Goal: Information Seeking & Learning: Learn about a topic

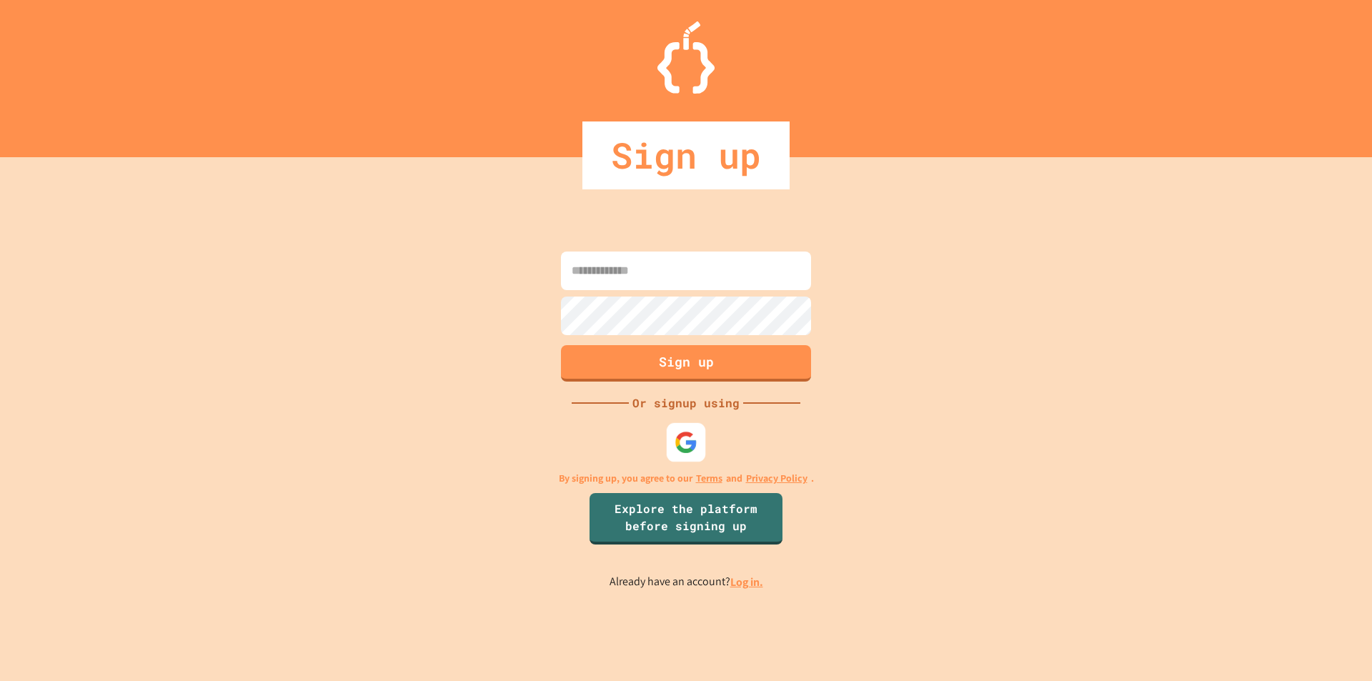
click at [682, 445] on img at bounding box center [687, 442] width 24 height 24
click at [690, 445] on img at bounding box center [687, 442] width 24 height 24
click at [690, 449] on img at bounding box center [685, 442] width 21 height 21
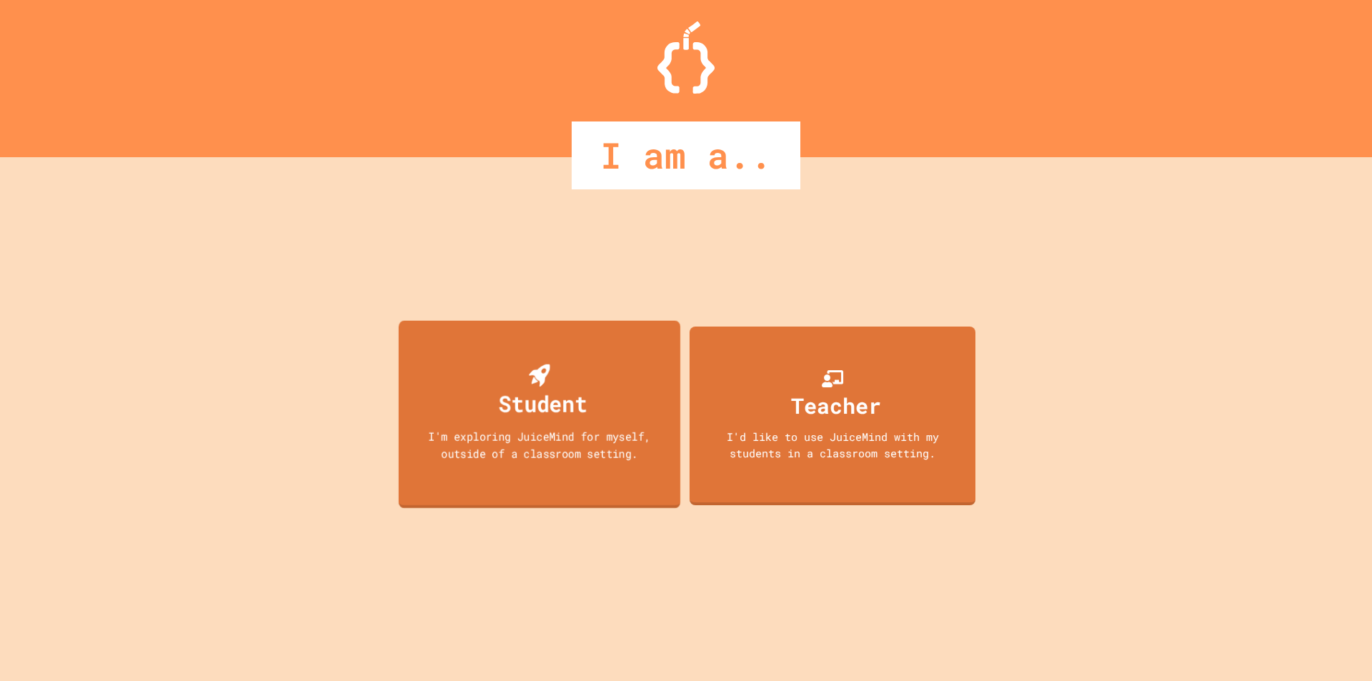
click at [557, 464] on div "Student I'm exploring JuiceMind for myself, outside of a classroom setting." at bounding box center [540, 413] width 282 height 187
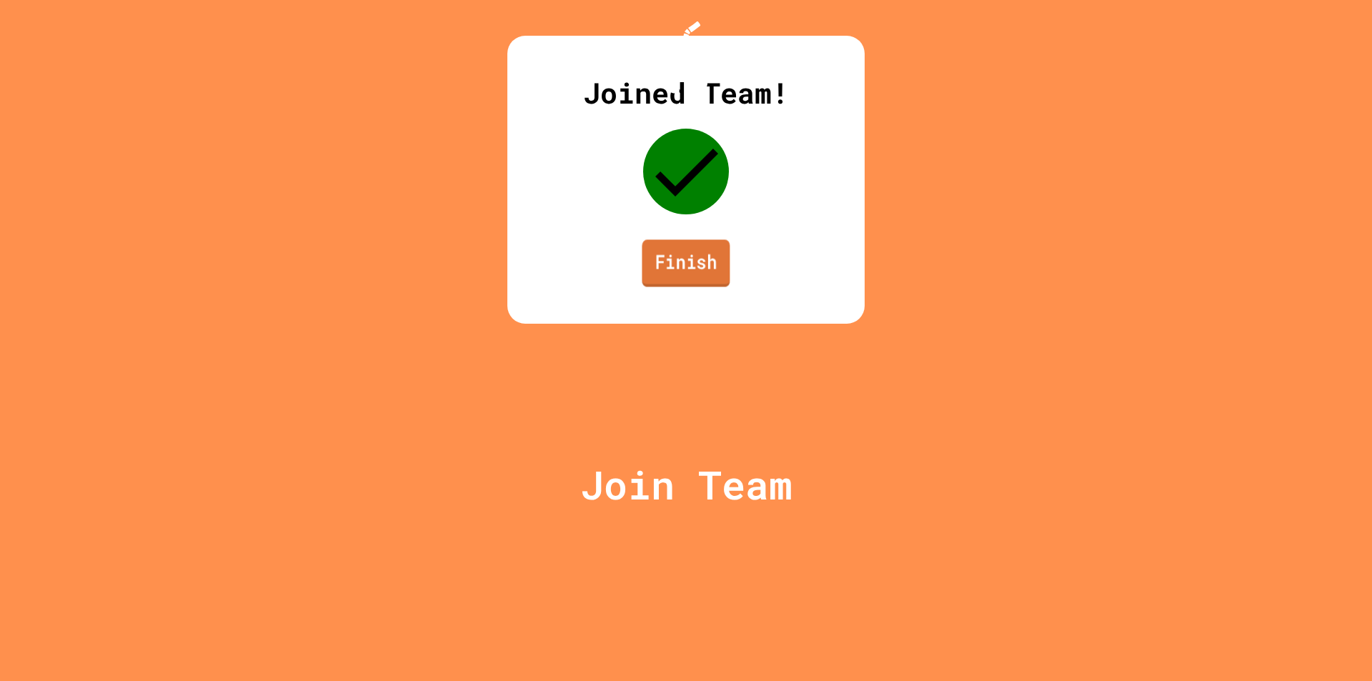
click at [672, 287] on link "Finish" at bounding box center [686, 262] width 88 height 47
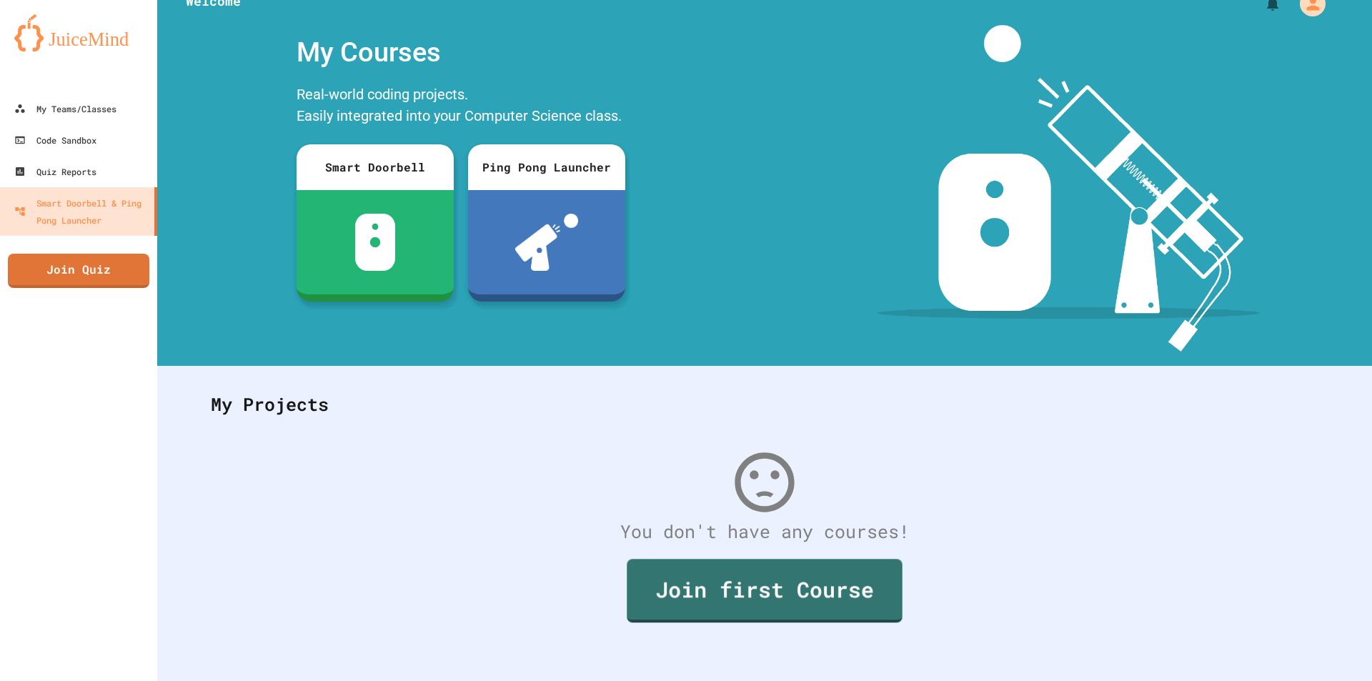
scroll to position [36, 0]
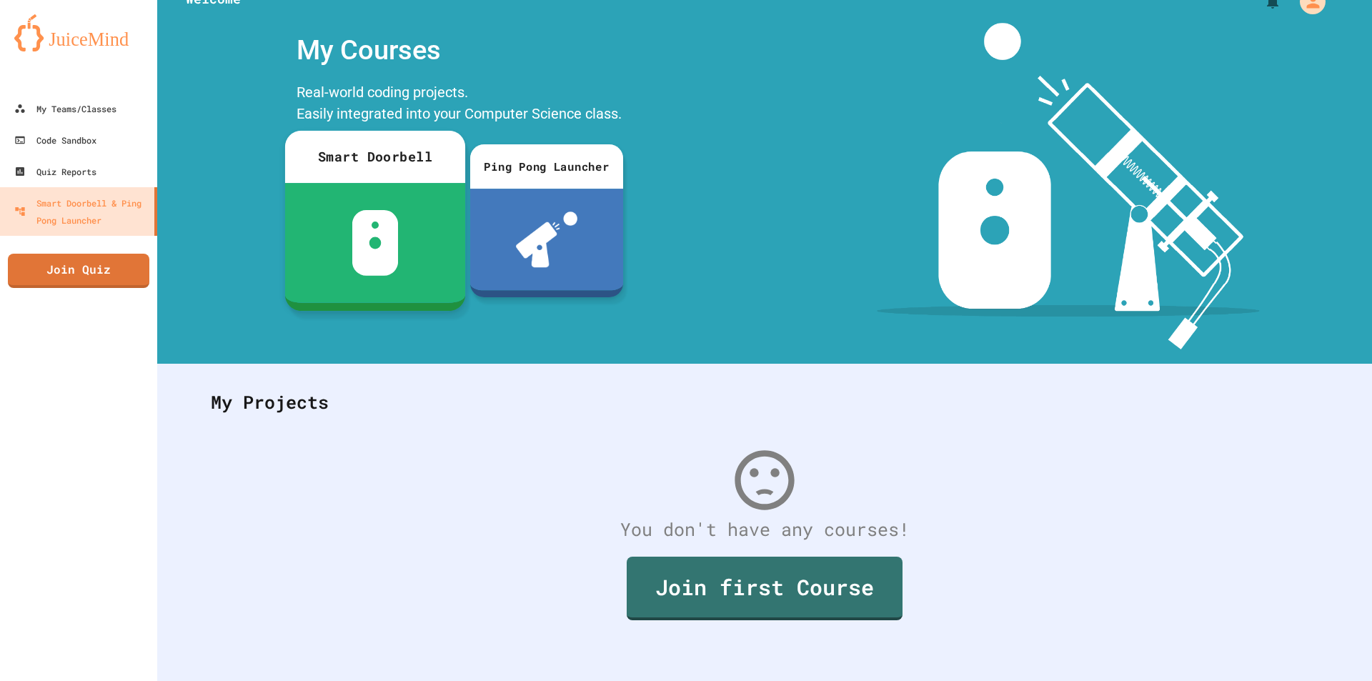
click at [424, 236] on div at bounding box center [375, 243] width 180 height 120
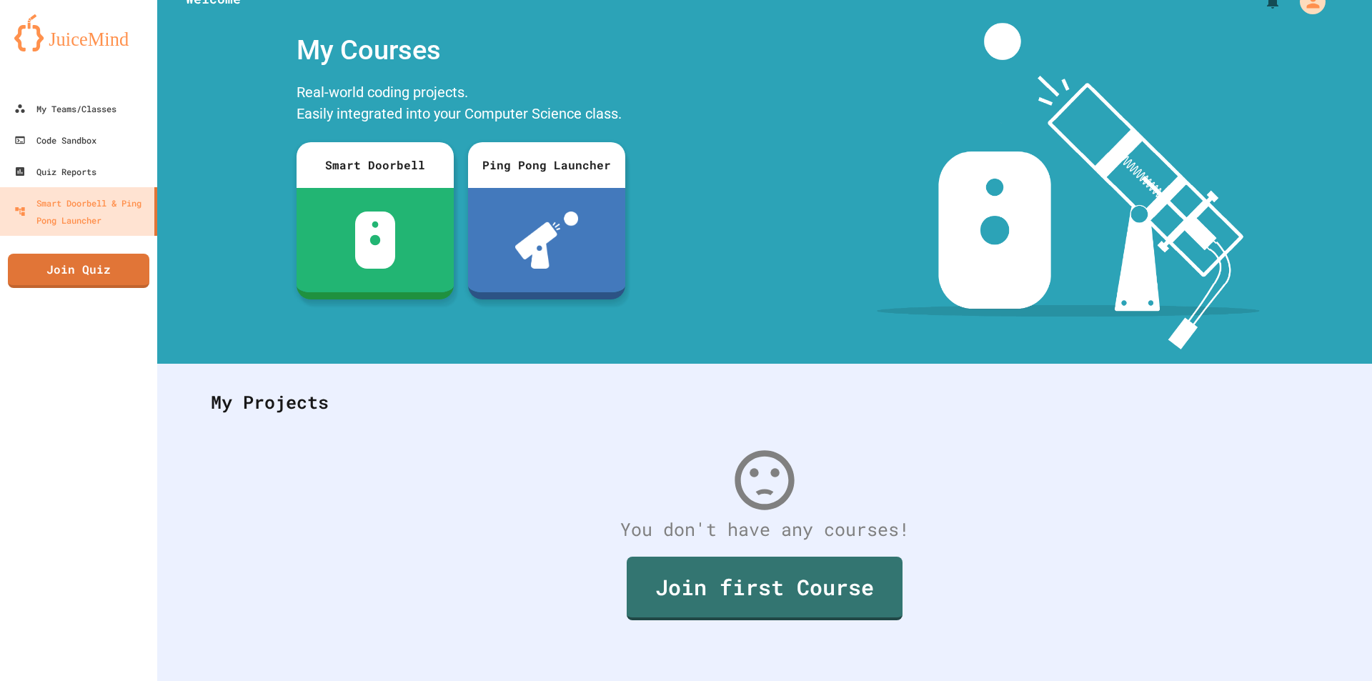
click at [85, 156] on link "Quiz Reports" at bounding box center [78, 171] width 157 height 31
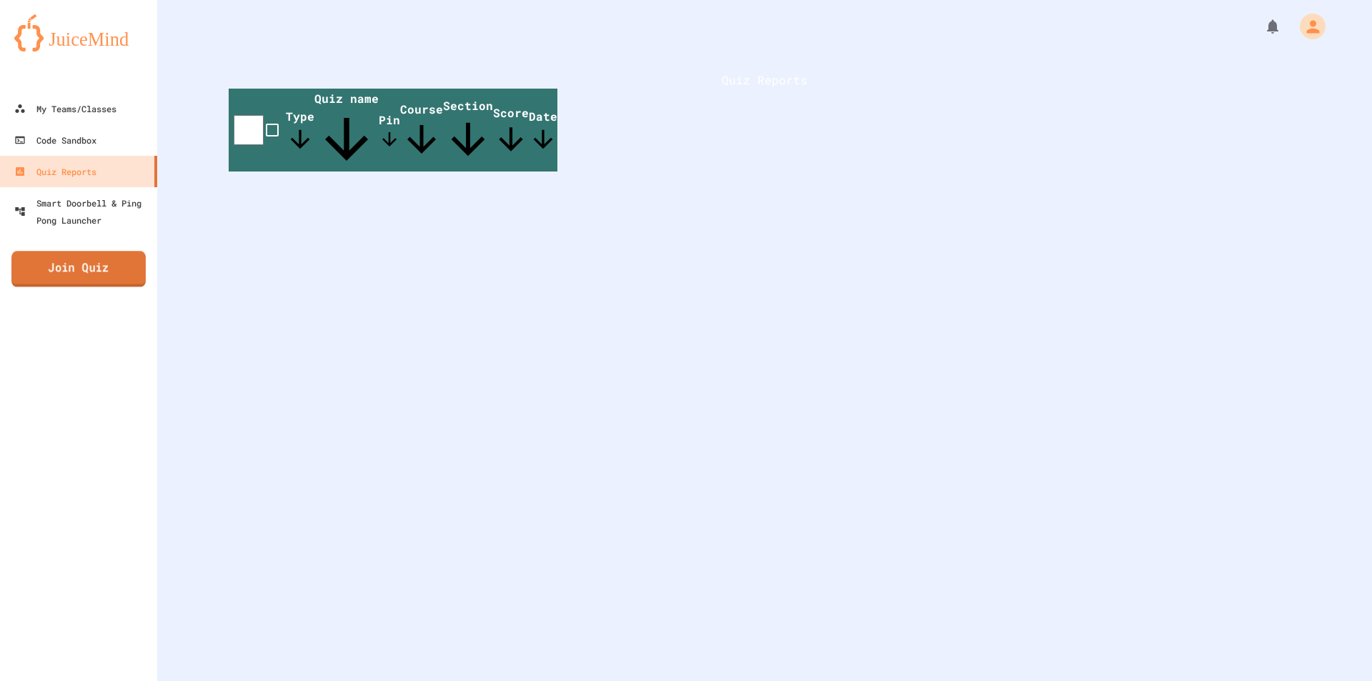
click at [115, 266] on link "Join Quiz" at bounding box center [78, 269] width 134 height 36
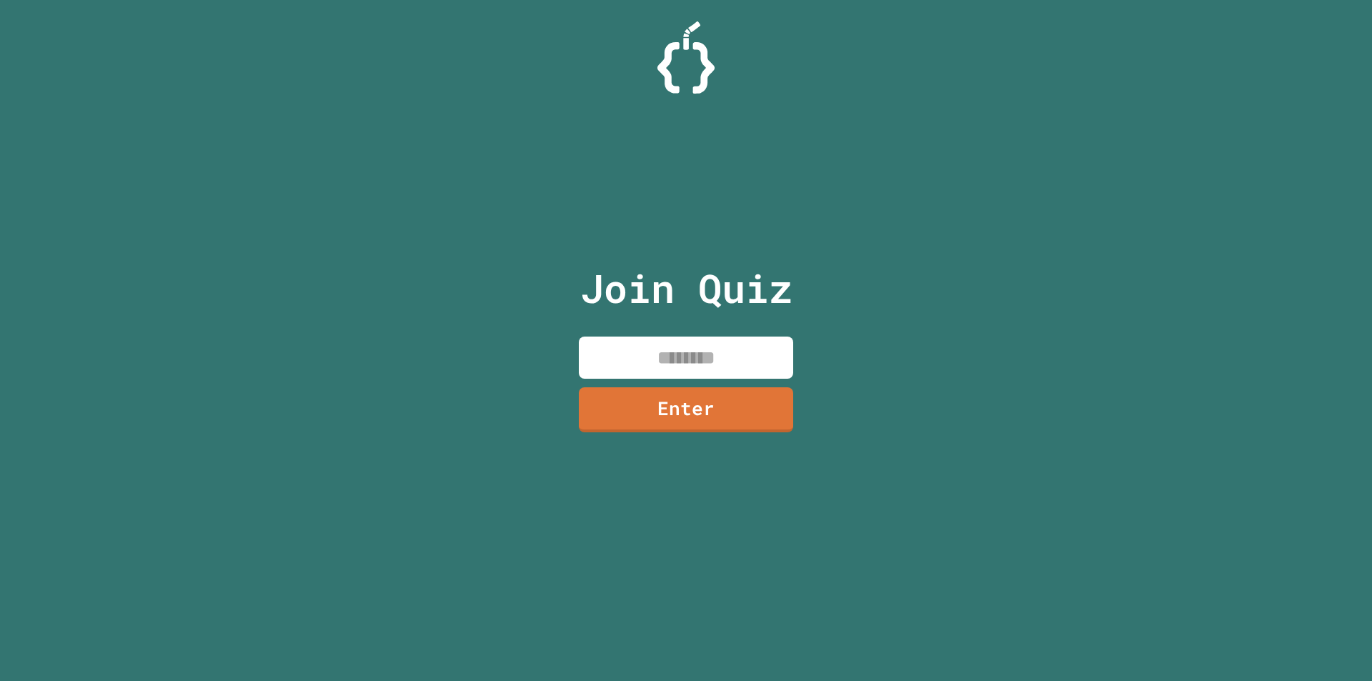
click at [686, 368] on input at bounding box center [686, 358] width 214 height 42
type input "********"
click at [711, 398] on link "Enter" at bounding box center [685, 407] width 211 height 47
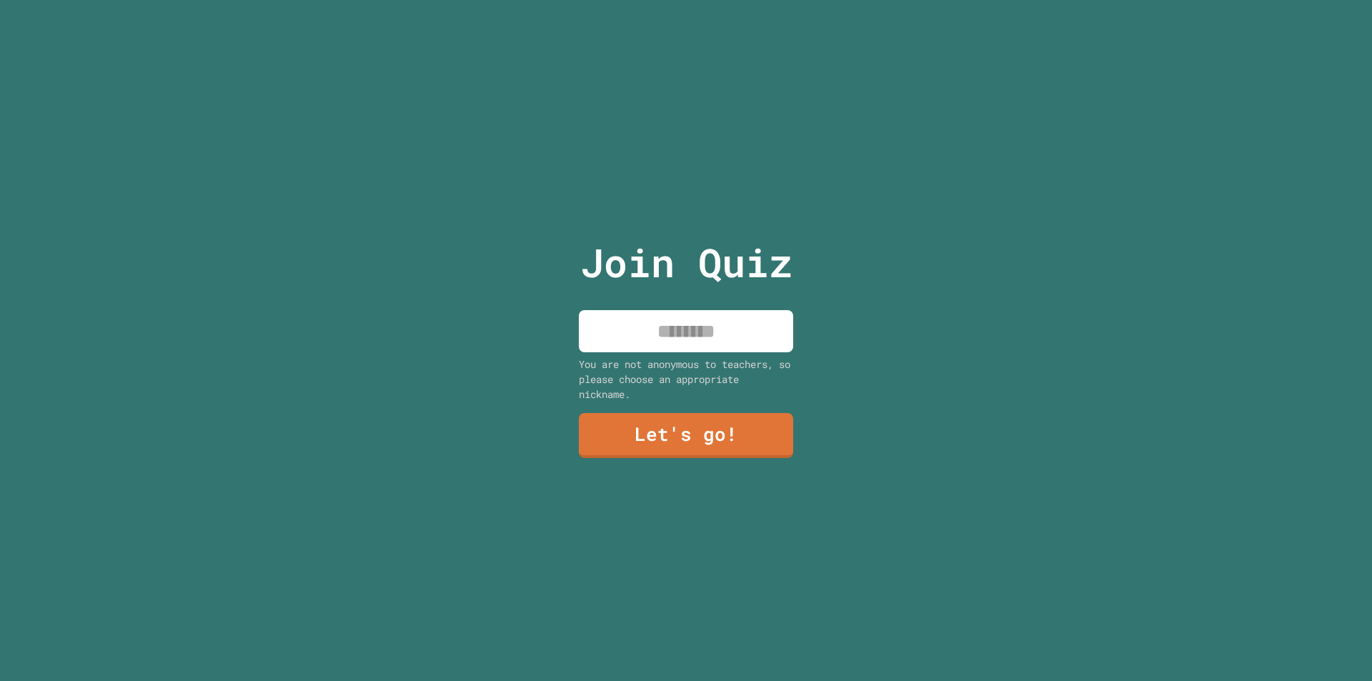
click at [701, 326] on input at bounding box center [686, 331] width 214 height 42
type input "*"
type input "****"
click at [654, 439] on link "Let's go!" at bounding box center [686, 433] width 194 height 47
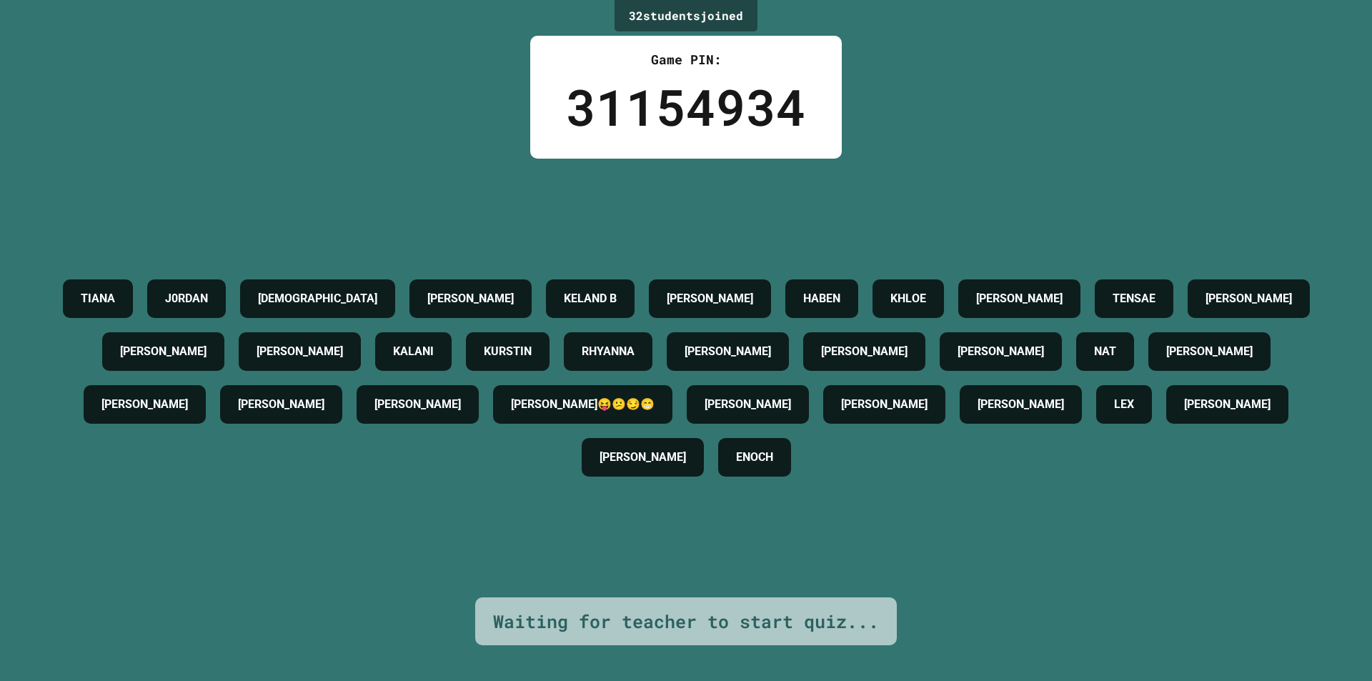
click at [514, 290] on h4 "[PERSON_NAME]" at bounding box center [470, 298] width 86 height 17
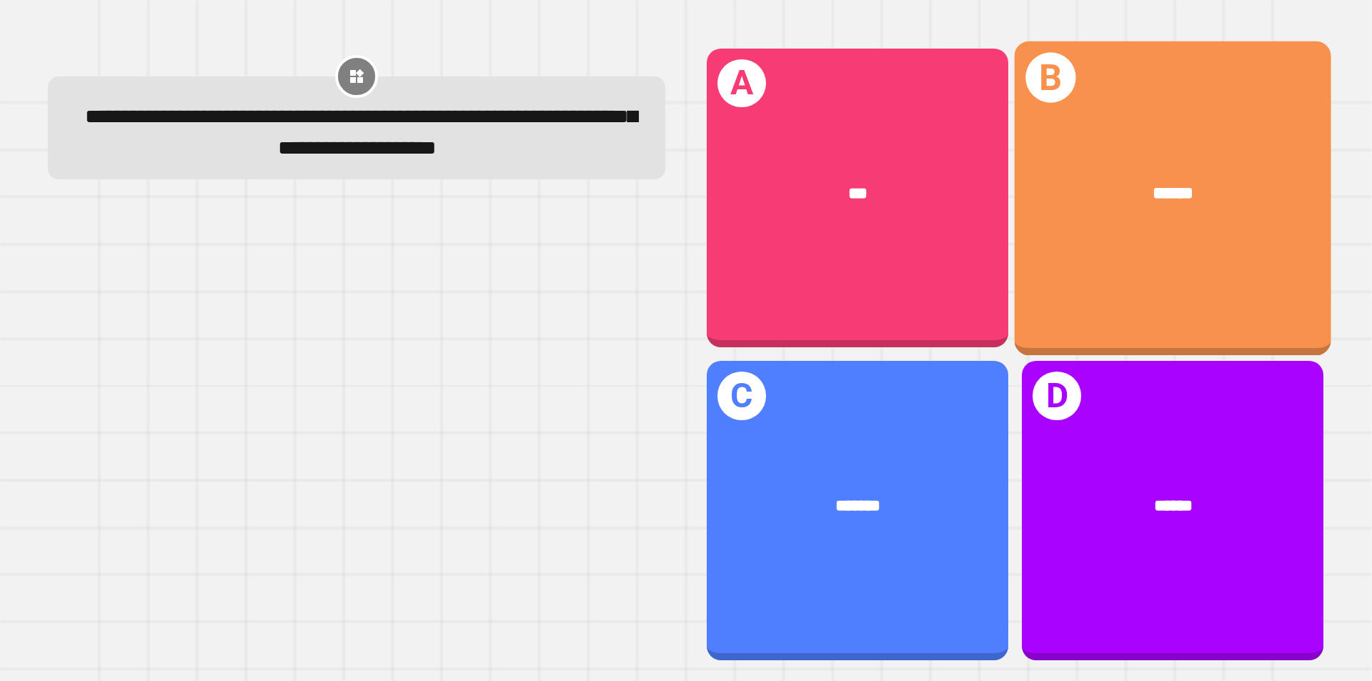
click at [1128, 267] on div "B ******" at bounding box center [1173, 198] width 317 height 314
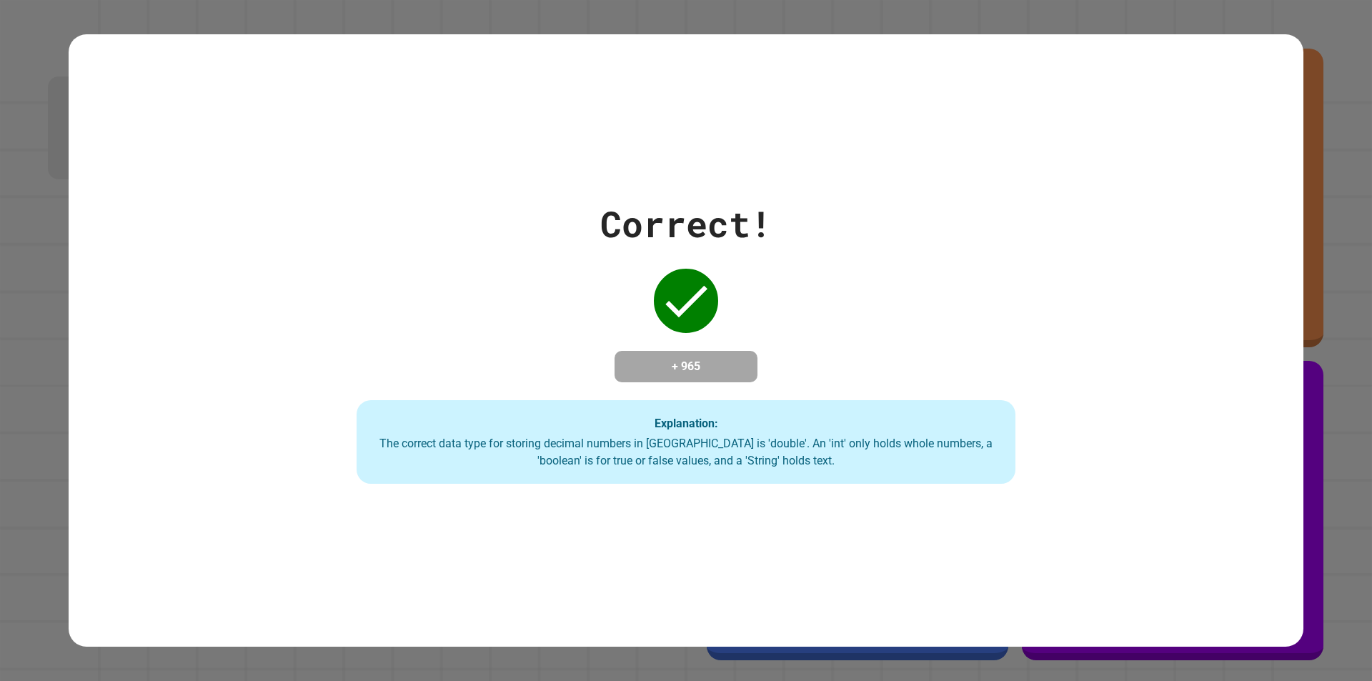
click at [614, 453] on div "The correct data type for storing decimal numbers in [GEOGRAPHIC_DATA] is 'doub…" at bounding box center [686, 452] width 631 height 34
click at [615, 453] on div "The correct data type for storing decimal numbers in [GEOGRAPHIC_DATA] is 'doub…" at bounding box center [686, 452] width 631 height 34
click at [588, 466] on div "The correct data type for storing decimal numbers in [GEOGRAPHIC_DATA] is 'doub…" at bounding box center [686, 452] width 631 height 34
click at [577, 461] on div "The correct data type for storing decimal numbers in [GEOGRAPHIC_DATA] is 'doub…" at bounding box center [686, 452] width 631 height 34
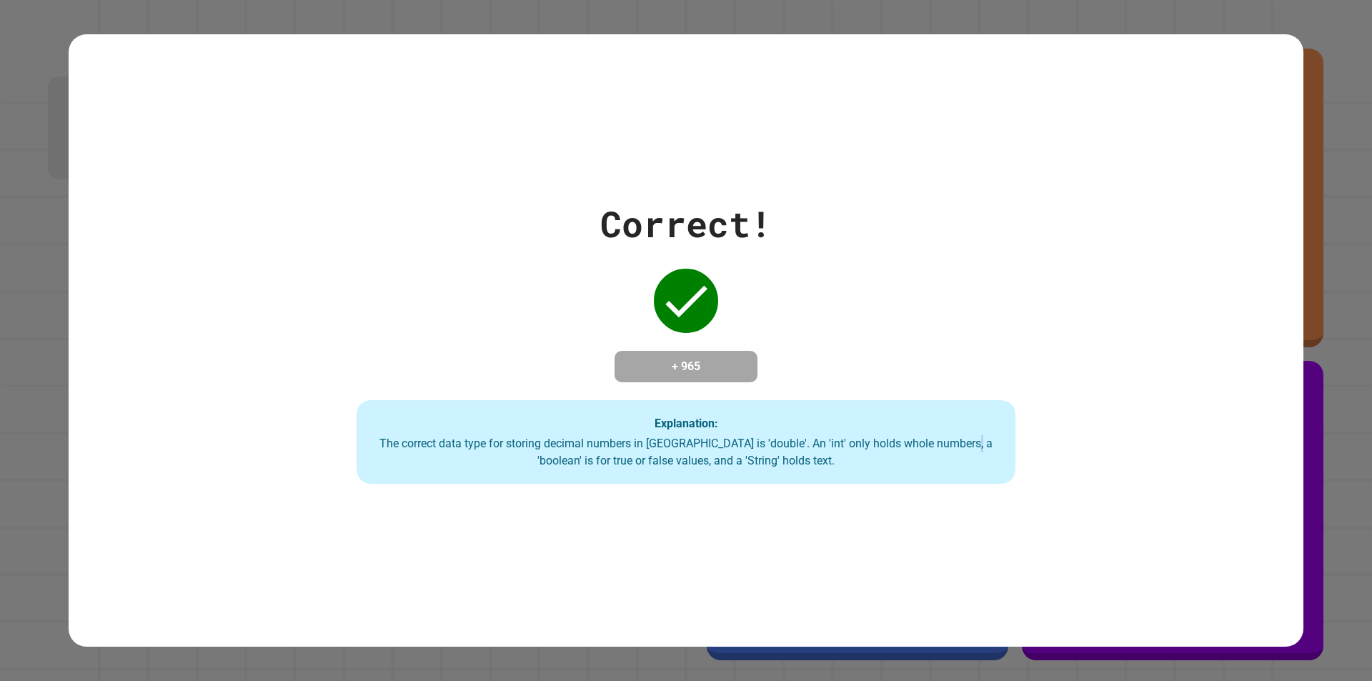
click at [577, 461] on div "The correct data type for storing decimal numbers in [GEOGRAPHIC_DATA] is 'doub…" at bounding box center [686, 452] width 631 height 34
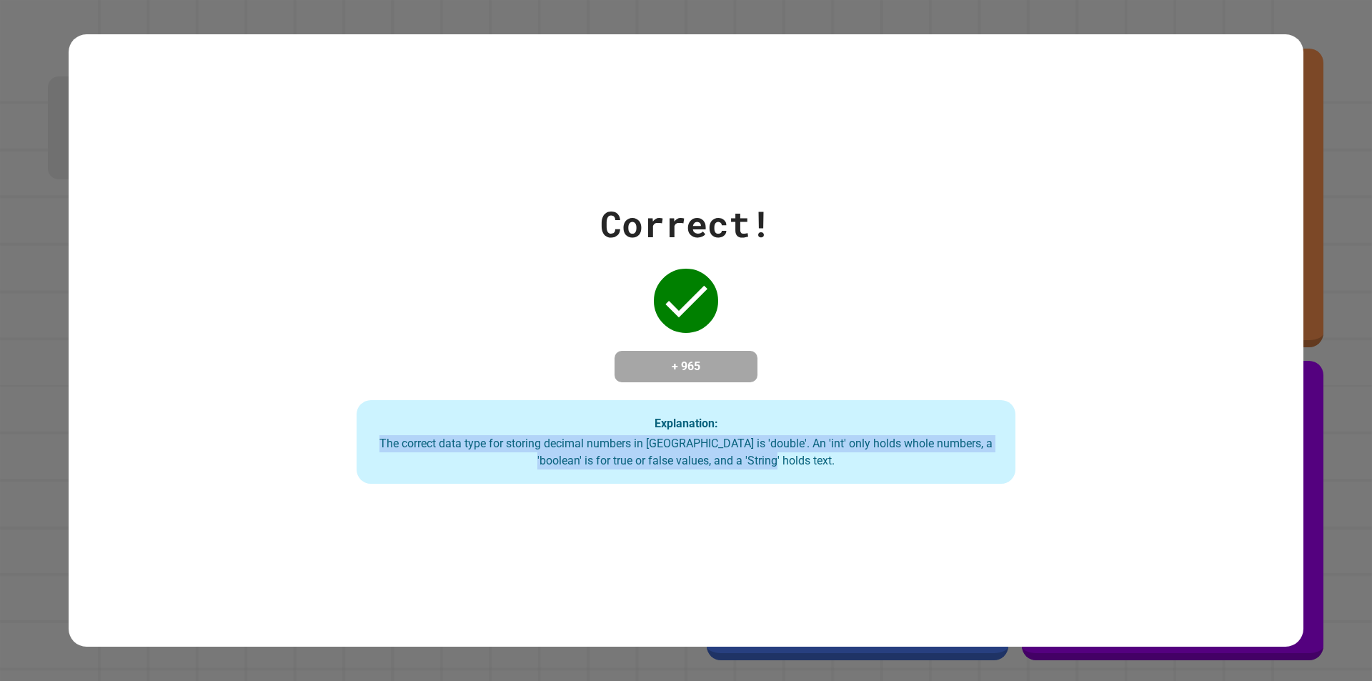
click at [577, 461] on div "The correct data type for storing decimal numbers in [GEOGRAPHIC_DATA] is 'doub…" at bounding box center [686, 452] width 631 height 34
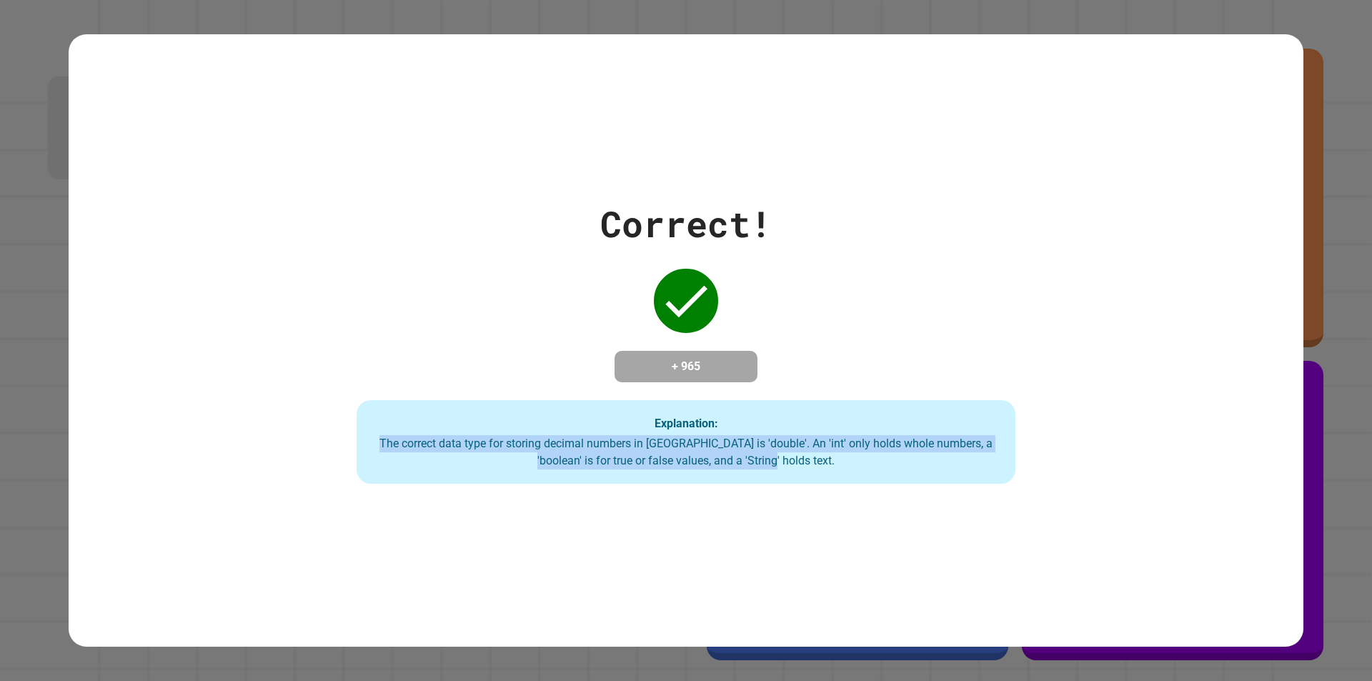
click at [577, 461] on div "The correct data type for storing decimal numbers in [GEOGRAPHIC_DATA] is 'doub…" at bounding box center [686, 452] width 631 height 34
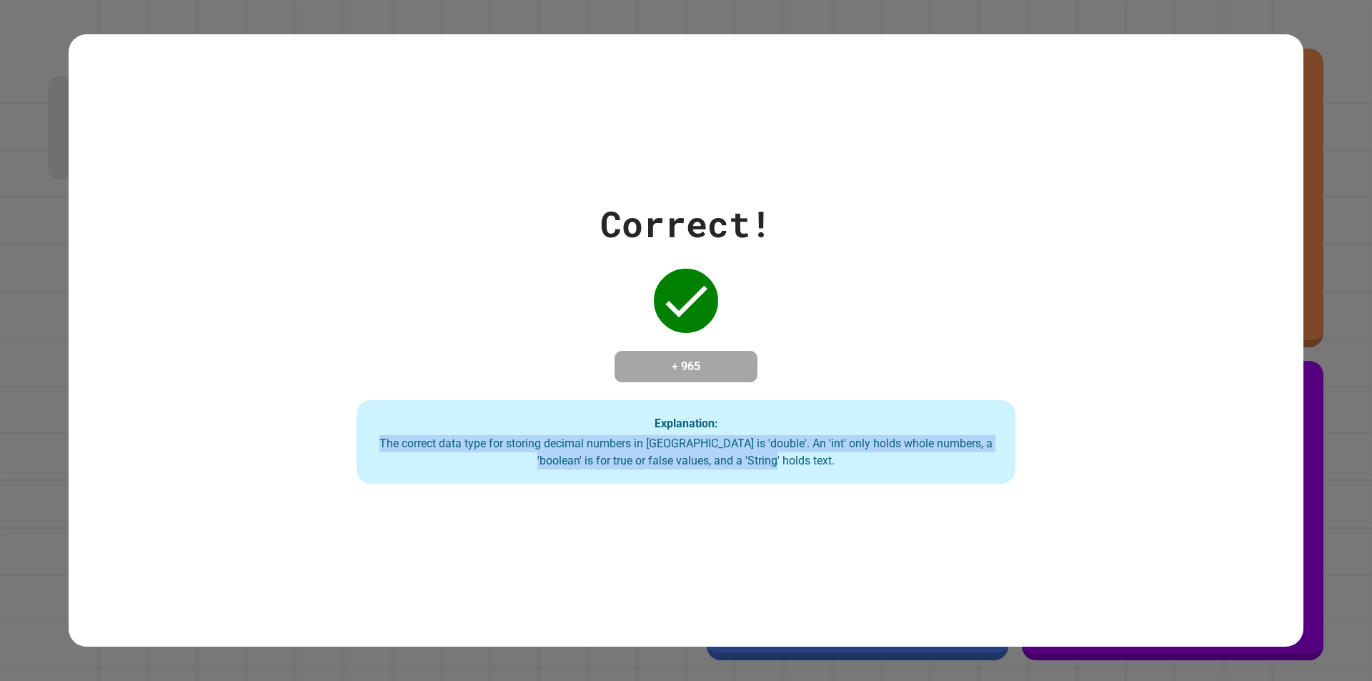
click at [576, 459] on div "The correct data type for storing decimal numbers in [GEOGRAPHIC_DATA] is 'doub…" at bounding box center [686, 452] width 631 height 34
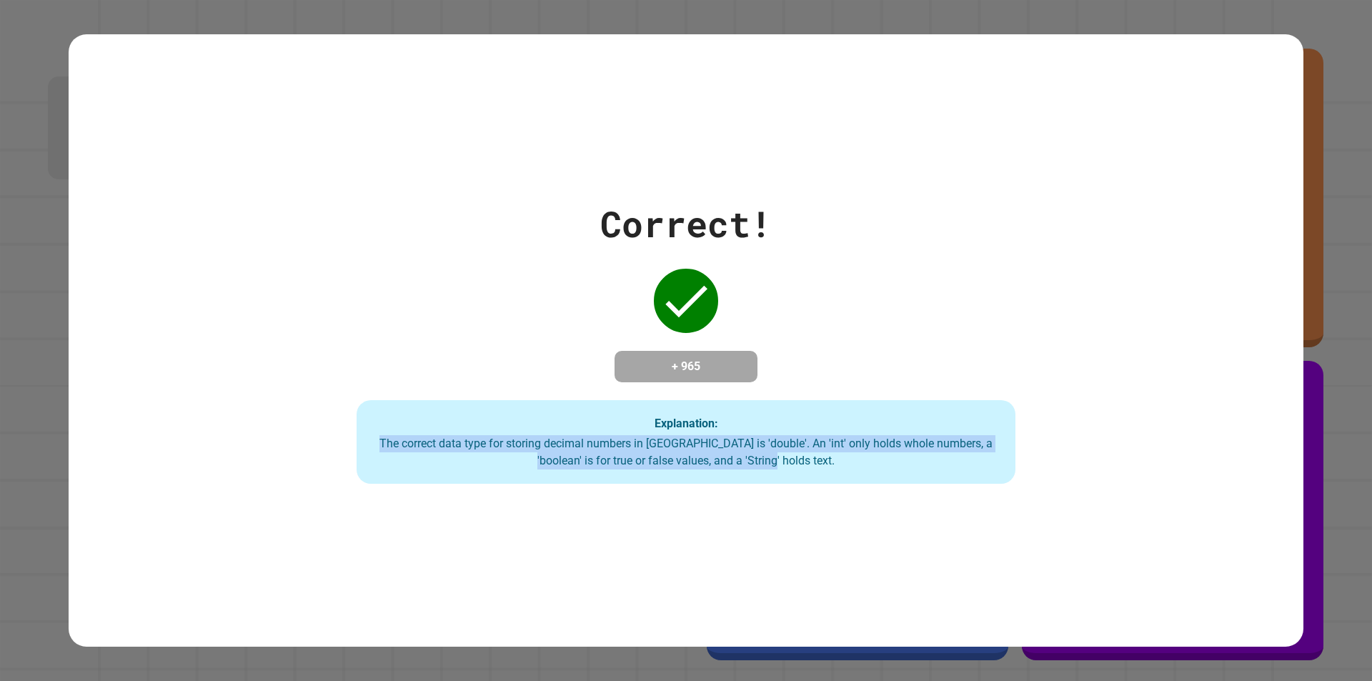
click at [576, 459] on div "The correct data type for storing decimal numbers in [GEOGRAPHIC_DATA] is 'doub…" at bounding box center [686, 452] width 631 height 34
click at [574, 460] on div "The correct data type for storing decimal numbers in [GEOGRAPHIC_DATA] is 'doub…" at bounding box center [686, 452] width 631 height 34
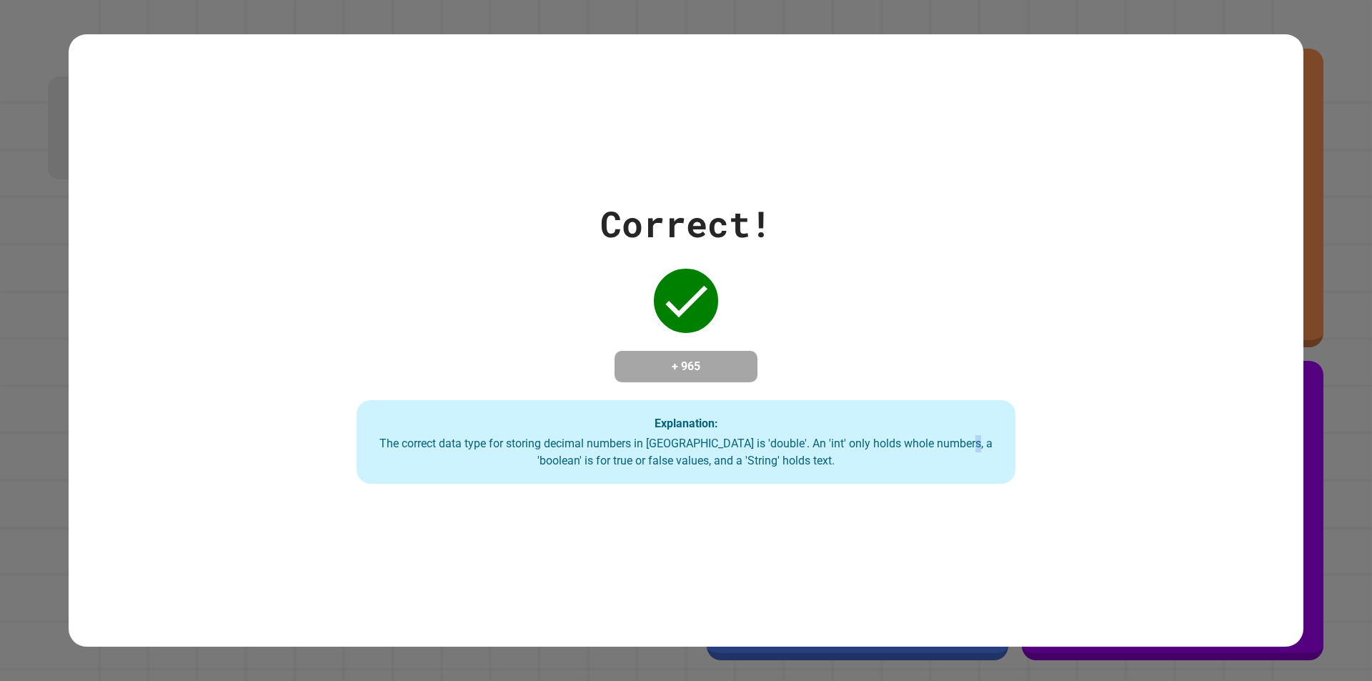
click at [573, 460] on div "The correct data type for storing decimal numbers in [GEOGRAPHIC_DATA] is 'doub…" at bounding box center [686, 452] width 631 height 34
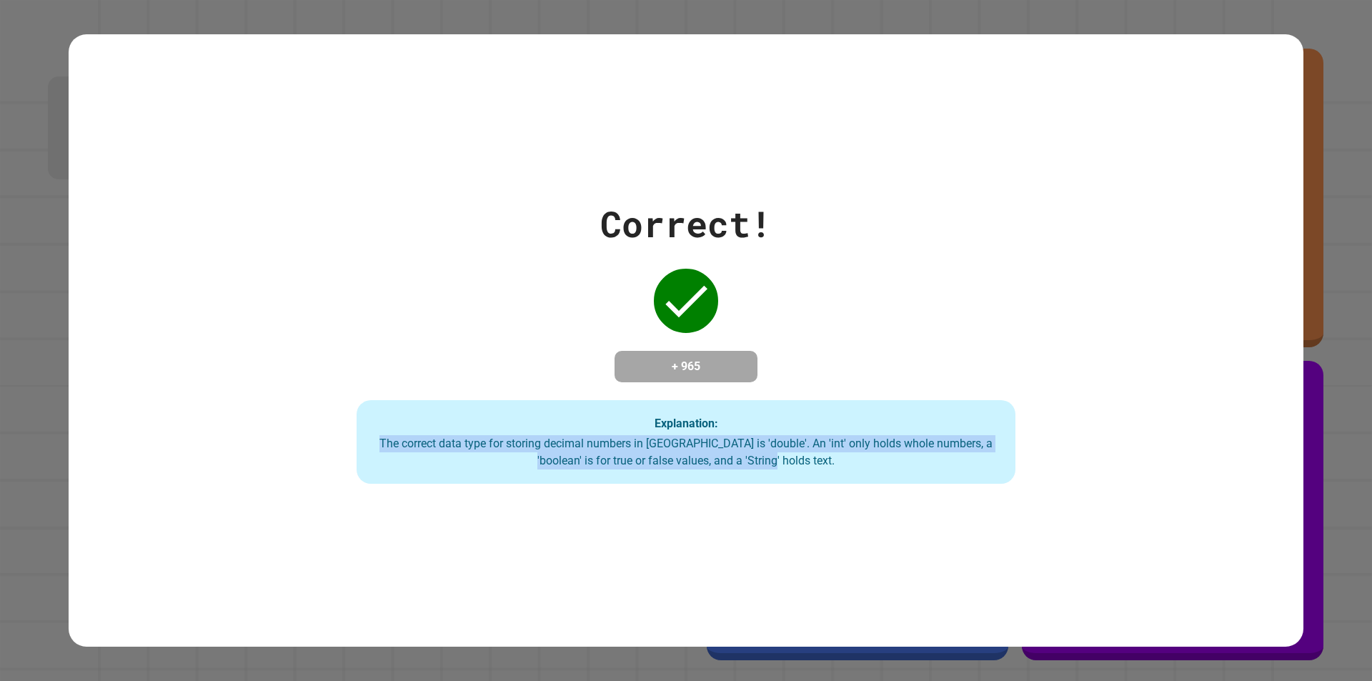
click at [573, 460] on div "The correct data type for storing decimal numbers in [GEOGRAPHIC_DATA] is 'doub…" at bounding box center [686, 452] width 631 height 34
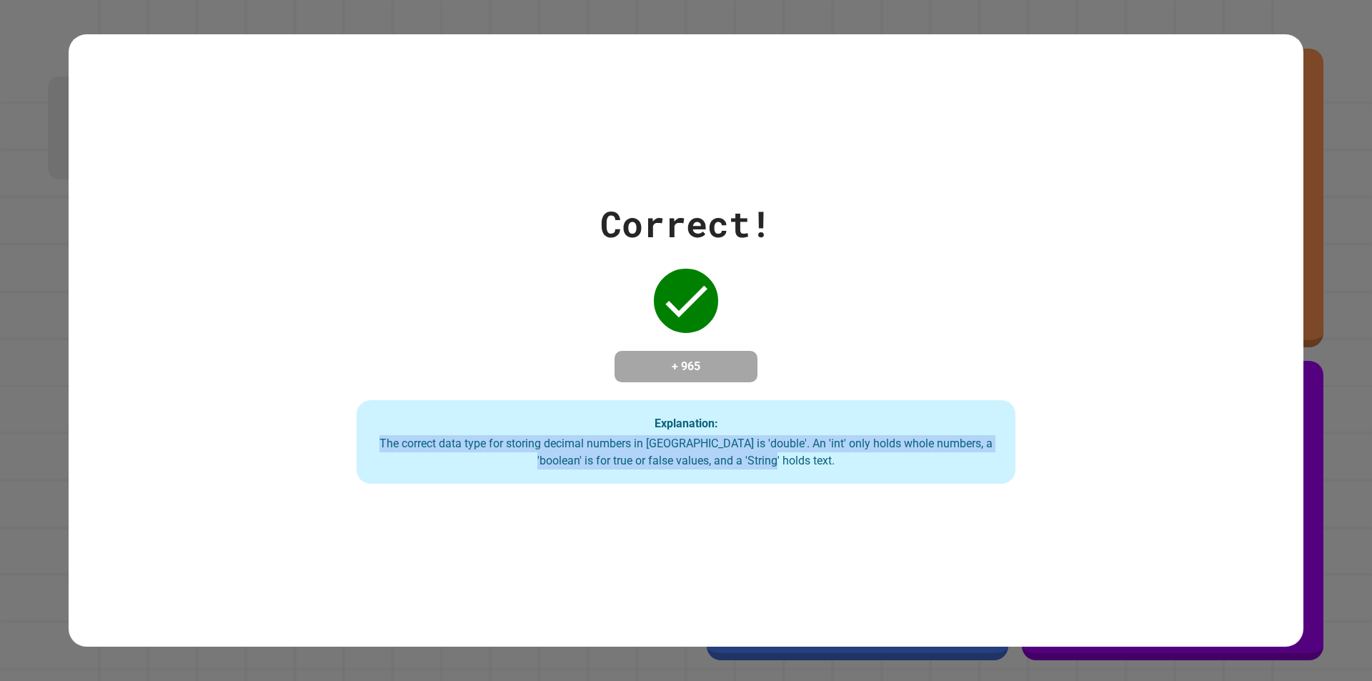
click at [573, 460] on div "The correct data type for storing decimal numbers in [GEOGRAPHIC_DATA] is 'doub…" at bounding box center [686, 452] width 631 height 34
click at [571, 464] on div "The correct data type for storing decimal numbers in [GEOGRAPHIC_DATA] is 'doub…" at bounding box center [686, 452] width 631 height 34
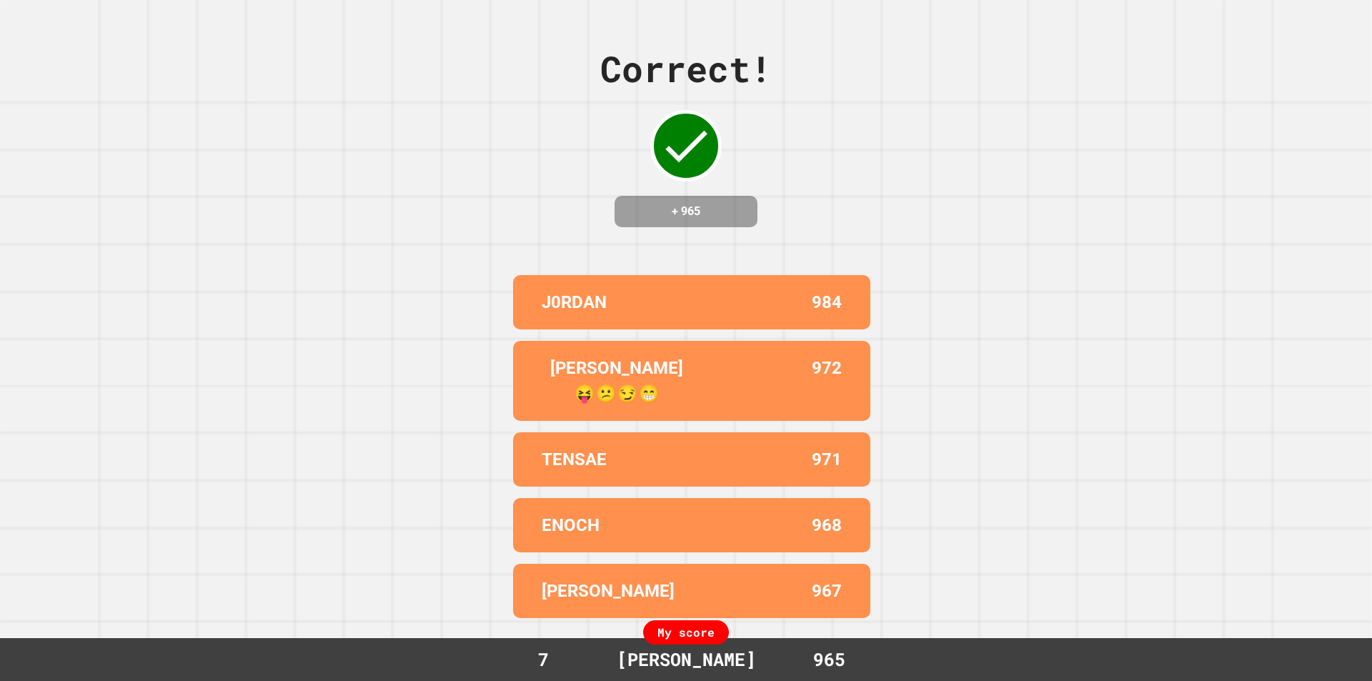
click at [831, 658] on div "965" at bounding box center [828, 659] width 107 height 27
click at [832, 658] on div "965" at bounding box center [828, 659] width 107 height 27
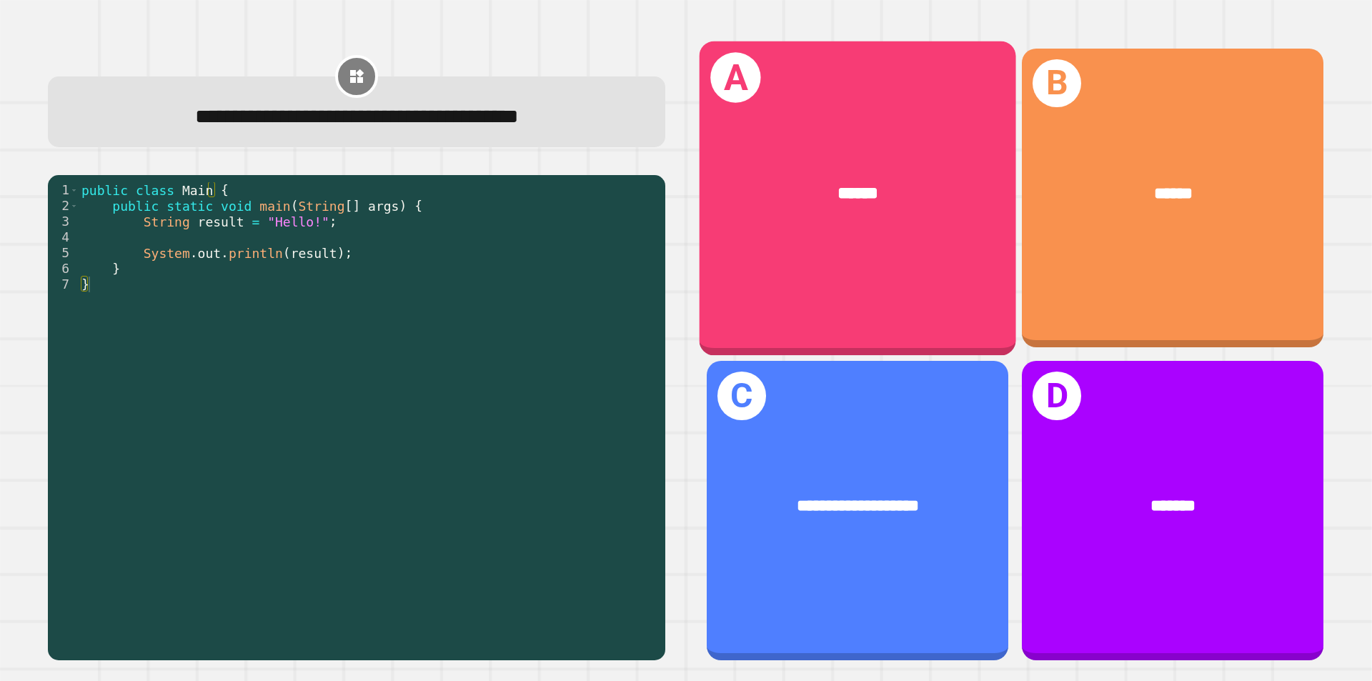
click at [783, 272] on div "A ******" at bounding box center [858, 198] width 317 height 314
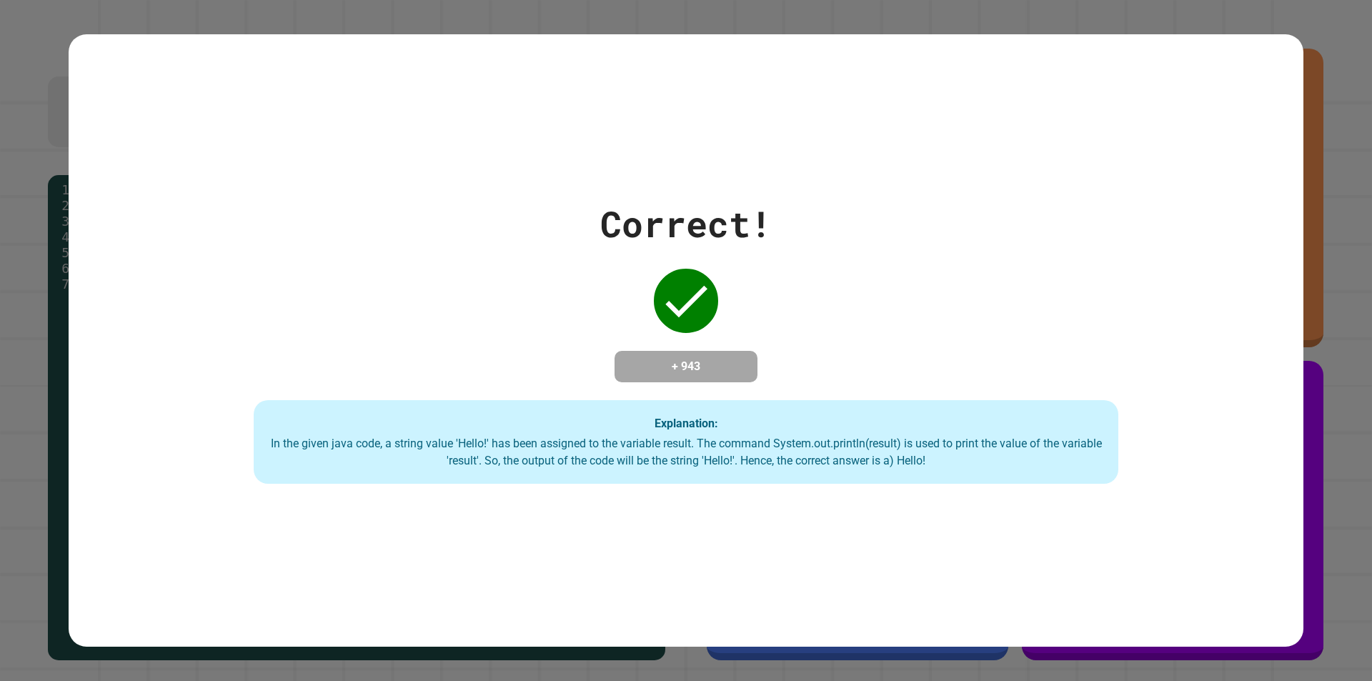
click at [657, 304] on icon at bounding box center [685, 300] width 57 height 57
click at [641, 361] on div "Correct! + 943 Explanation: In the given java code, a string value 'Hello!' has…" at bounding box center [686, 340] width 1235 height 287
drag, startPoint x: 637, startPoint y: 392, endPoint x: 642, endPoint y: 401, distance: 9.9
click at [640, 399] on div "Correct! + 943 Explanation: In the given java code, a string value 'Hello!' has…" at bounding box center [686, 340] width 1235 height 287
click at [643, 422] on div "Explanation: In the given java code, a string value 'Hello!' has been assigned …" at bounding box center [686, 442] width 865 height 84
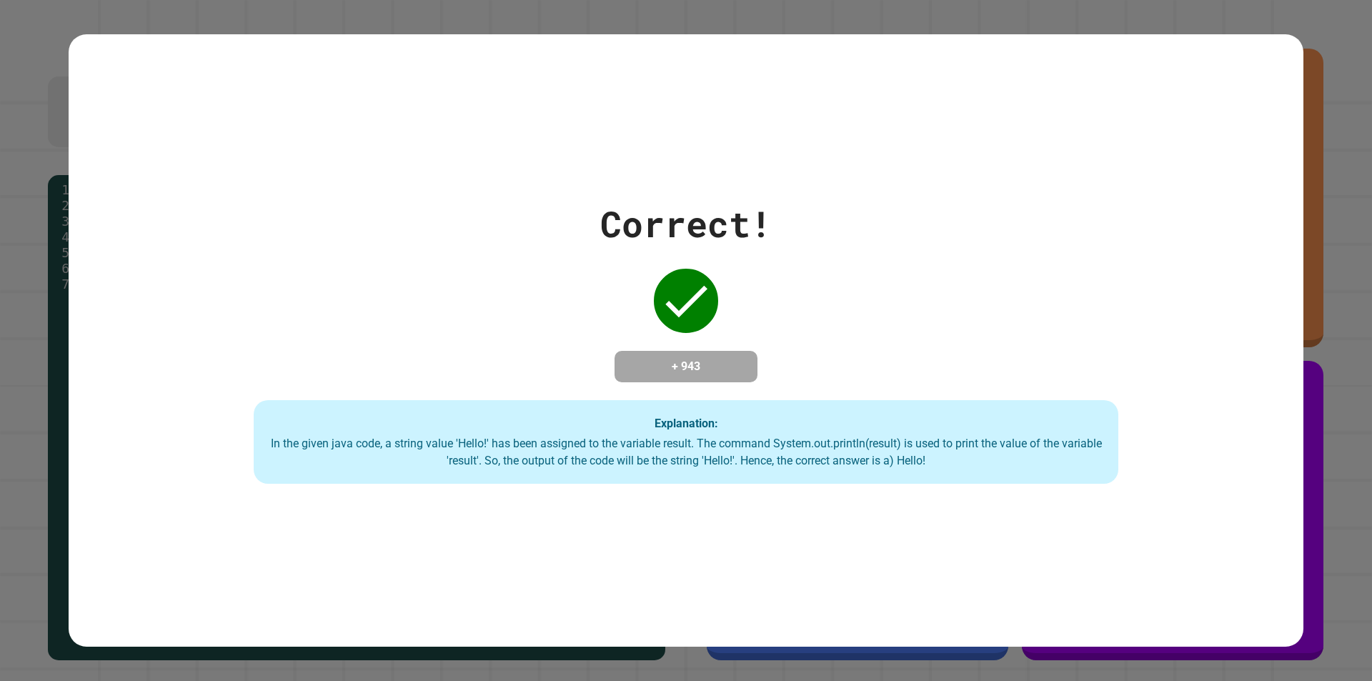
click at [643, 424] on div "Explanation: In the given java code, a string value 'Hello!' has been assigned …" at bounding box center [686, 442] width 865 height 84
click at [641, 426] on div "Explanation: In the given java code, a string value 'Hello!' has been assigned …" at bounding box center [686, 442] width 865 height 84
click at [641, 428] on div "Explanation: In the given java code, a string value 'Hello!' has been assigned …" at bounding box center [686, 442] width 865 height 84
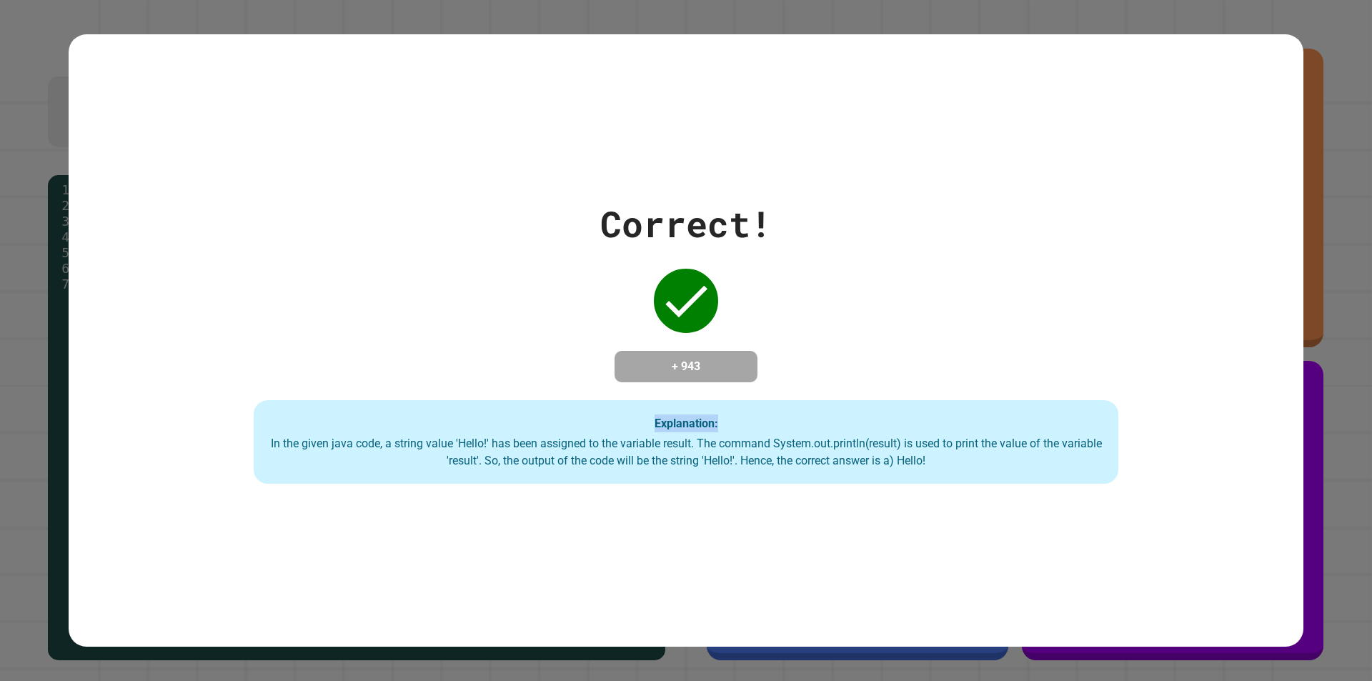
click at [639, 433] on div "Explanation: In the given java code, a string value 'Hello!' has been assigned …" at bounding box center [686, 442] width 865 height 84
click at [627, 472] on div "Explanation: In the given java code, a string value 'Hello!' has been assigned …" at bounding box center [686, 442] width 865 height 84
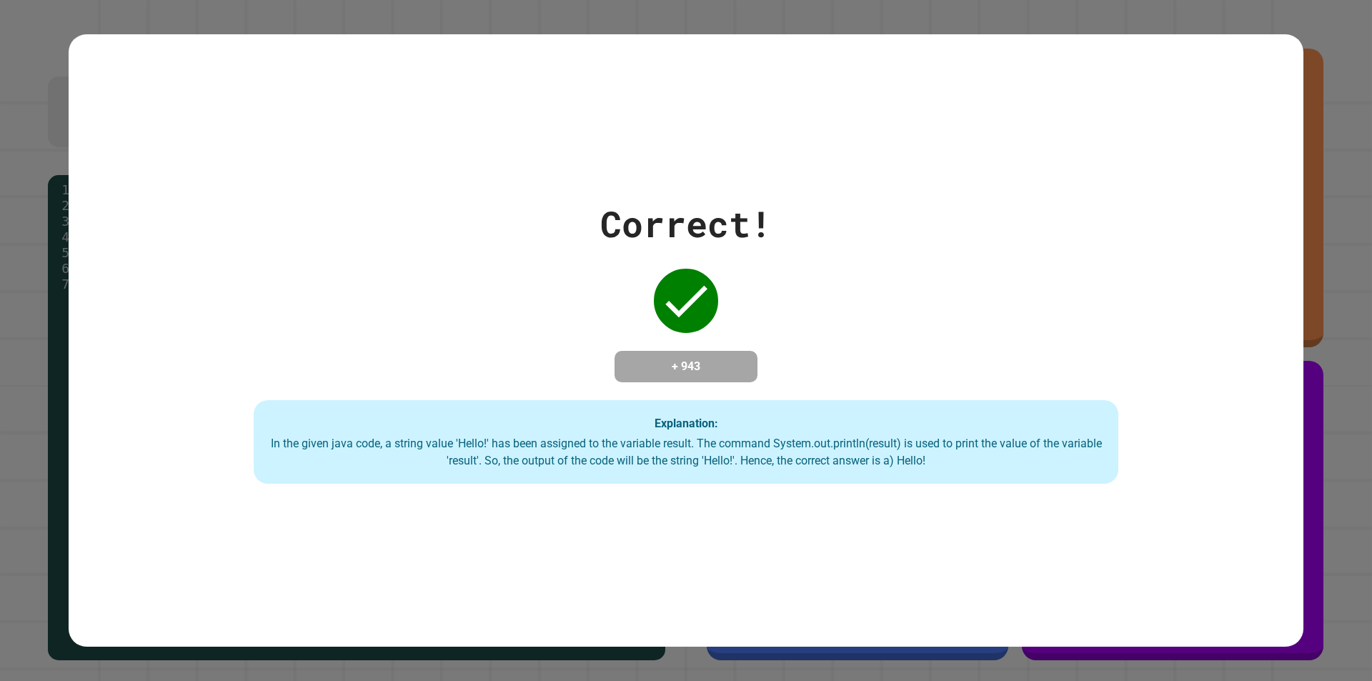
click at [627, 472] on div "Explanation: In the given java code, a string value 'Hello!' has been assigned …" at bounding box center [686, 442] width 865 height 84
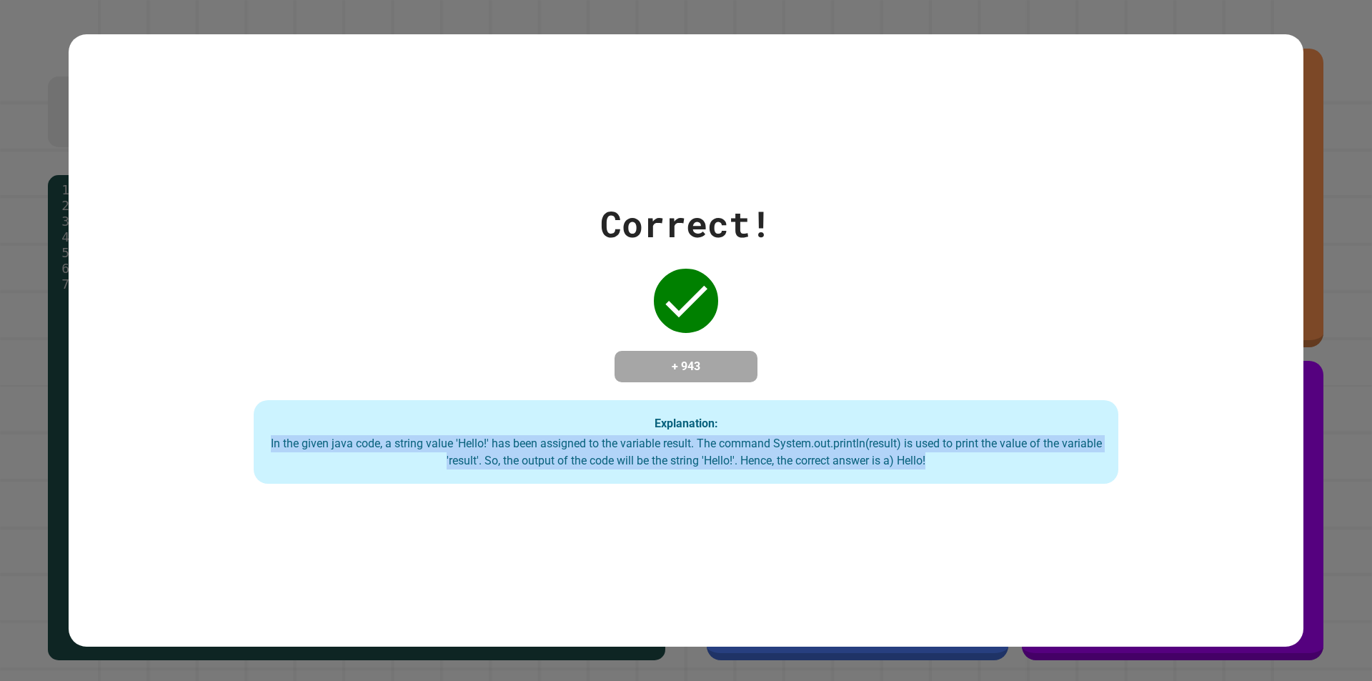
click at [627, 472] on div "Explanation: In the given java code, a string value 'Hello!' has been assigned …" at bounding box center [686, 442] width 865 height 84
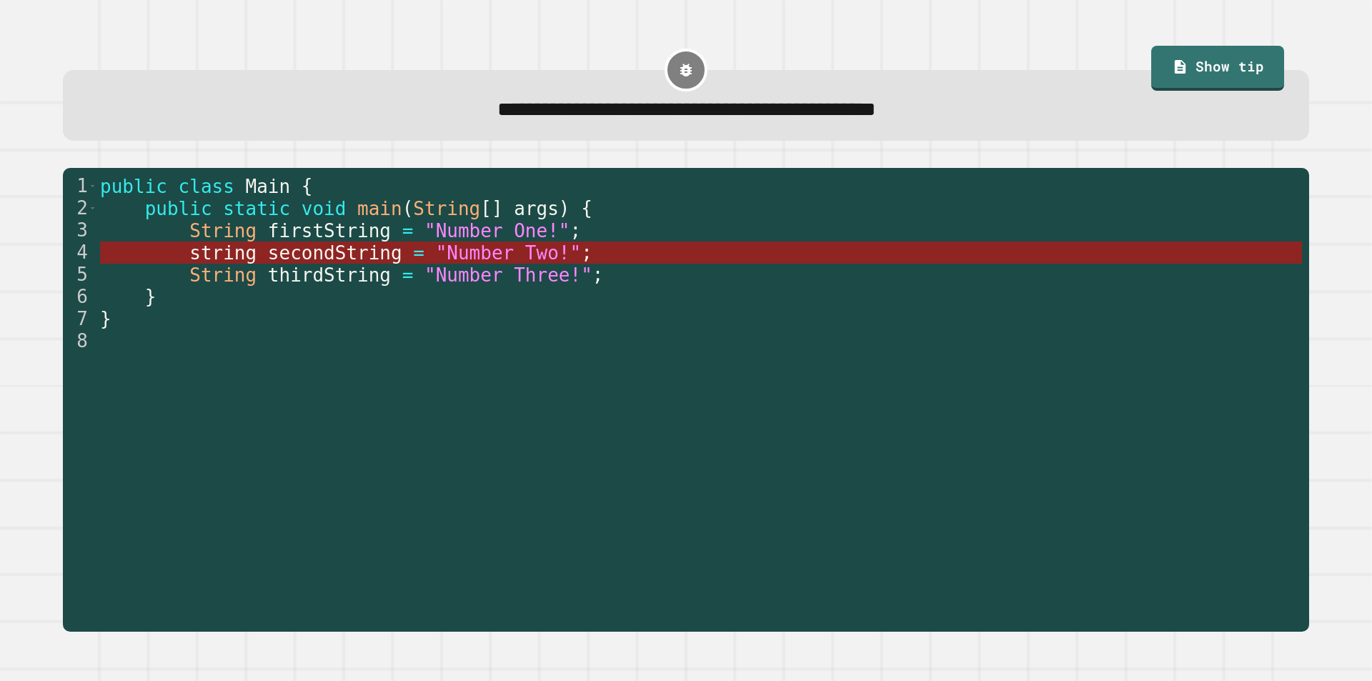
click at [374, 254] on span "secondString" at bounding box center [334, 252] width 134 height 21
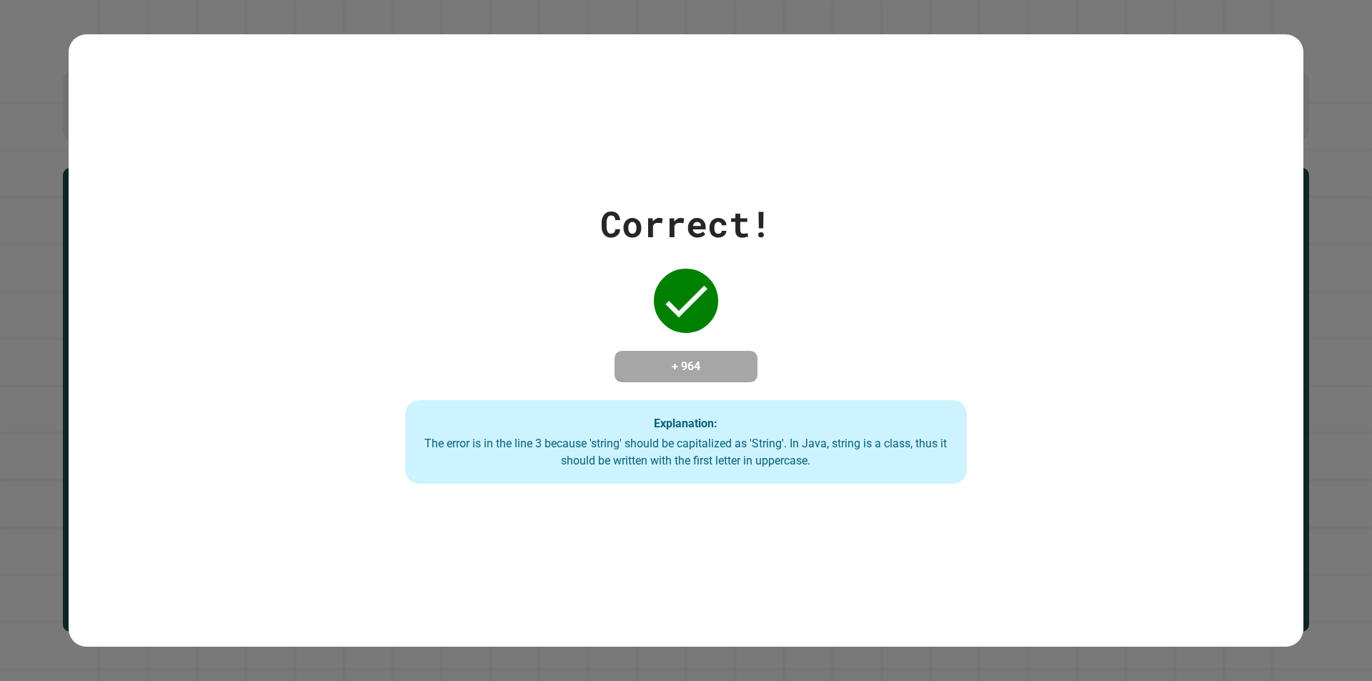
click at [639, 474] on div "Explanation: The error is in the line 3 because 'string' should be capitalized …" at bounding box center [686, 442] width 562 height 84
click at [639, 472] on div "Explanation: The error is in the line 3 because 'string' should be capitalized …" at bounding box center [686, 442] width 562 height 84
click at [639, 466] on div "The error is in the line 3 because 'string' should be capitalized as 'String'. …" at bounding box center [686, 452] width 534 height 34
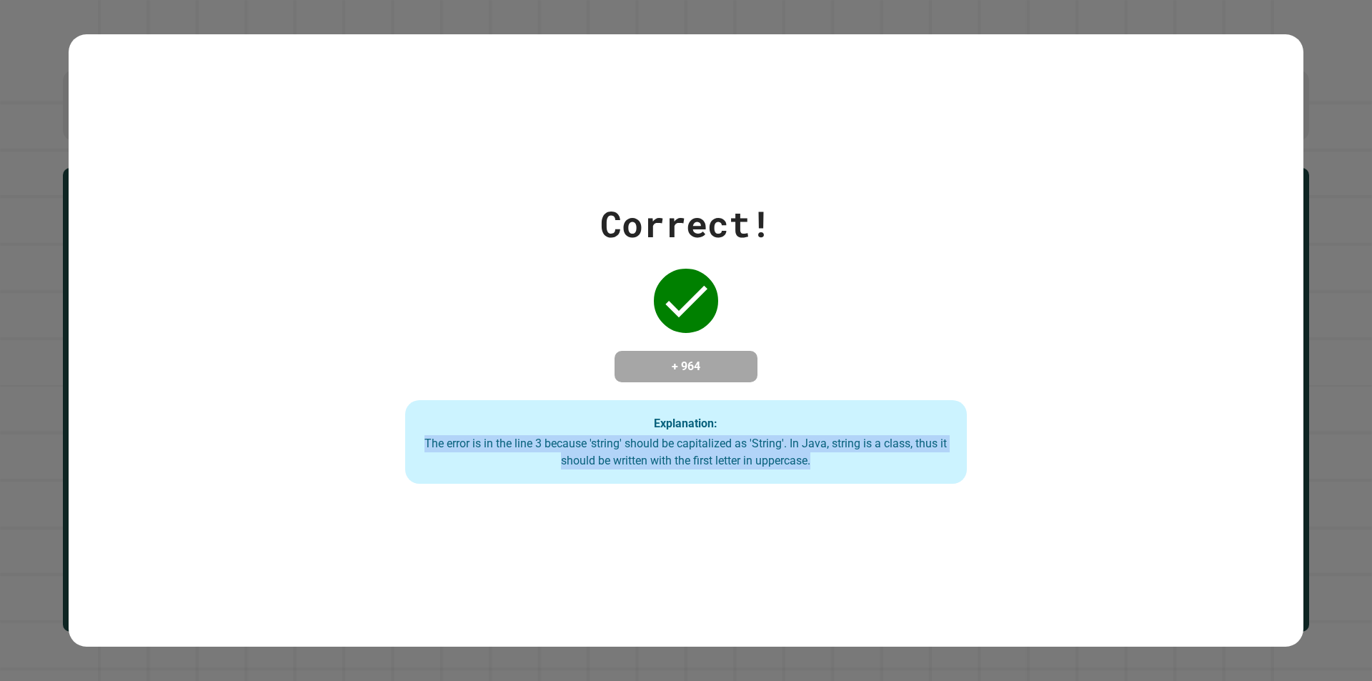
click at [639, 466] on div "The error is in the line 3 because 'string' should be capitalized as 'String'. …" at bounding box center [686, 452] width 534 height 34
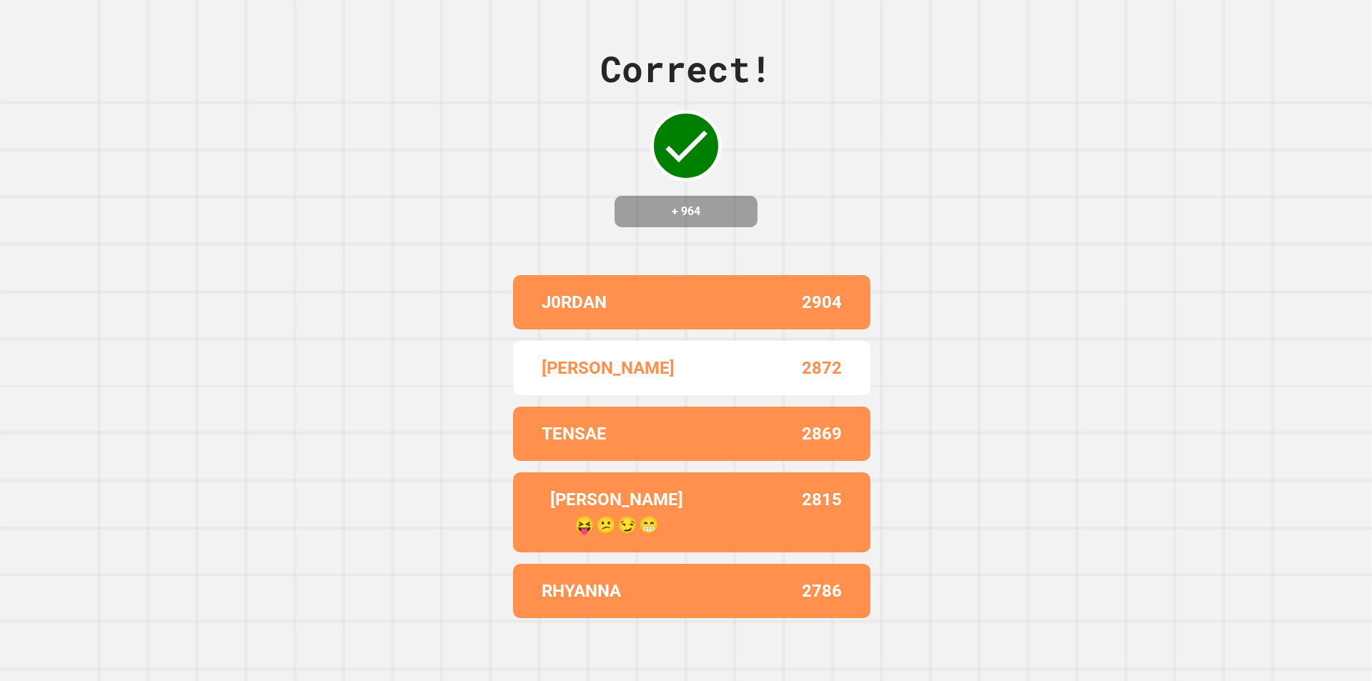
click at [591, 421] on p "TENSAE" at bounding box center [574, 434] width 65 height 26
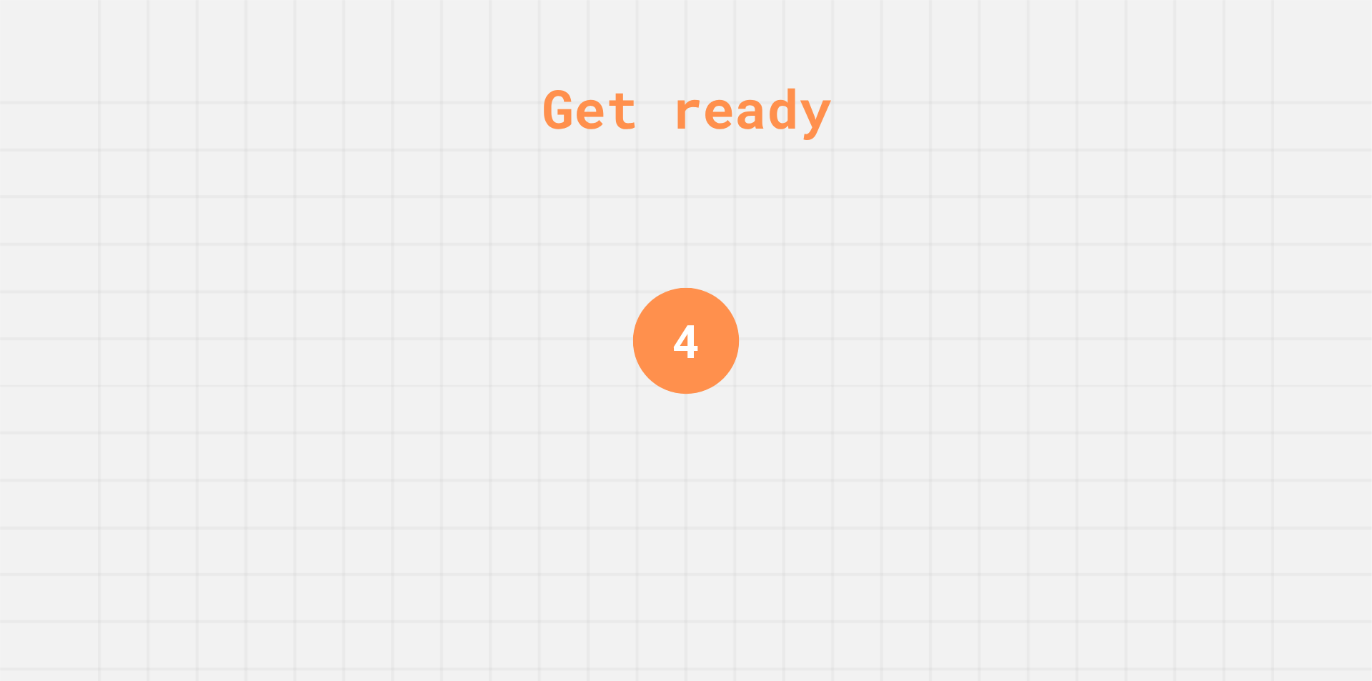
click at [709, 382] on div "Get ready 4" at bounding box center [685, 340] width 107 height 681
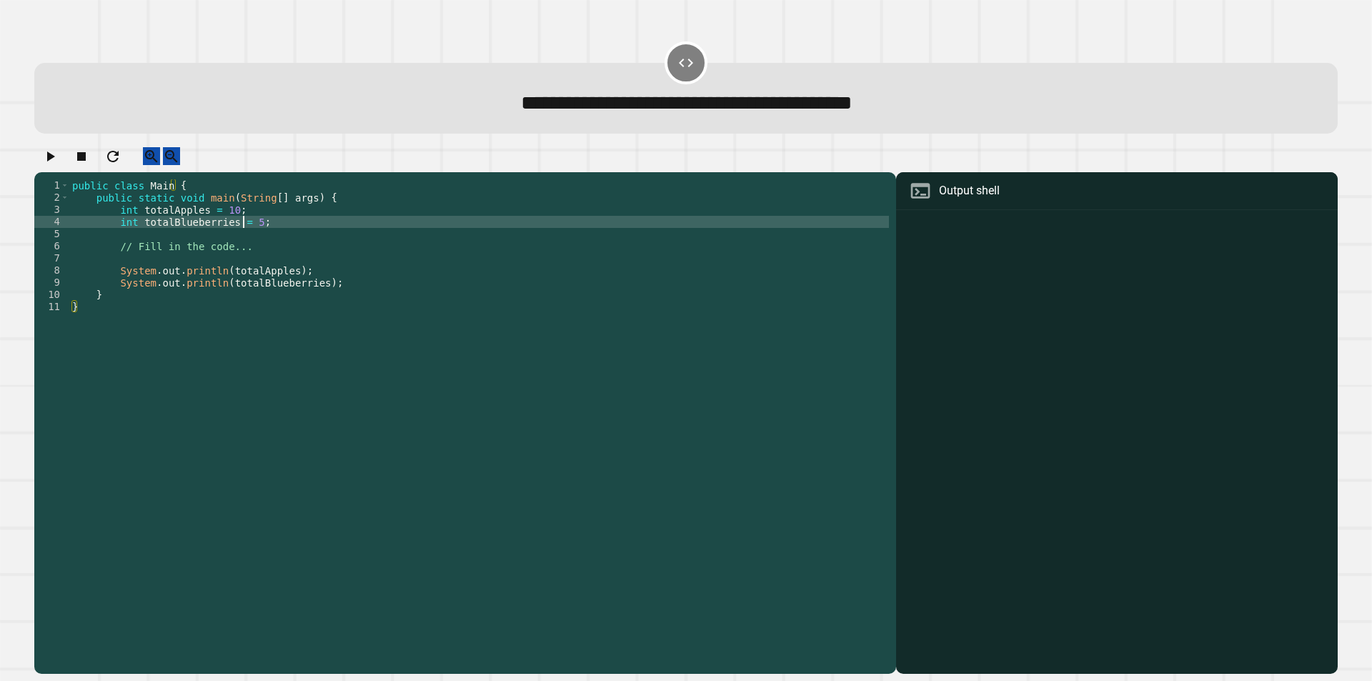
click at [244, 234] on div "public class Main { public static void main ( String [ ] args ) { int totalAppl…" at bounding box center [479, 410] width 820 height 462
type textarea "**********"
click at [605, 187] on div "**********" at bounding box center [465, 423] width 862 height 502
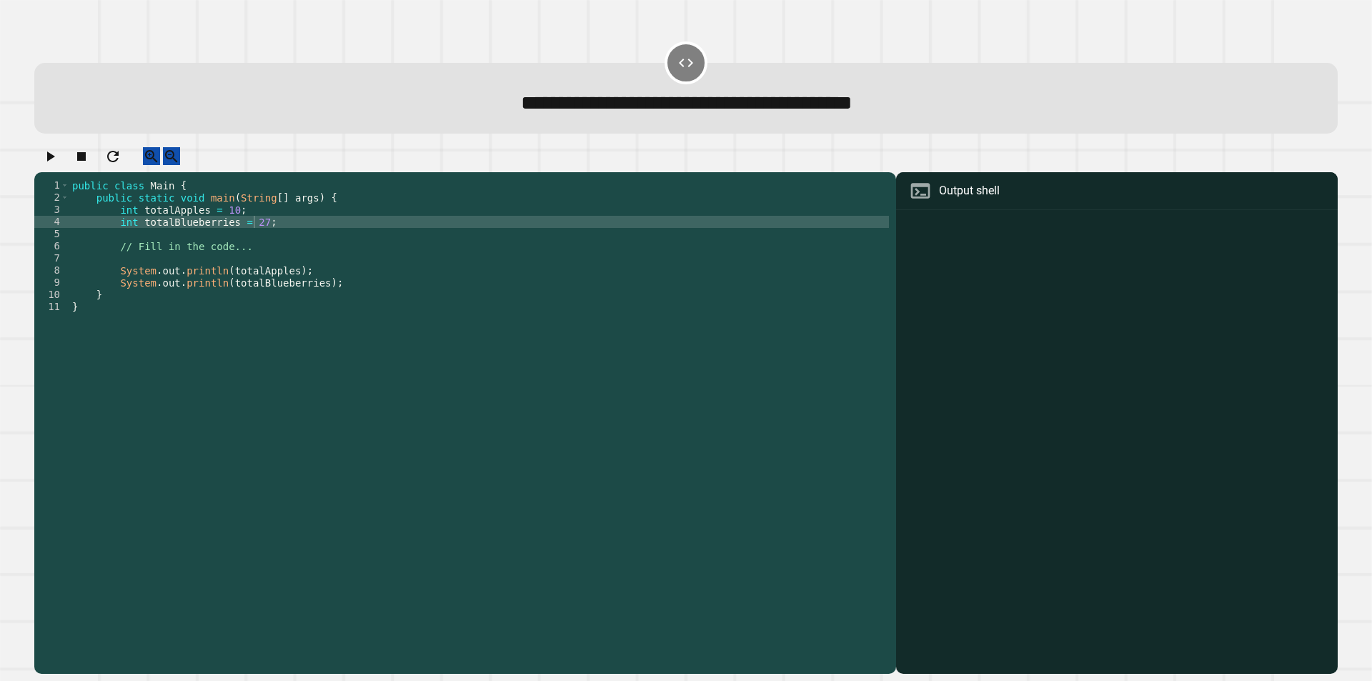
click at [54, 161] on icon "button" at bounding box center [51, 156] width 8 height 10
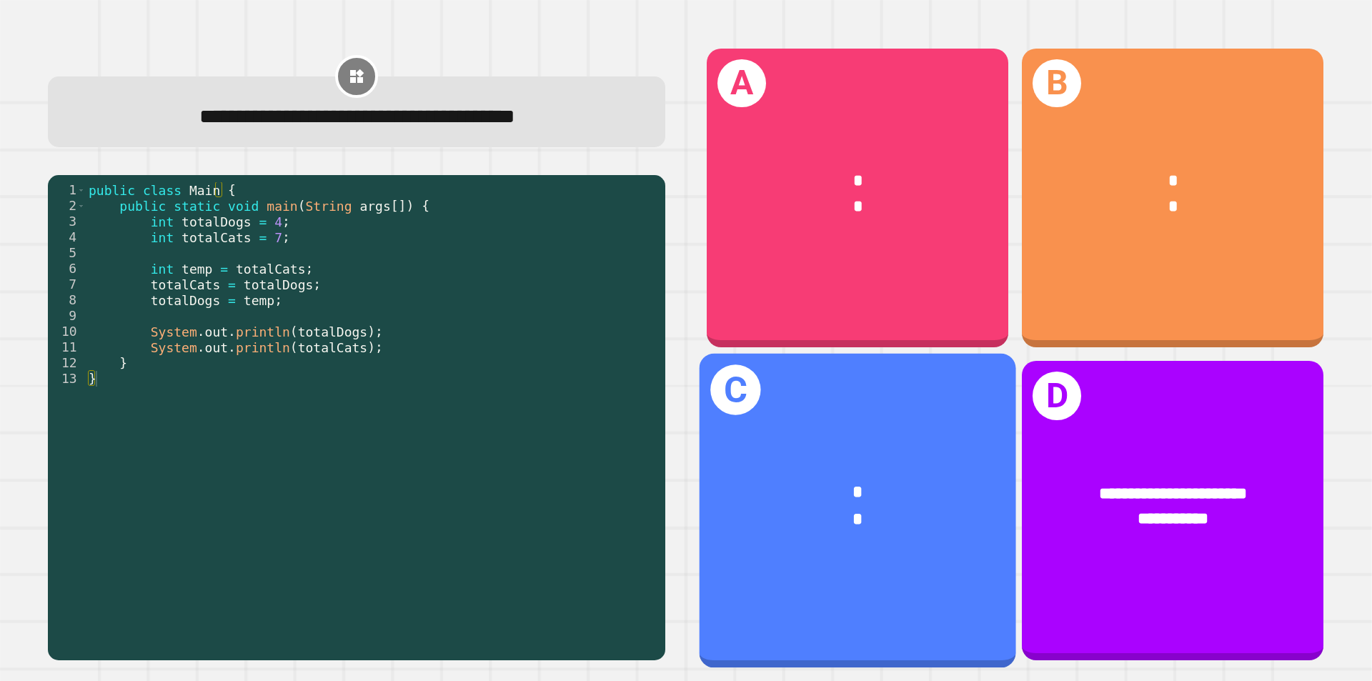
click at [906, 485] on div "*" at bounding box center [858, 493] width 247 height 26
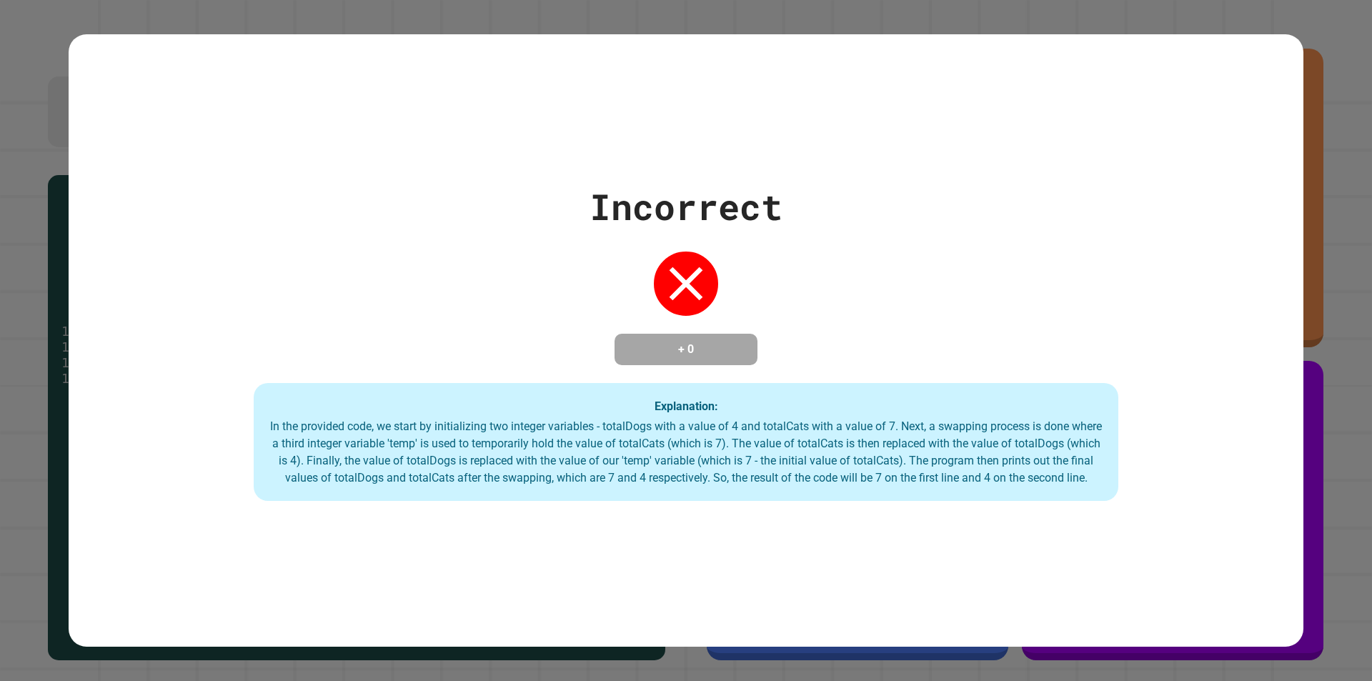
click at [586, 459] on div "In the provided code, we start by initializing two integer variables - totalDog…" at bounding box center [686, 452] width 836 height 69
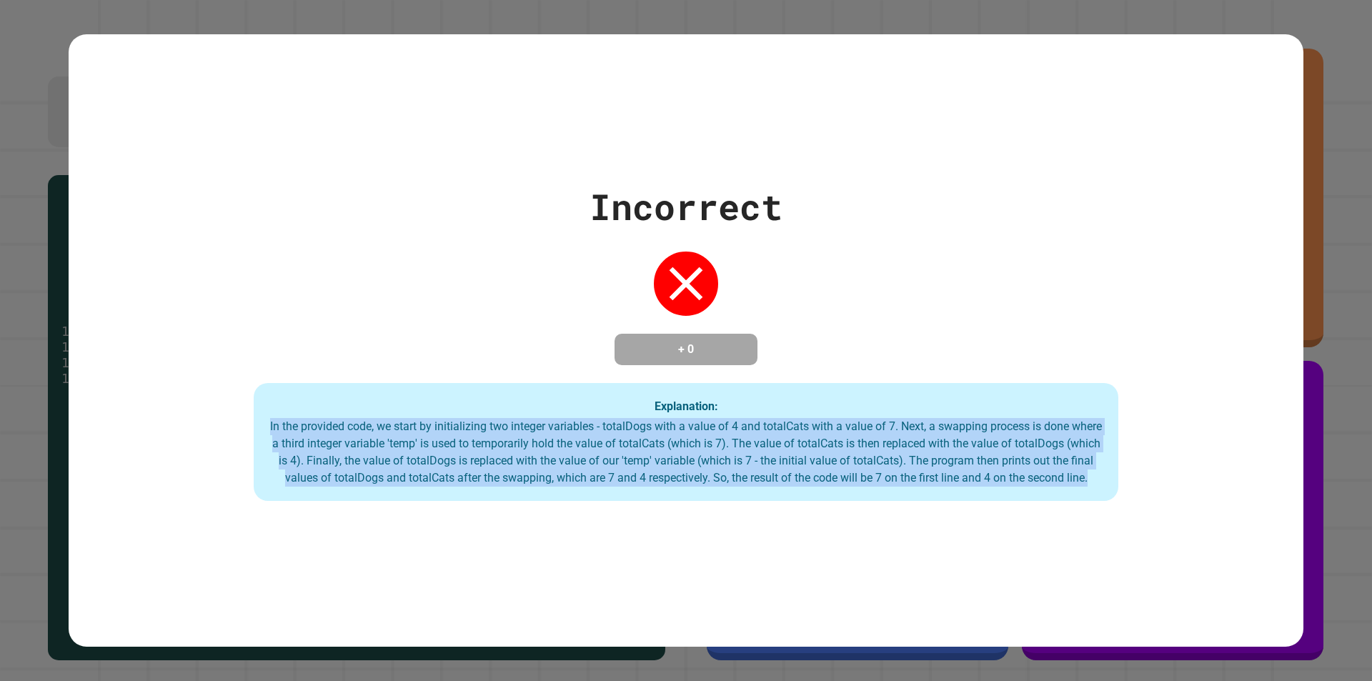
click at [586, 459] on div "In the provided code, we start by initializing two integer variables - totalDog…" at bounding box center [686, 452] width 836 height 69
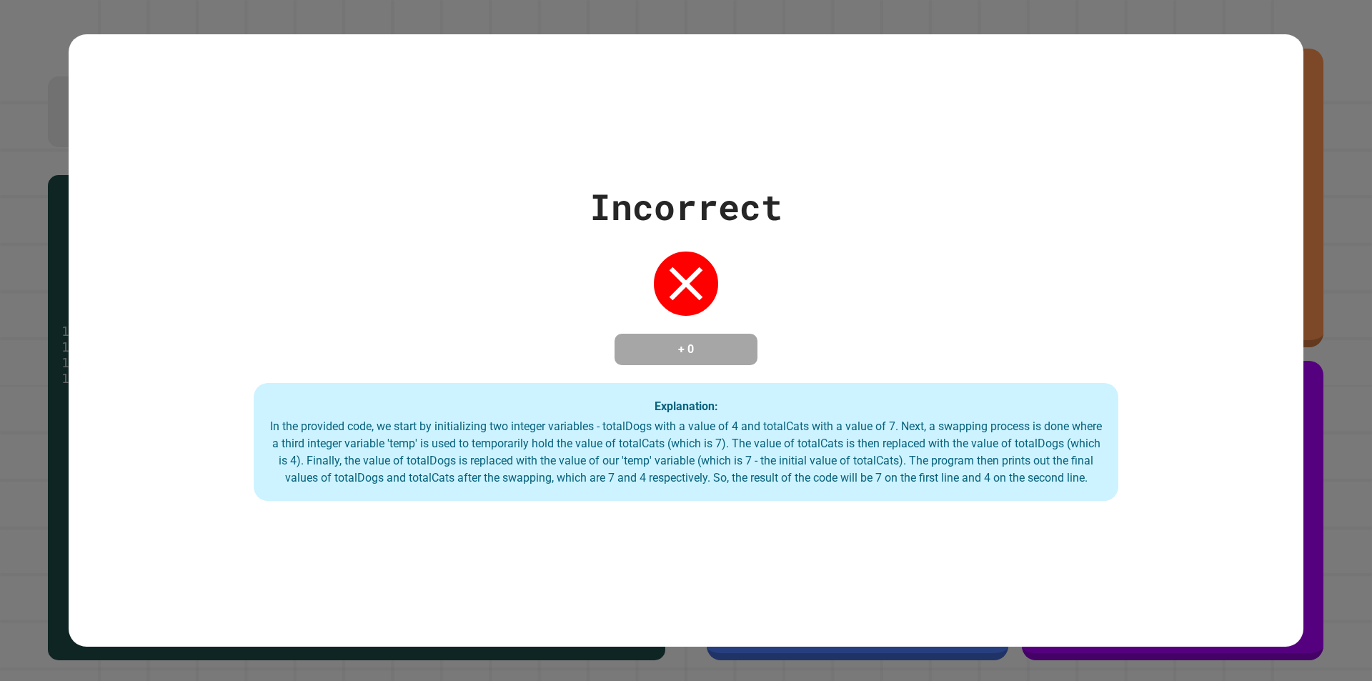
click at [374, 287] on div "Incorrect + 0 Explanation: In the provided code, we start by initializing two i…" at bounding box center [686, 341] width 1235 height 322
click at [454, 427] on div "In the provided code, we start by initializing two integer variables - totalDog…" at bounding box center [686, 452] width 836 height 69
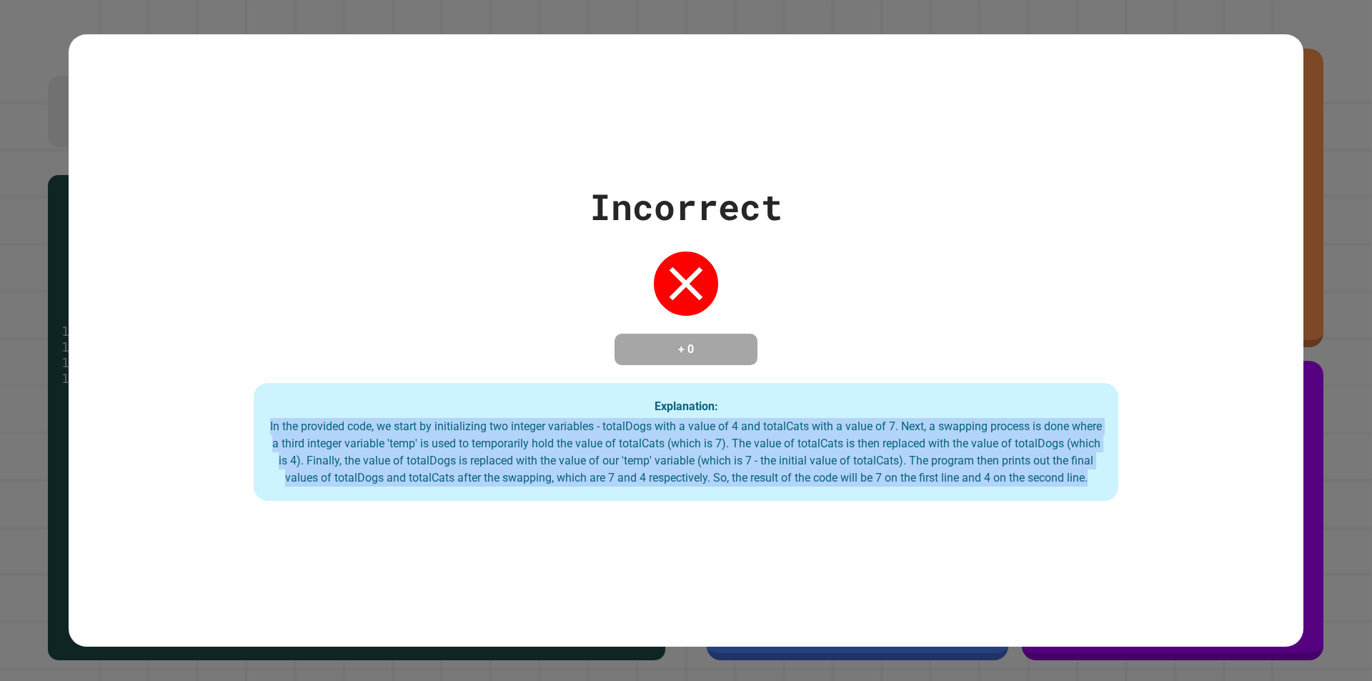
click at [454, 427] on div "In the provided code, we start by initializing two integer variables - totalDog…" at bounding box center [686, 452] width 836 height 69
click at [454, 424] on div "In the provided code, we start by initializing two integer variables - totalDog…" at bounding box center [686, 452] width 836 height 69
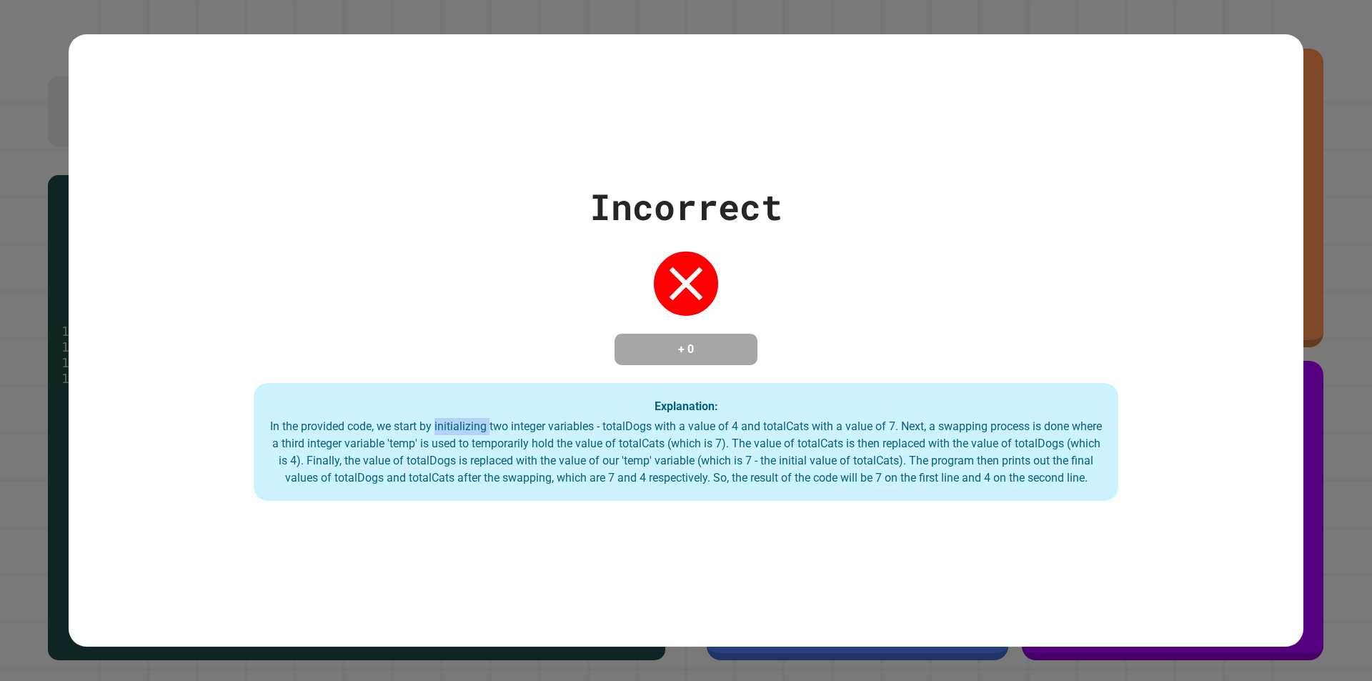
click at [454, 424] on div "In the provided code, we start by initializing two integer variables - totalDog…" at bounding box center [686, 452] width 836 height 69
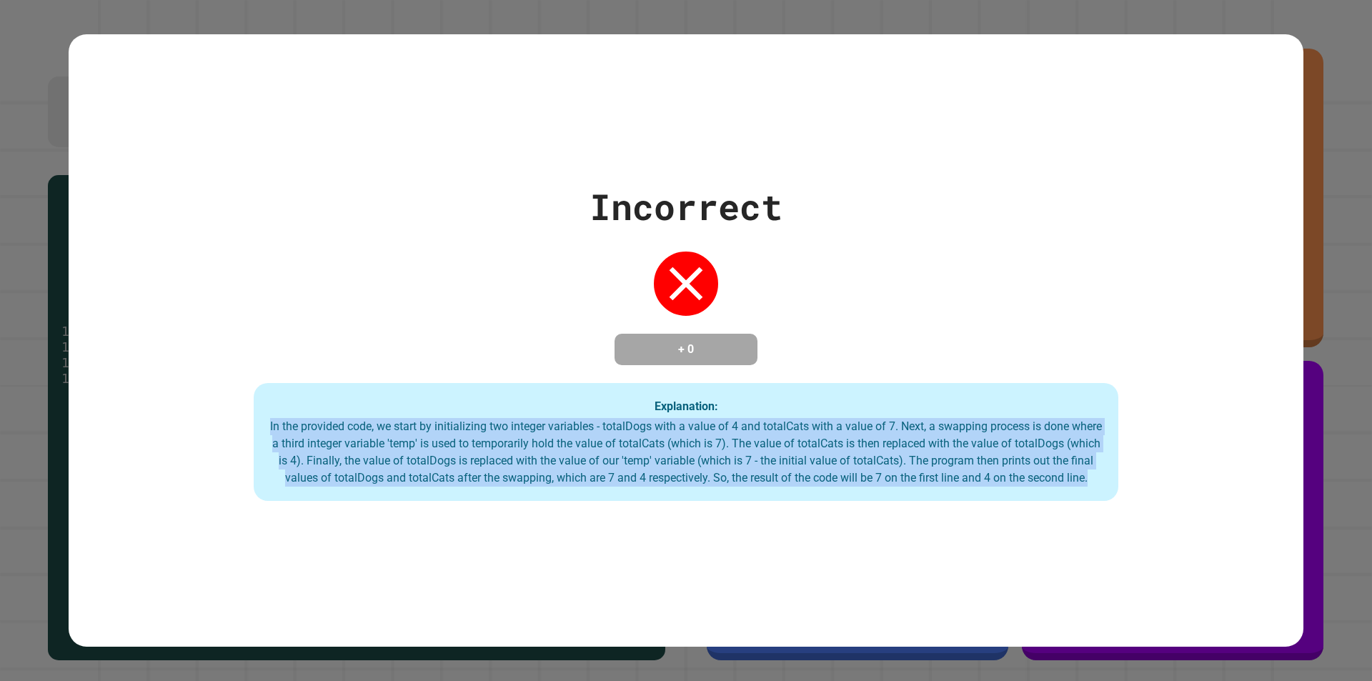
click at [454, 424] on div "In the provided code, we start by initializing two integer variables - totalDog…" at bounding box center [686, 452] width 836 height 69
click at [454, 426] on div "In the provided code, we start by initializing two integer variables - totalDog…" at bounding box center [686, 452] width 836 height 69
drag, startPoint x: 454, startPoint y: 426, endPoint x: 450, endPoint y: 432, distance: 7.7
click at [454, 427] on div "In the provided code, we start by initializing two integer variables - totalDog…" at bounding box center [686, 452] width 836 height 69
click at [450, 432] on div "In the provided code, we start by initializing two integer variables - totalDog…" at bounding box center [686, 452] width 836 height 69
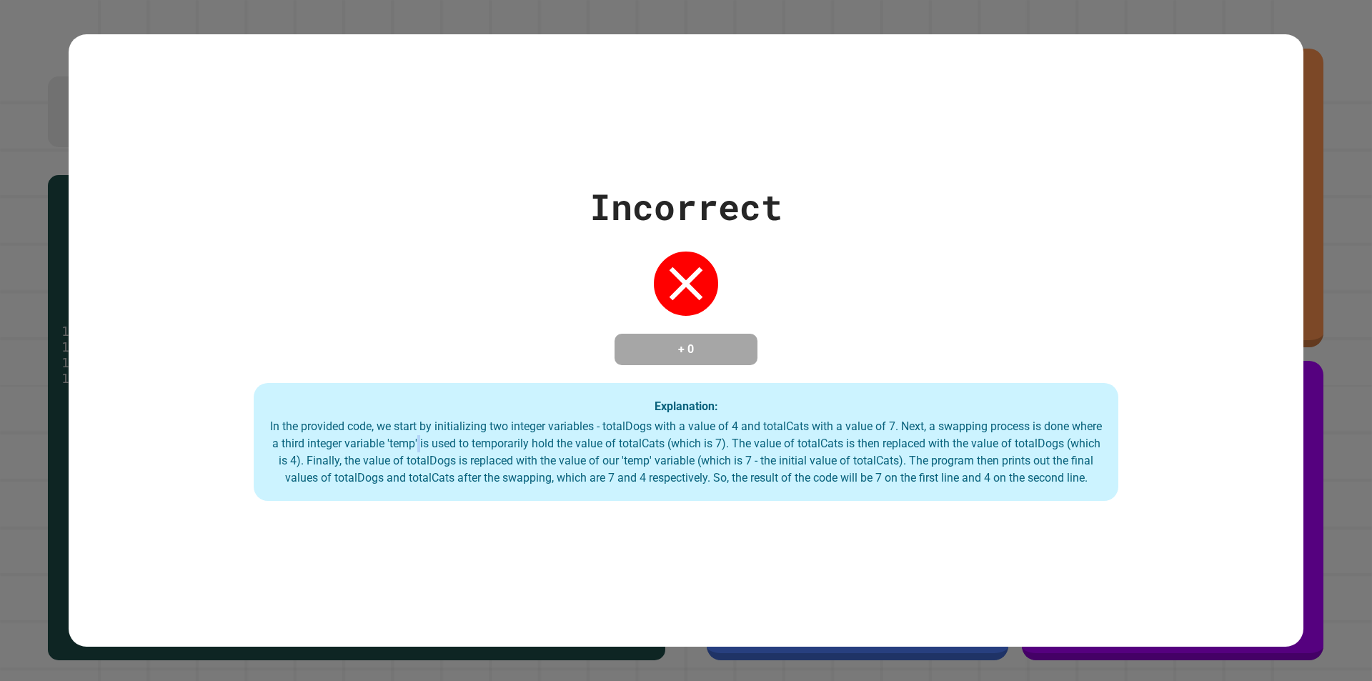
click at [450, 432] on div "In the provided code, we start by initializing two integer variables - totalDog…" at bounding box center [686, 452] width 836 height 69
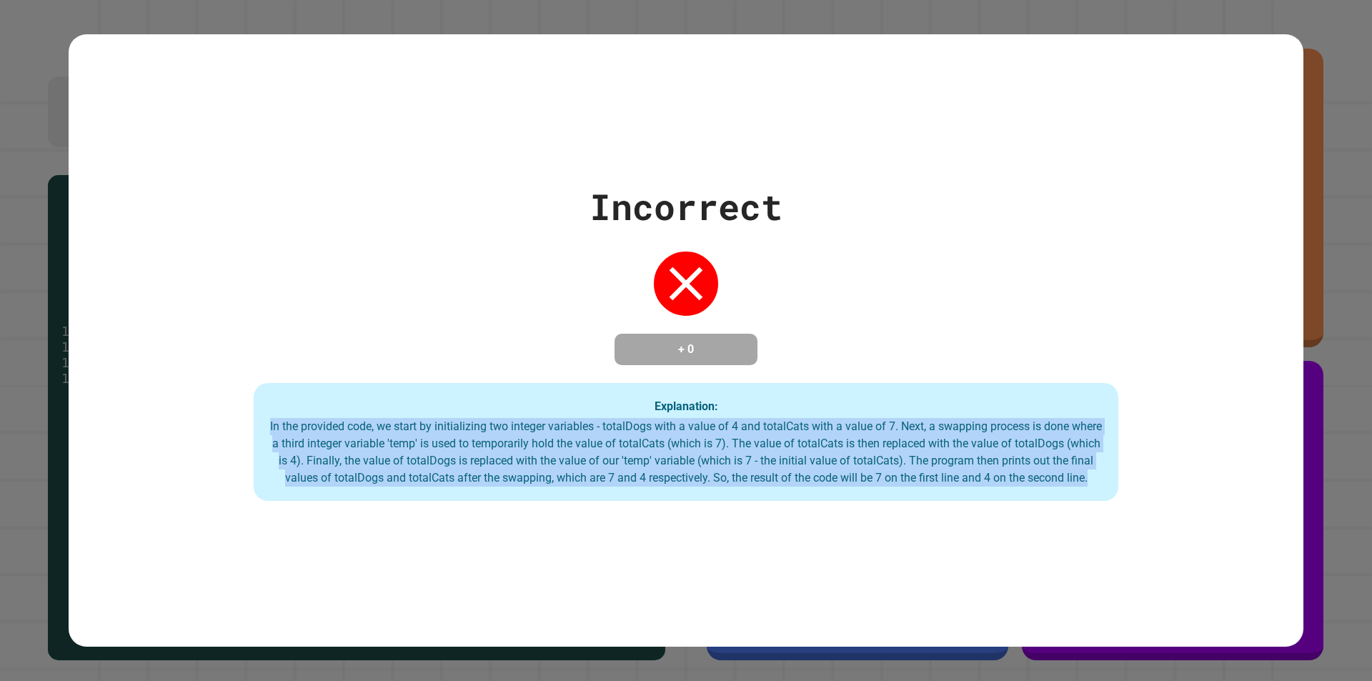
click at [450, 432] on div "In the provided code, we start by initializing two integer variables - totalDog…" at bounding box center [686, 452] width 836 height 69
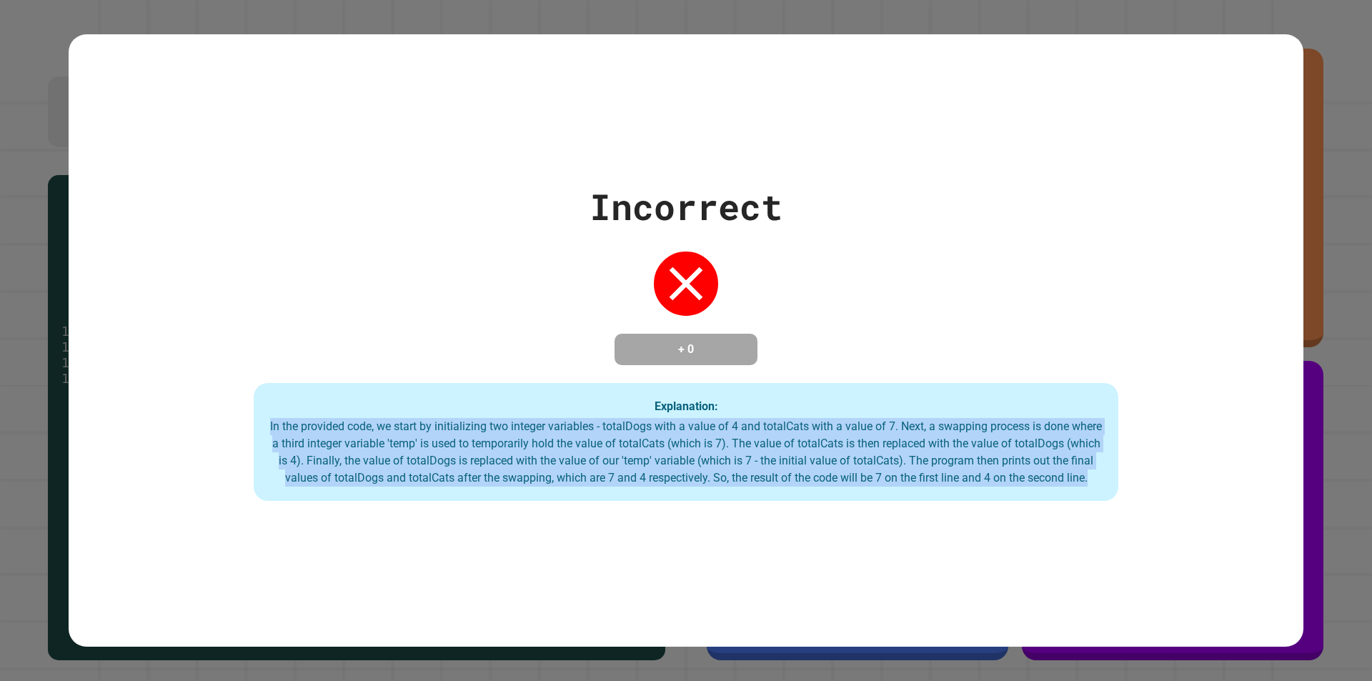
click at [450, 432] on div "In the provided code, we start by initializing two integer variables - totalDog…" at bounding box center [686, 452] width 836 height 69
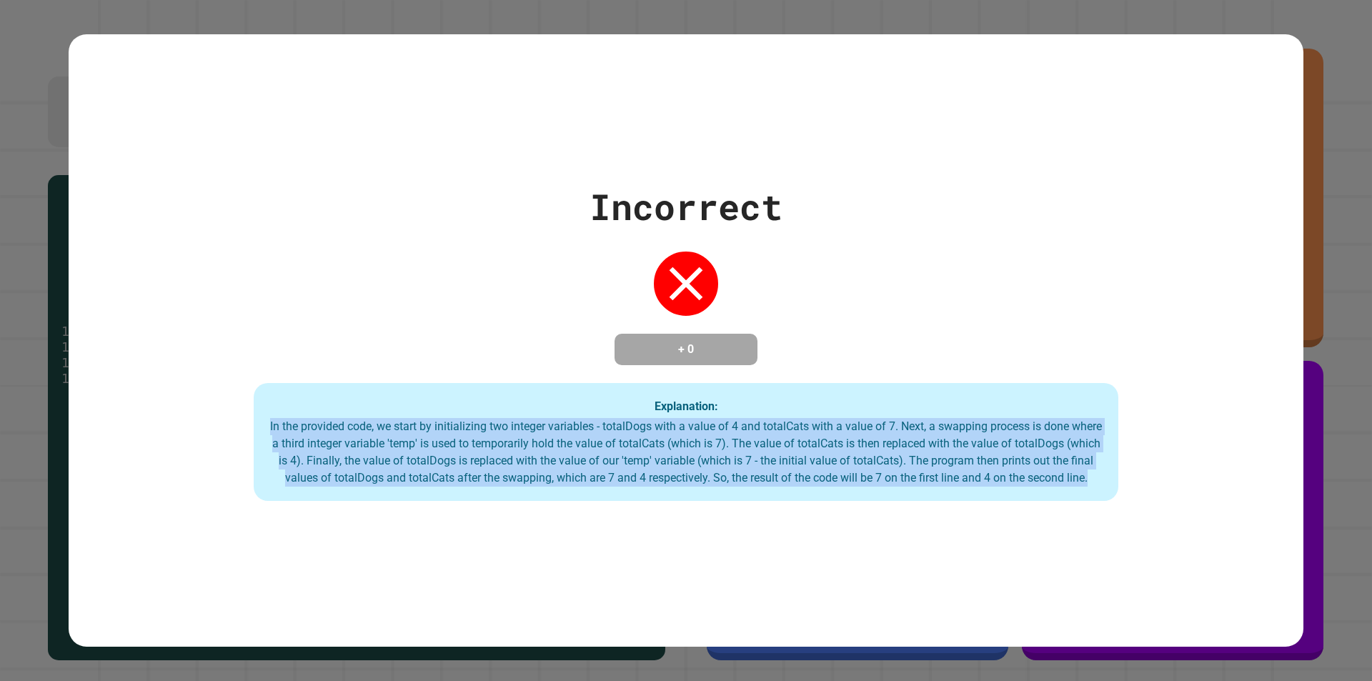
click at [450, 432] on div "In the provided code, we start by initializing two integer variables - totalDog…" at bounding box center [686, 452] width 836 height 69
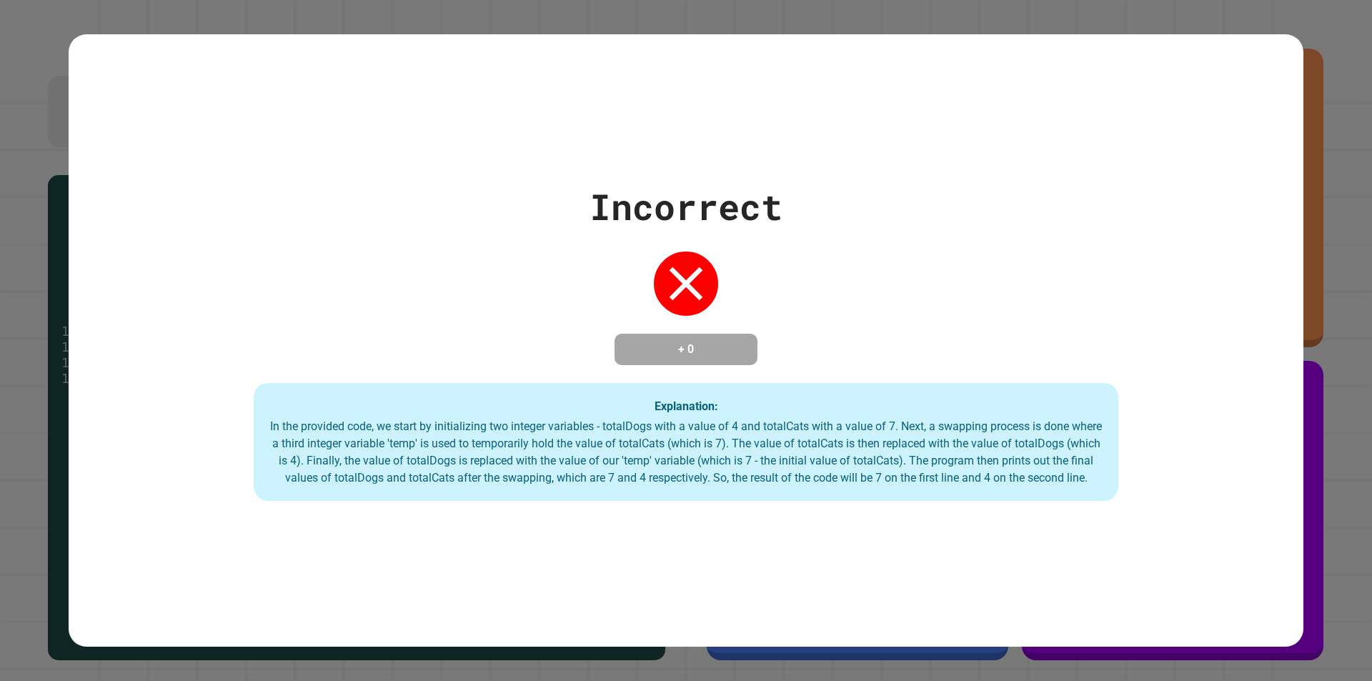
click at [470, 383] on div "Explanation: In the provided code, we start by initializing two integer variabl…" at bounding box center [686, 442] width 865 height 119
click at [475, 408] on div "Explanation: In the provided code, we start by initializing two integer variabl…" at bounding box center [686, 442] width 865 height 119
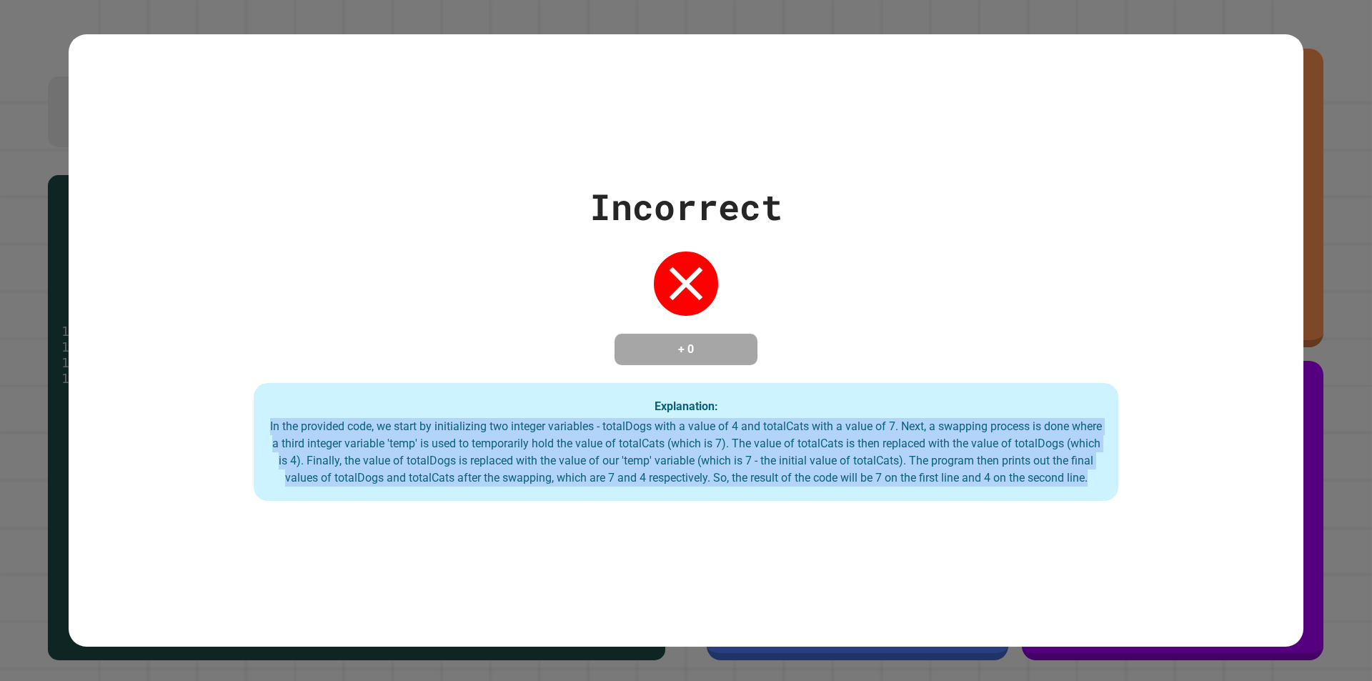
click at [478, 418] on div "In the provided code, we start by initializing two integer variables - totalDog…" at bounding box center [686, 452] width 836 height 69
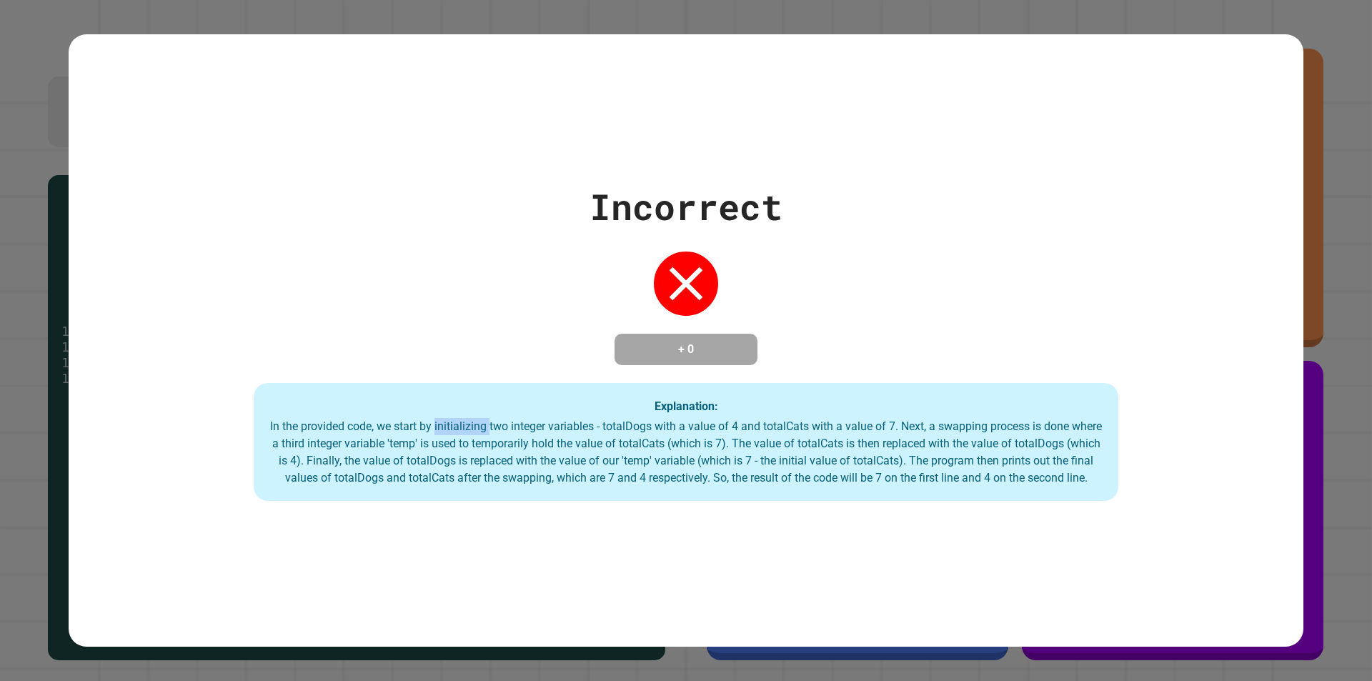
click at [478, 418] on div "In the provided code, we start by initializing two integer variables - totalDog…" at bounding box center [686, 452] width 836 height 69
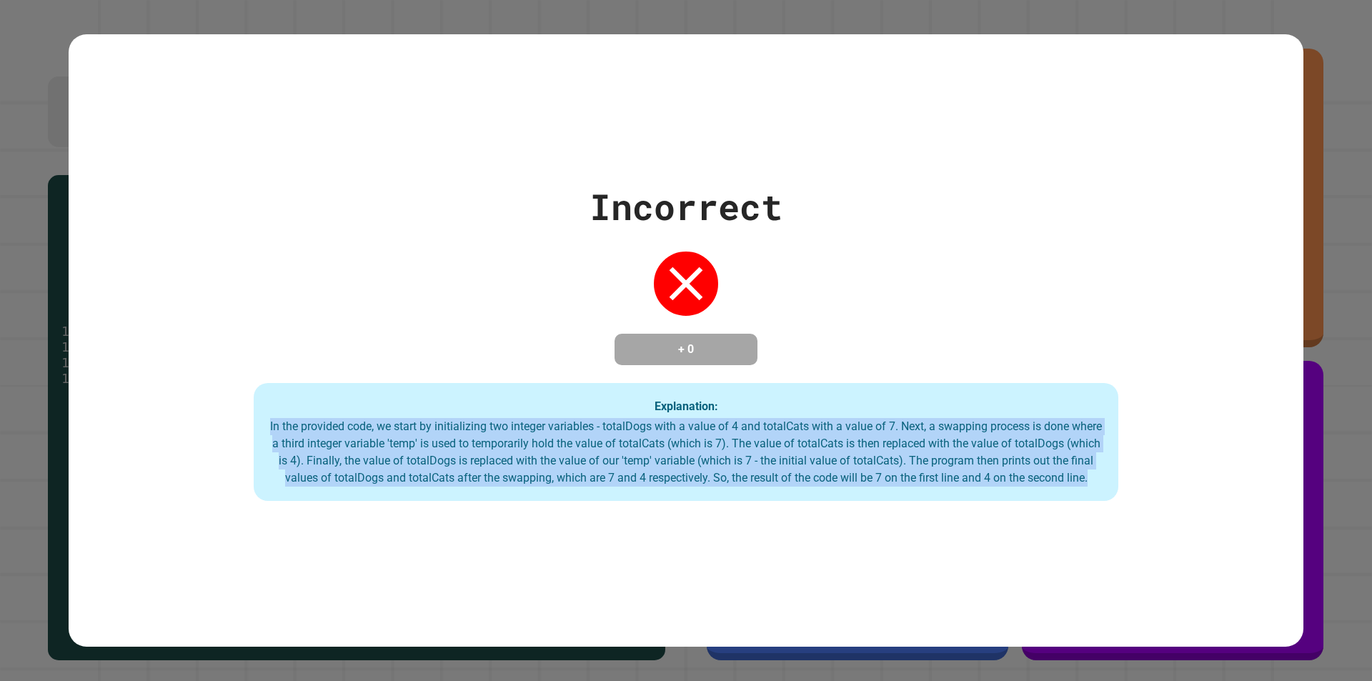
click at [478, 418] on div "In the provided code, we start by initializing two integer variables - totalDog…" at bounding box center [686, 452] width 836 height 69
click at [554, 439] on div "In the provided code, we start by initializing two integer variables - totalDog…" at bounding box center [686, 452] width 836 height 69
drag, startPoint x: 554, startPoint y: 440, endPoint x: 525, endPoint y: 472, distance: 43.0
click at [549, 452] on div "In the provided code, we start by initializing two integer variables - totalDog…" at bounding box center [686, 452] width 836 height 69
click at [518, 477] on div "In the provided code, we start by initializing two integer variables - totalDog…" at bounding box center [686, 452] width 836 height 69
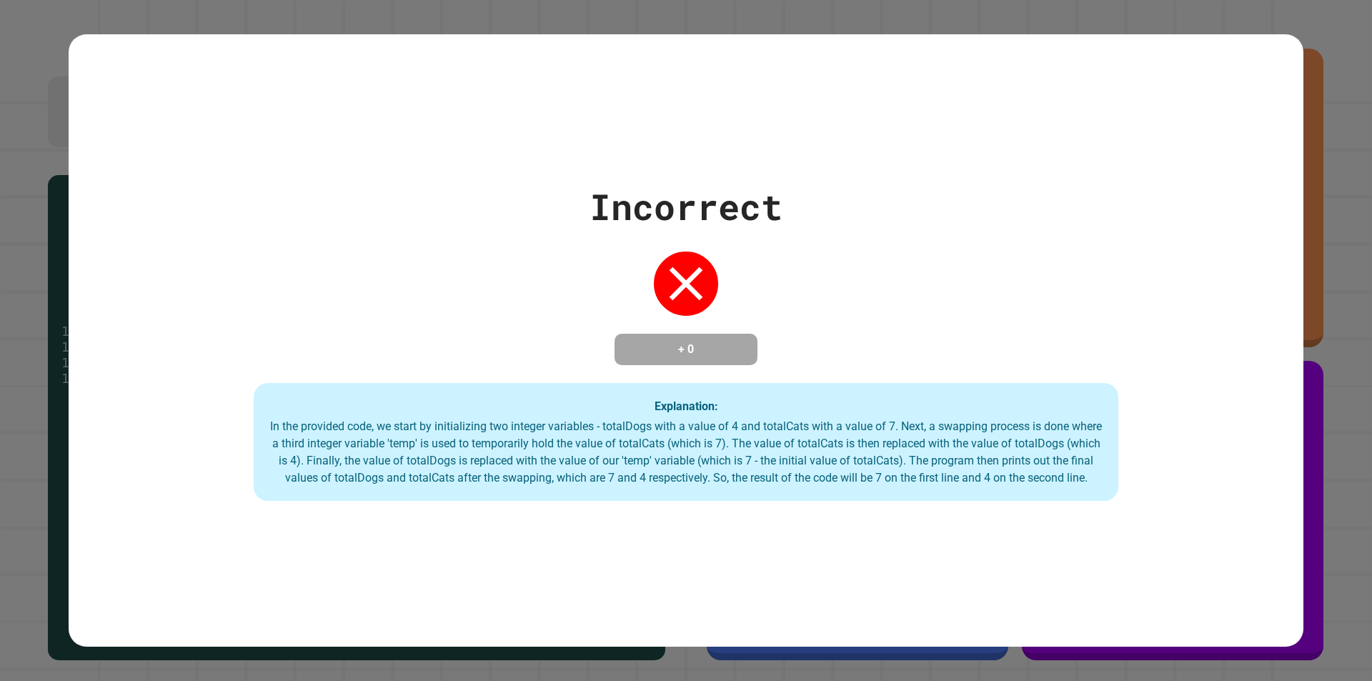
click at [494, 473] on div "In the provided code, we start by initializing two integer variables - totalDog…" at bounding box center [686, 452] width 836 height 69
click at [489, 438] on div "In the provided code, we start by initializing two integer variables - totalDog…" at bounding box center [686, 452] width 836 height 69
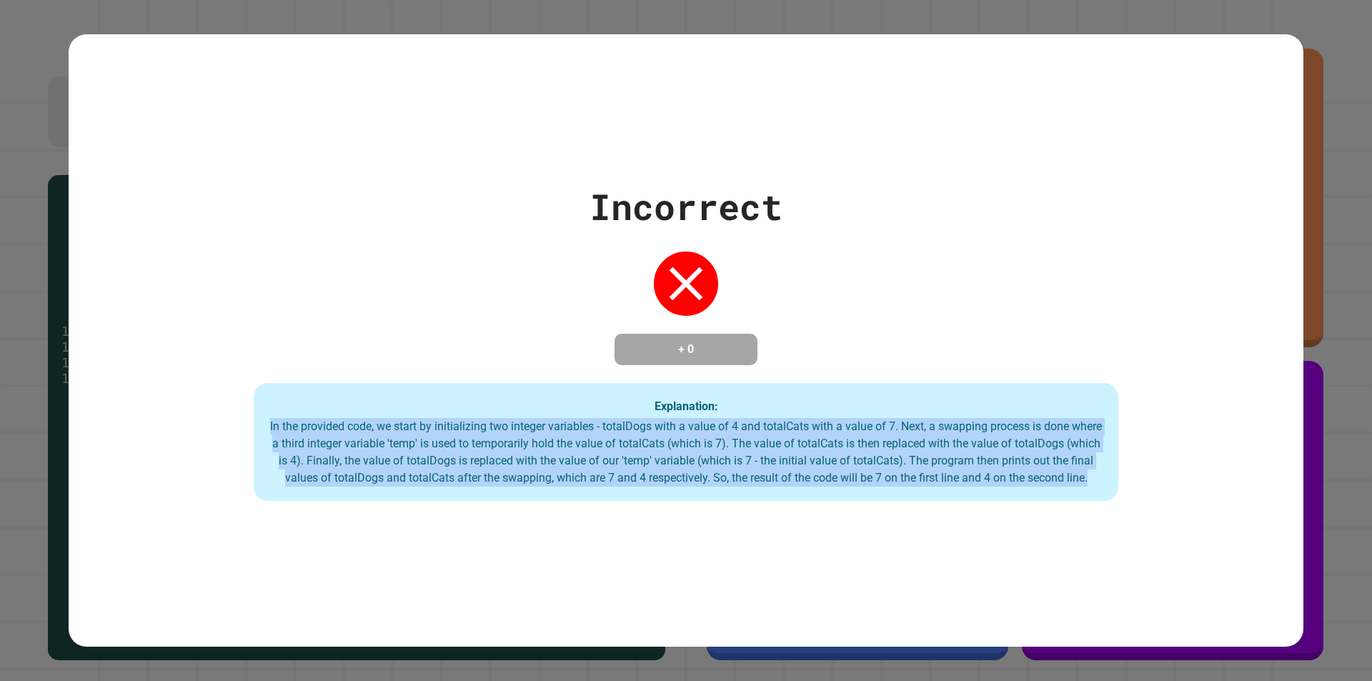
click at [489, 438] on div "In the provided code, we start by initializing two integer variables - totalDog…" at bounding box center [686, 452] width 836 height 69
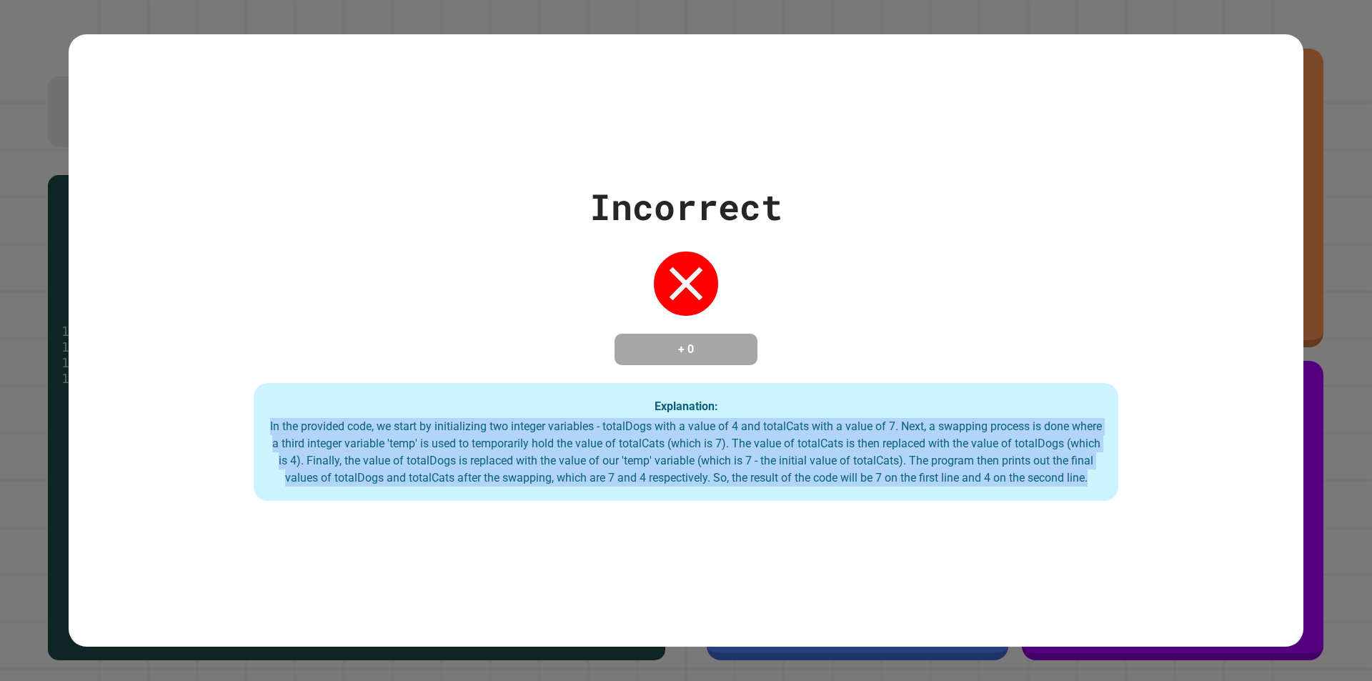
click at [489, 438] on div "In the provided code, we start by initializing two integer variables - totalDog…" at bounding box center [686, 452] width 836 height 69
drag, startPoint x: 489, startPoint y: 438, endPoint x: 498, endPoint y: 437, distance: 9.3
click at [494, 437] on div "In the provided code, we start by initializing two integer variables - totalDog…" at bounding box center [686, 452] width 836 height 69
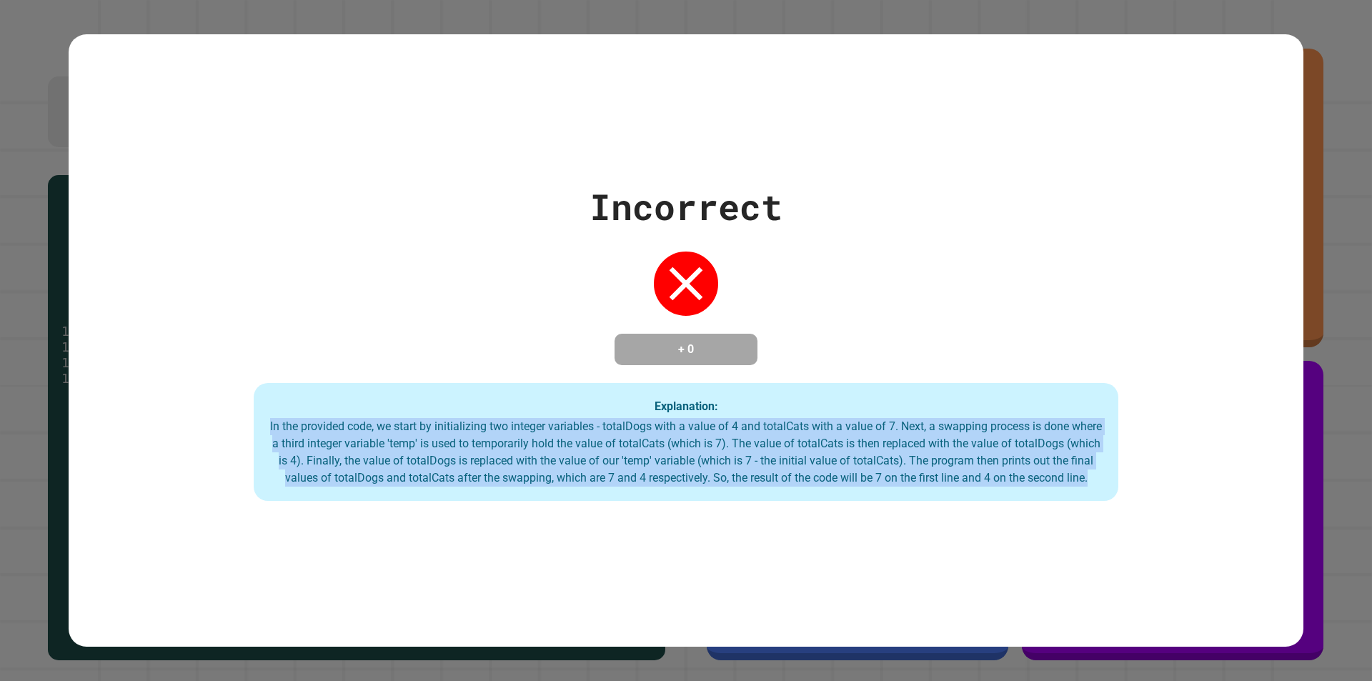
click at [485, 424] on div "In the provided code, we start by initializing two integer variables - totalDog…" at bounding box center [686, 452] width 836 height 69
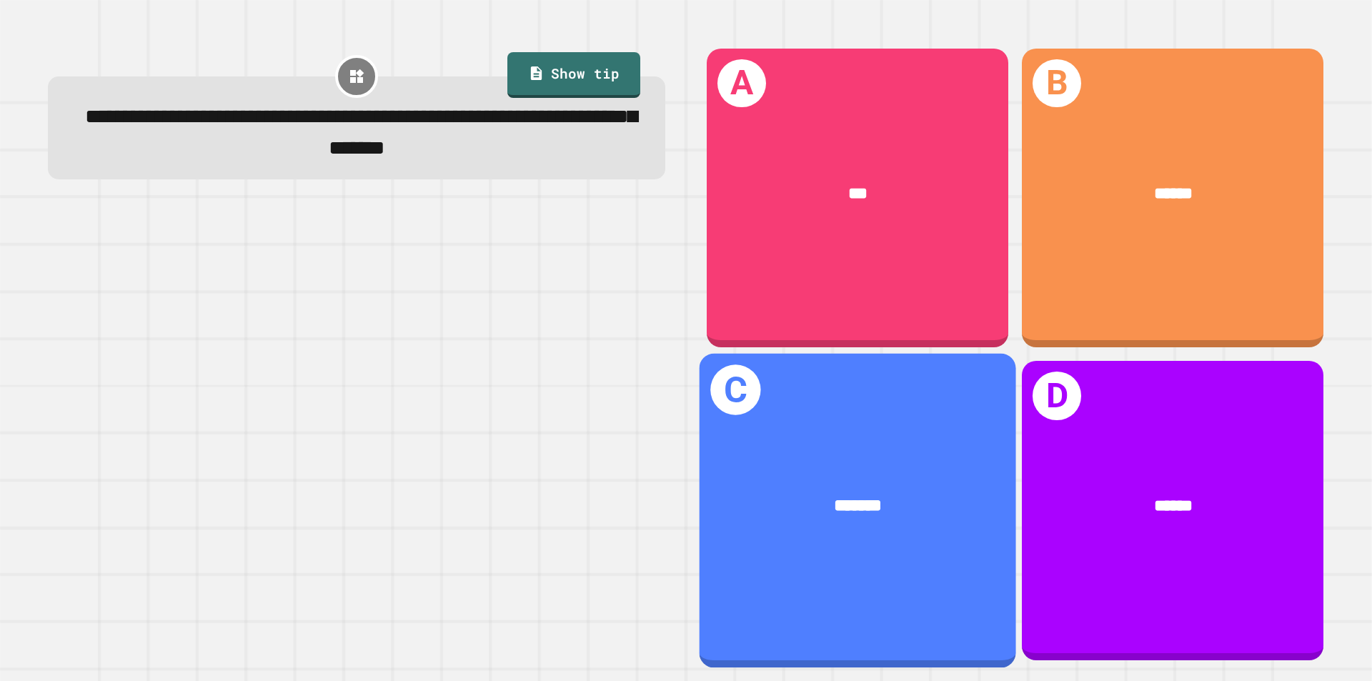
click at [885, 465] on div "*******" at bounding box center [858, 507] width 317 height 96
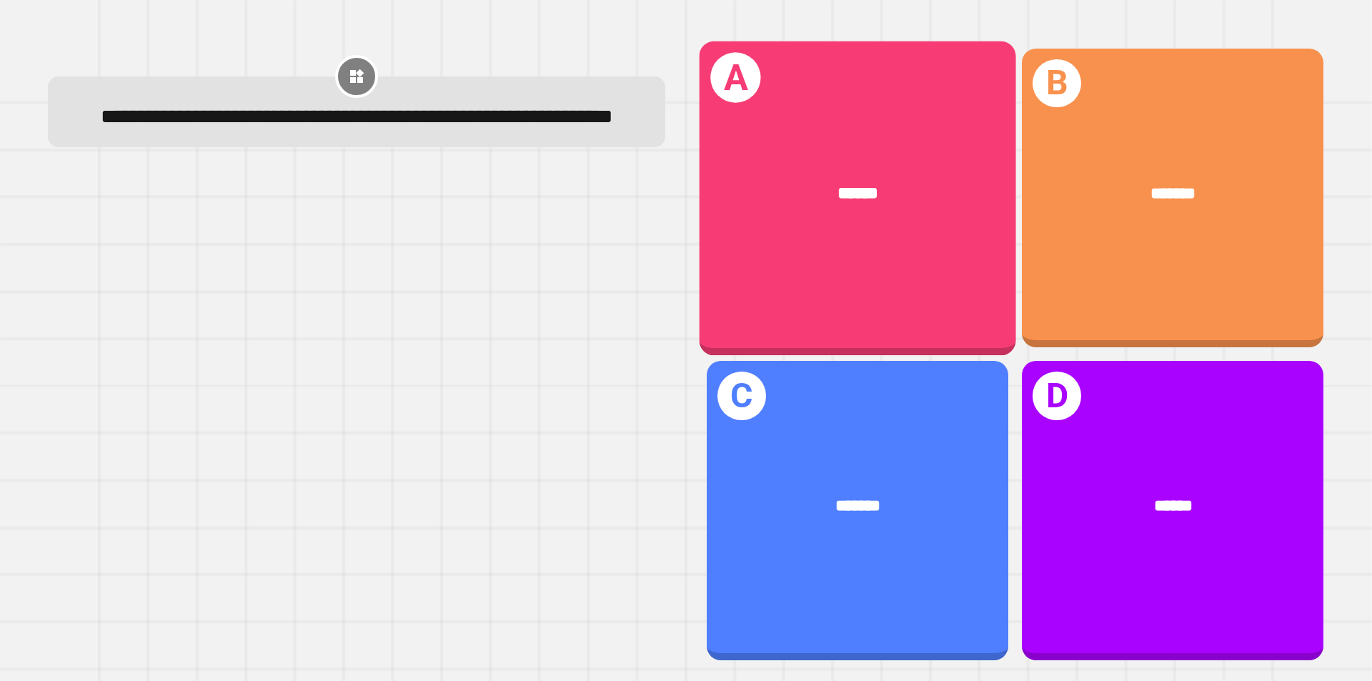
click at [940, 250] on div "A ******" at bounding box center [858, 198] width 317 height 314
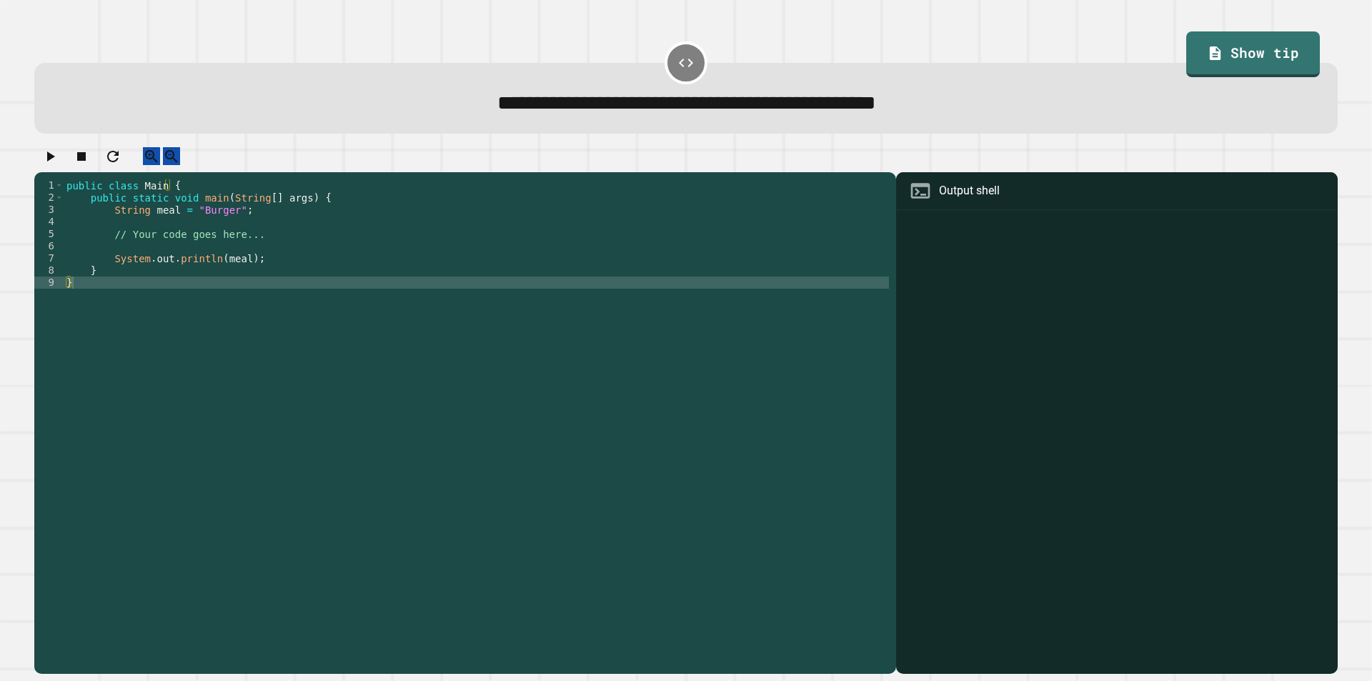
click at [159, 225] on div "public class Main { public static void main ( String [ ] args ) { String meal =…" at bounding box center [476, 410] width 825 height 462
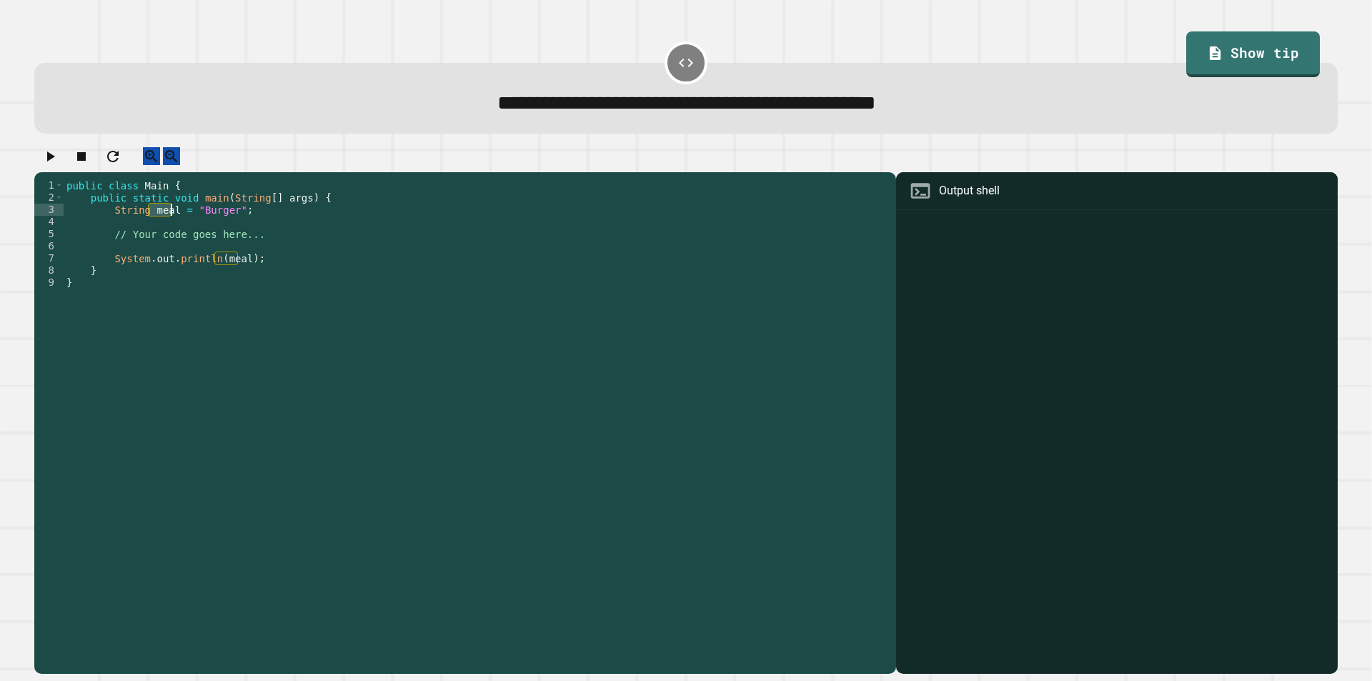
click at [159, 225] on div "public class Main { public static void main ( String [ ] args ) { String meal =…" at bounding box center [476, 410] width 825 height 462
click at [202, 227] on div "public class Main { public static void main ( String [ ] args ) { String meal =…" at bounding box center [476, 410] width 825 height 462
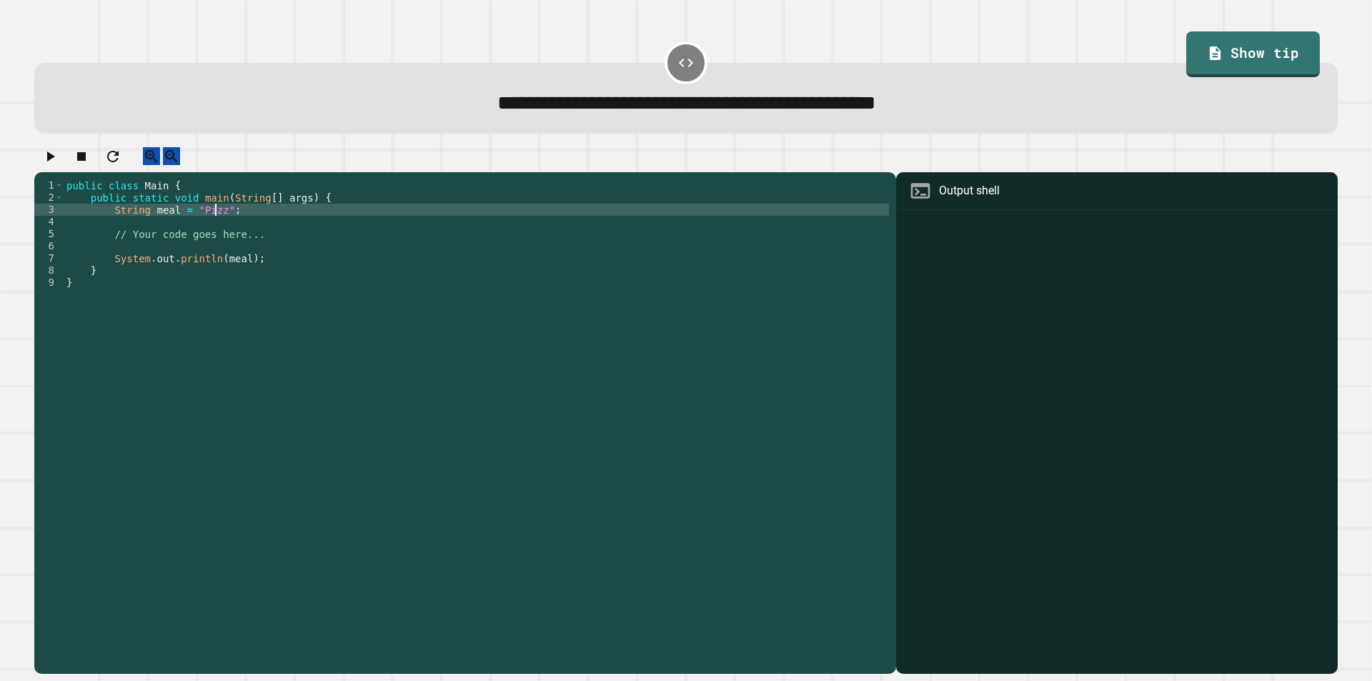
scroll to position [0, 11]
type textarea "**********"
click at [70, 162] on div at bounding box center [685, 159] width 1303 height 25
click at [55, 161] on icon "button" at bounding box center [51, 156] width 8 height 10
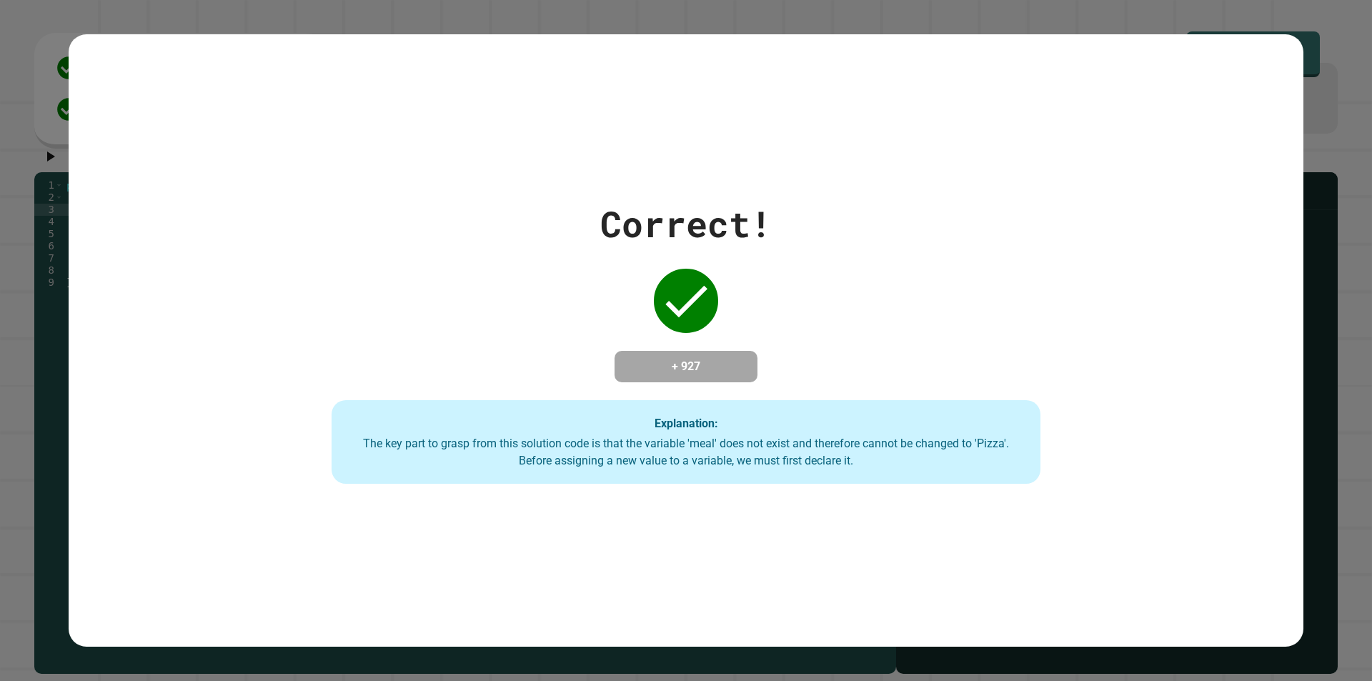
click at [688, 469] on div "The key part to grasp from this solution code is that the variable 'meal' does …" at bounding box center [686, 452] width 680 height 34
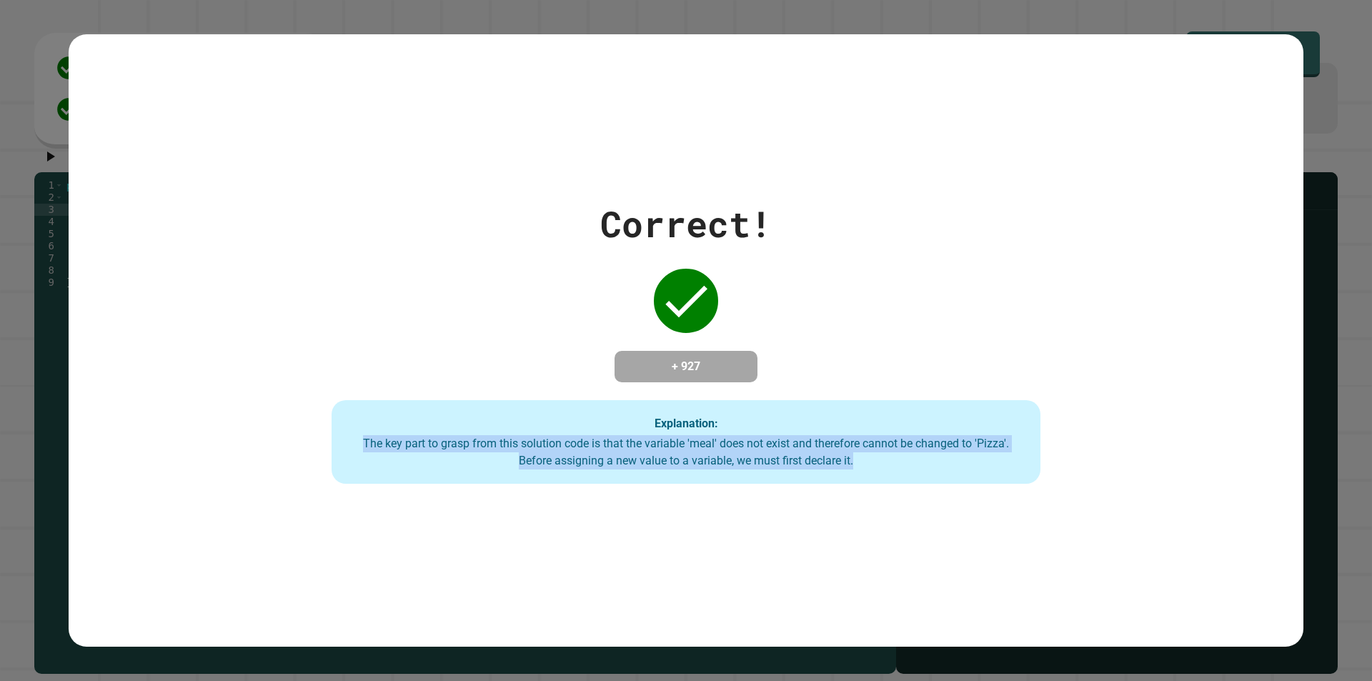
click at [688, 464] on div "The key part to grasp from this solution code is that the variable 'meal' does …" at bounding box center [686, 452] width 680 height 34
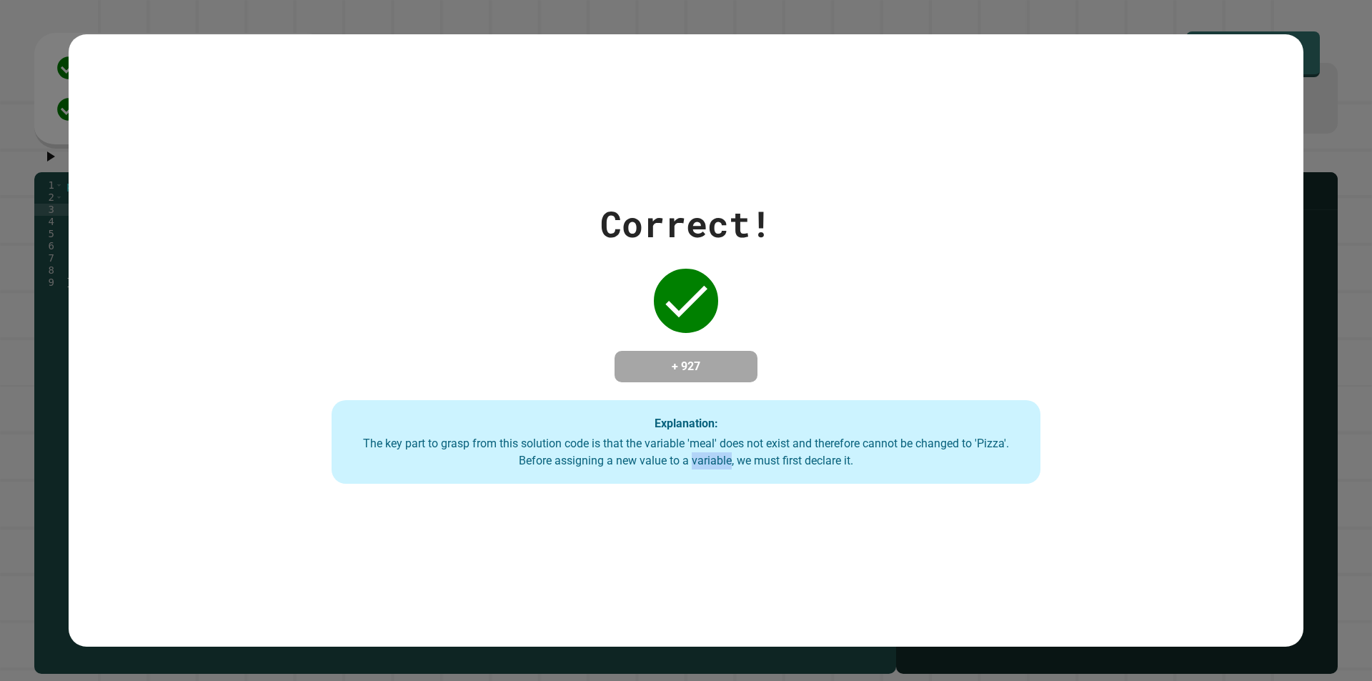
click at [688, 464] on div "The key part to grasp from this solution code is that the variable 'meal' does …" at bounding box center [686, 452] width 680 height 34
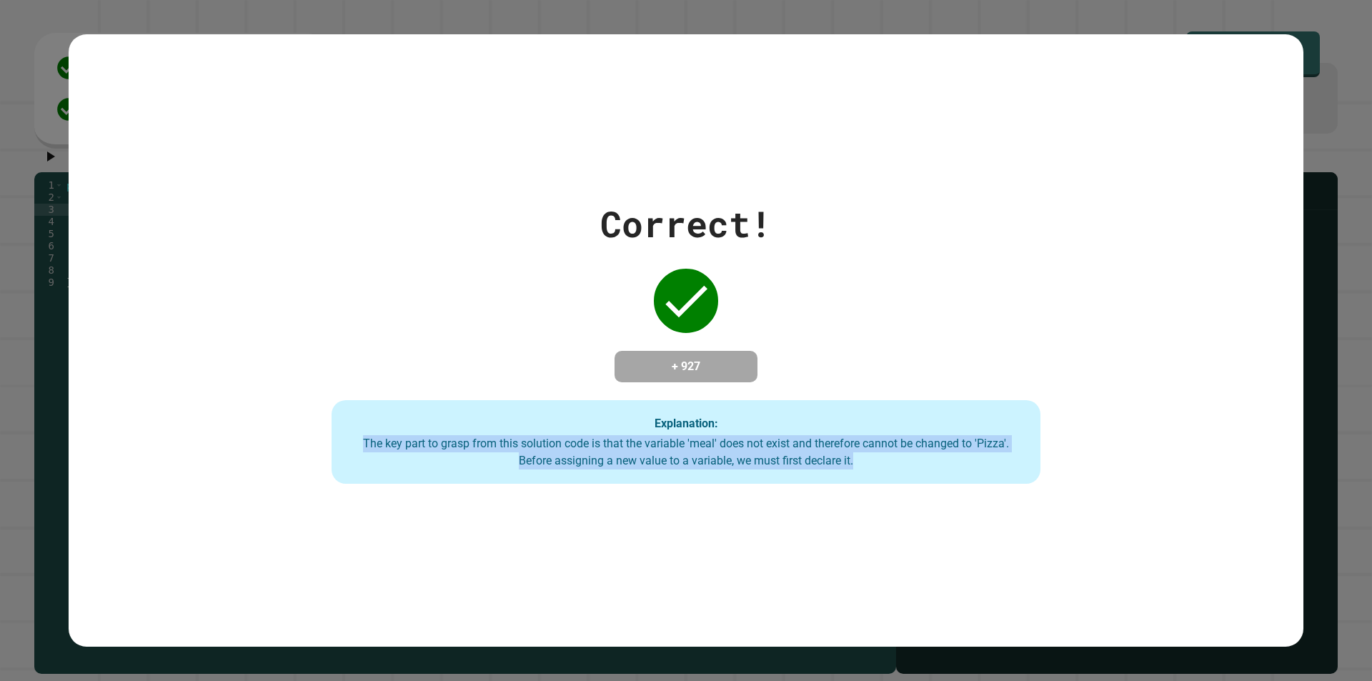
click at [688, 464] on div "The key part to grasp from this solution code is that the variable 'meal' does …" at bounding box center [686, 452] width 680 height 34
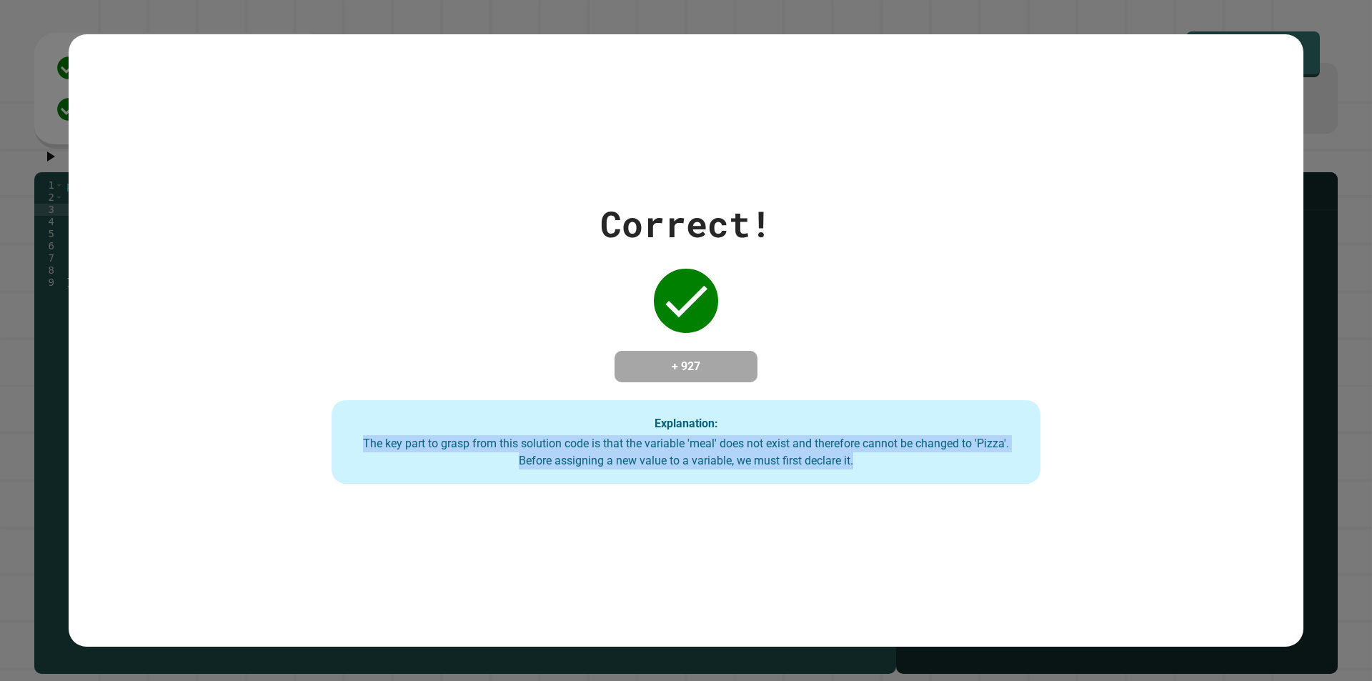
click at [688, 464] on div "The key part to grasp from this solution code is that the variable 'meal' does …" at bounding box center [686, 452] width 680 height 34
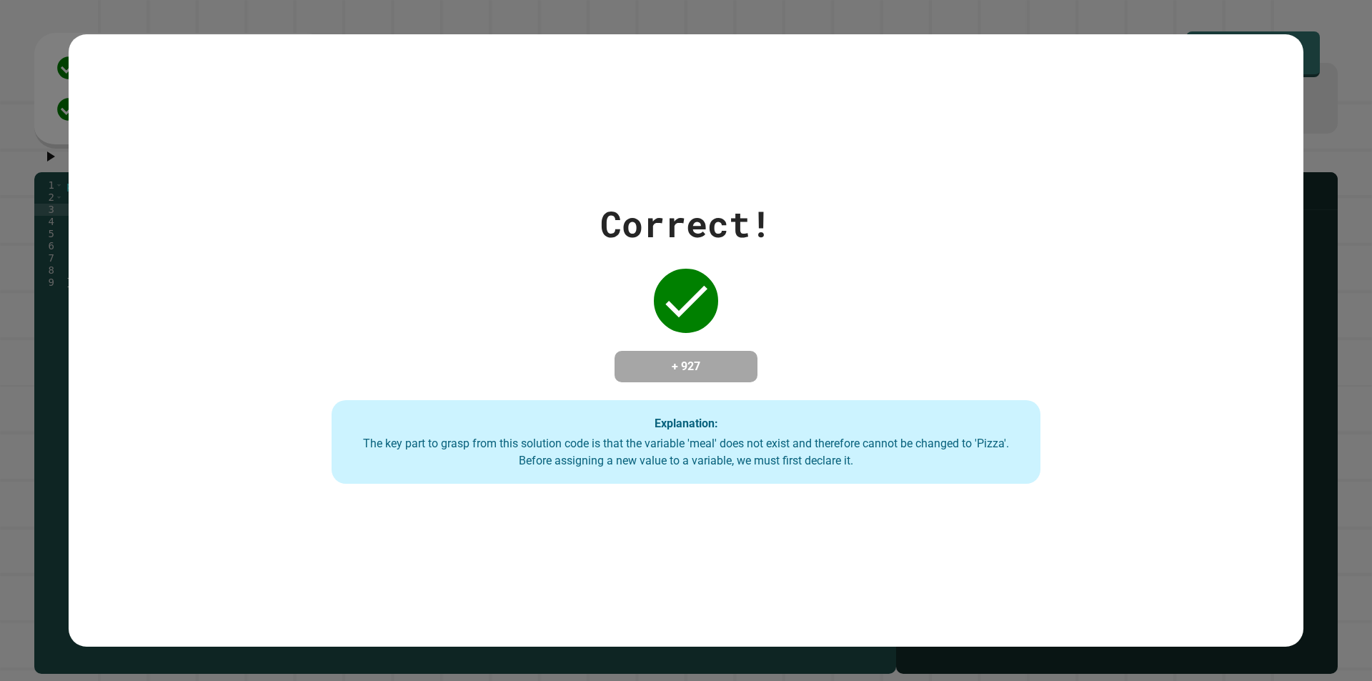
click at [609, 427] on div "Explanation: The key part to grasp from this solution code is that the variable…" at bounding box center [686, 442] width 708 height 84
click at [608, 427] on div "Explanation: The key part to grasp from this solution code is that the variable…" at bounding box center [686, 442] width 708 height 84
click at [587, 469] on div "The key part to grasp from this solution code is that the variable 'meal' does …" at bounding box center [686, 452] width 680 height 34
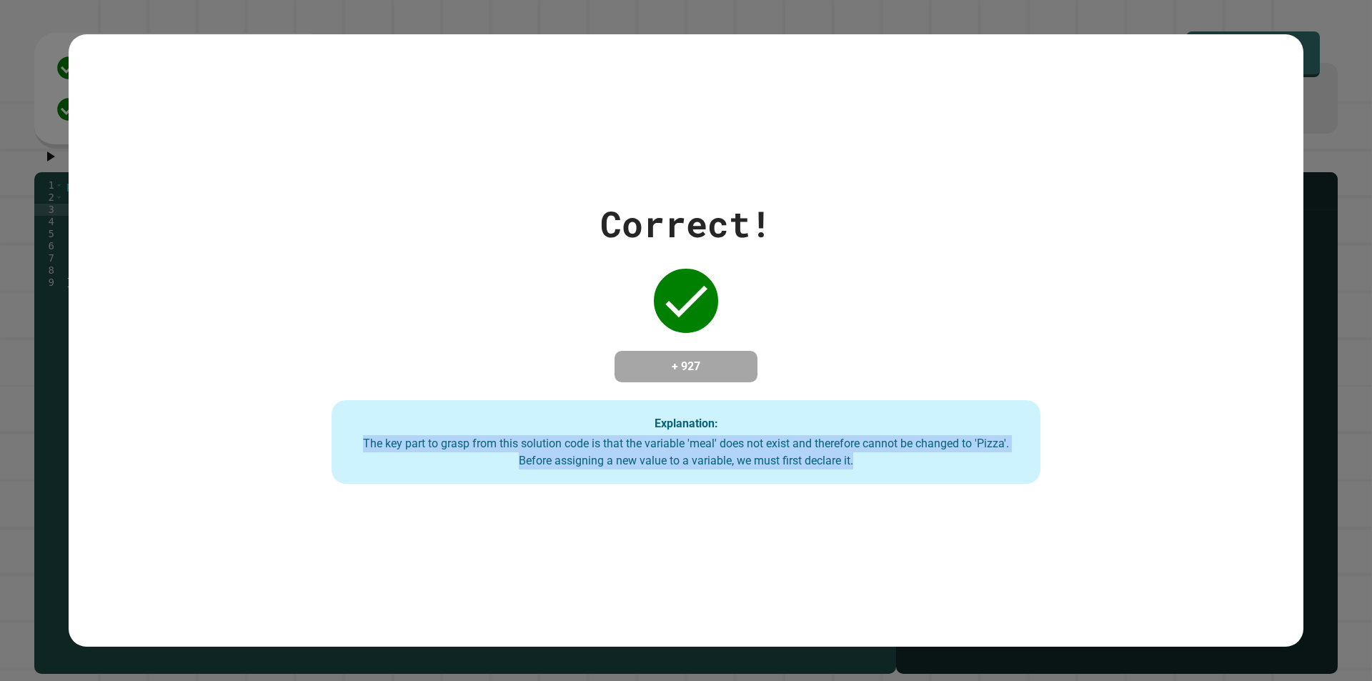
click at [587, 469] on div "The key part to grasp from this solution code is that the variable 'meal' does …" at bounding box center [686, 452] width 680 height 34
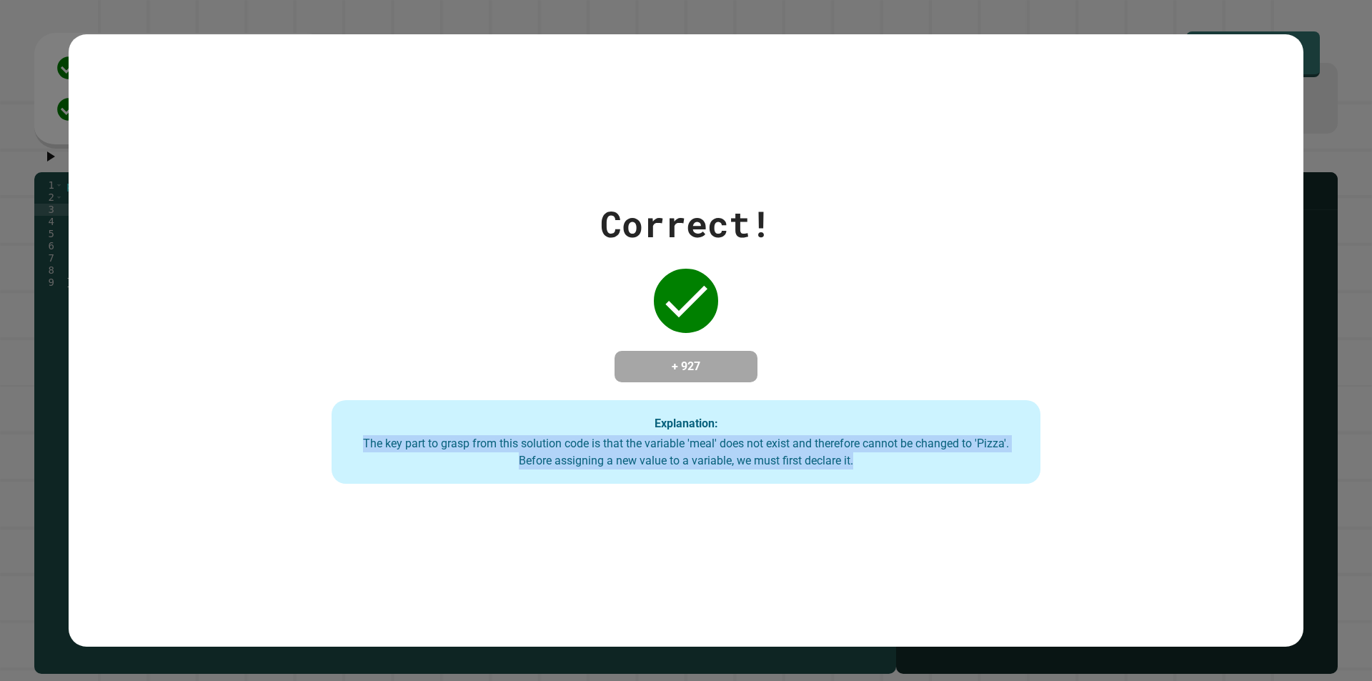
click at [587, 469] on div "The key part to grasp from this solution code is that the variable 'meal' does …" at bounding box center [686, 452] width 680 height 34
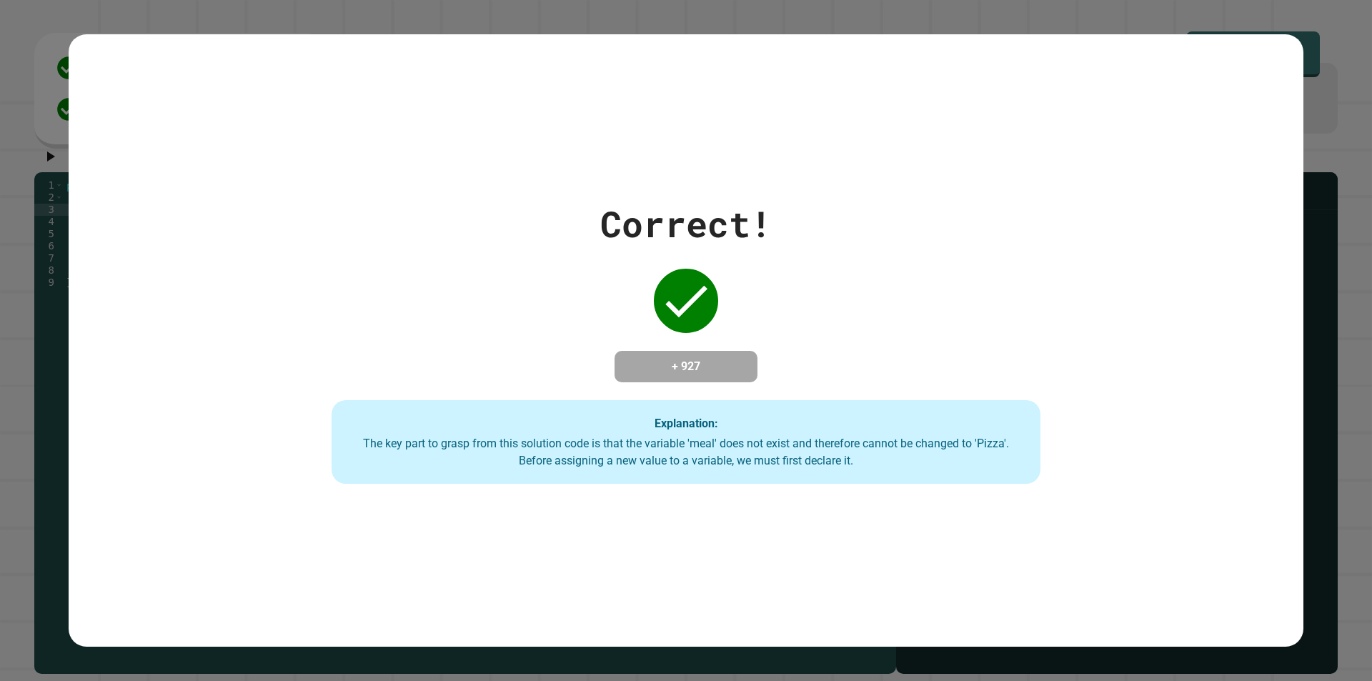
click at [502, 331] on div "Correct! + 927 Explanation: The key part to grasp from this solution code is th…" at bounding box center [686, 340] width 1012 height 287
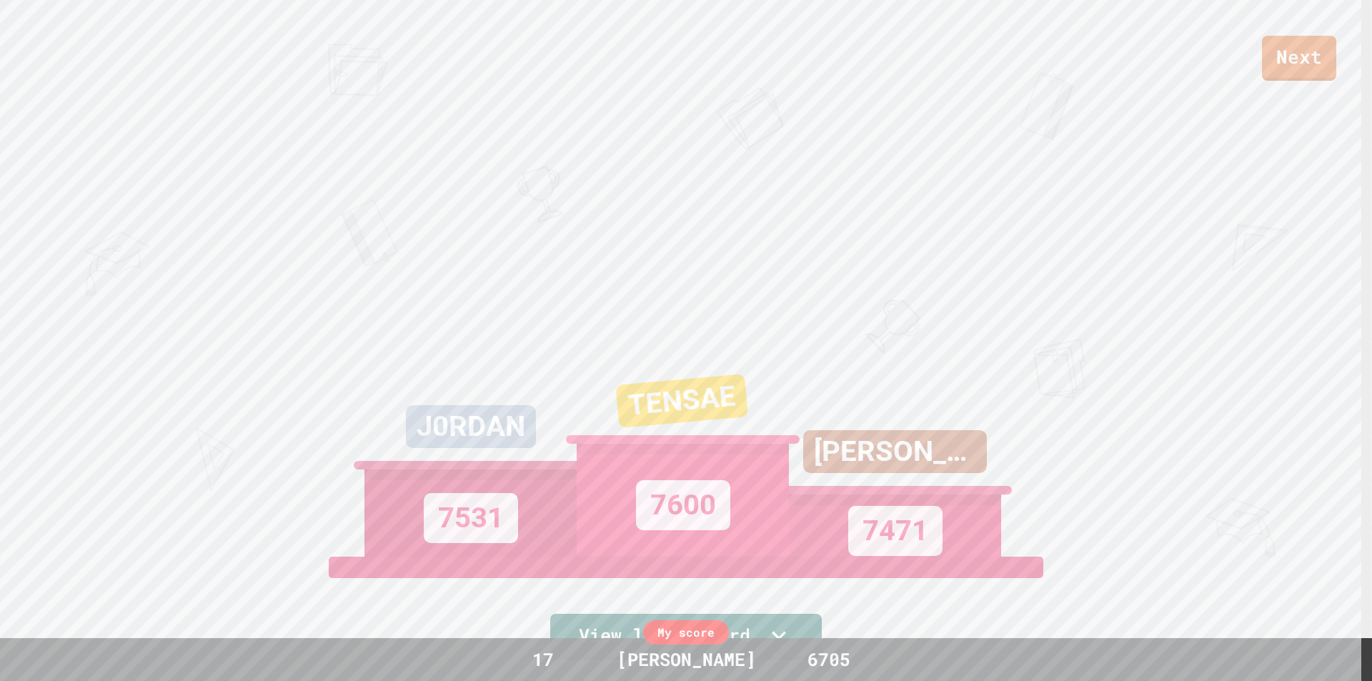
click at [559, 673] on div "My score 17 [PERSON_NAME] 6705" at bounding box center [686, 659] width 1372 height 43
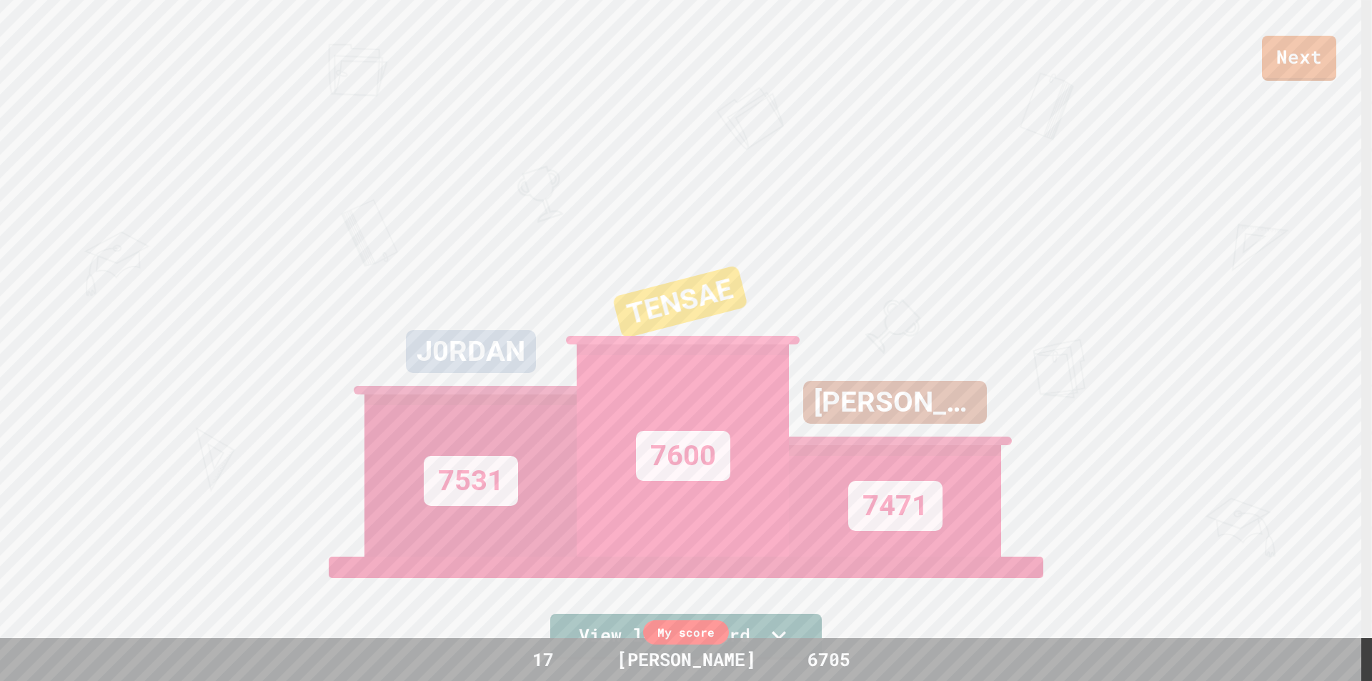
click at [547, 664] on div "17" at bounding box center [542, 659] width 107 height 27
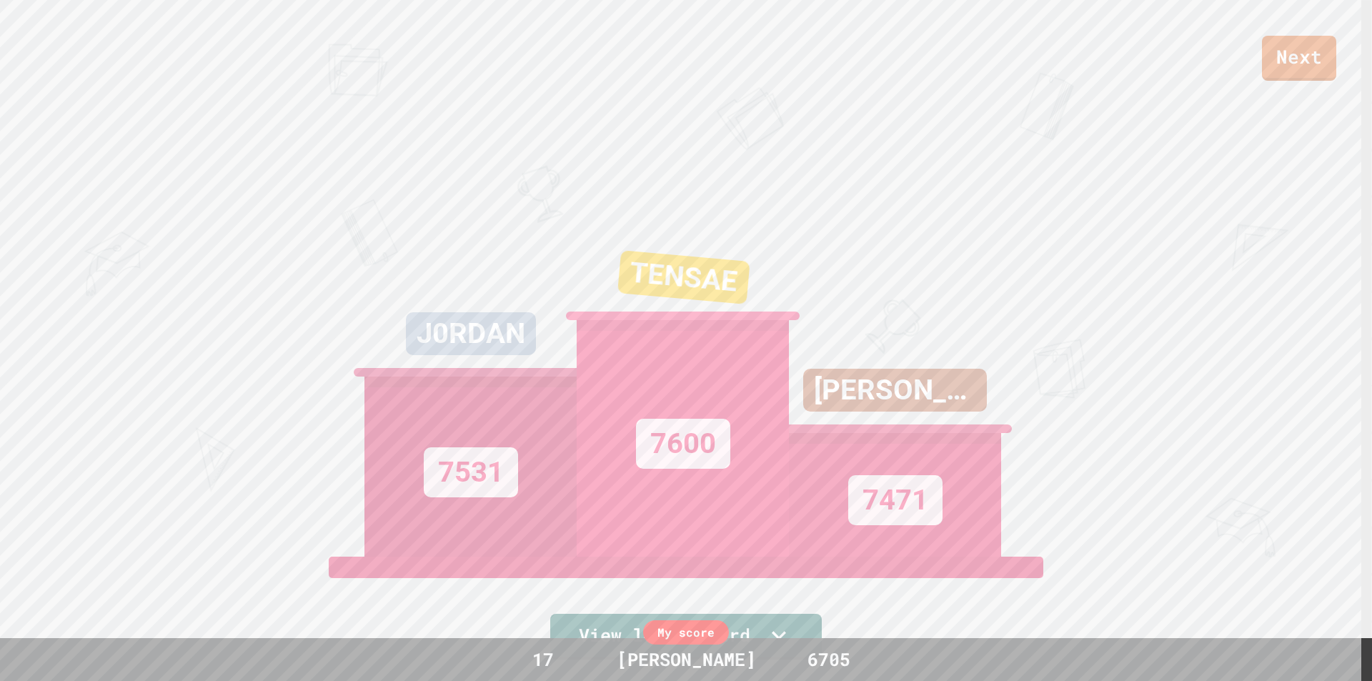
drag, startPoint x: 544, startPoint y: 662, endPoint x: 582, endPoint y: 640, distance: 43.5
click at [547, 658] on div "17" at bounding box center [542, 659] width 107 height 27
click at [582, 640] on div "My score 17 [PERSON_NAME] 6705" at bounding box center [686, 659] width 1372 height 43
click at [585, 632] on link "View leaderboard" at bounding box center [686, 636] width 272 height 48
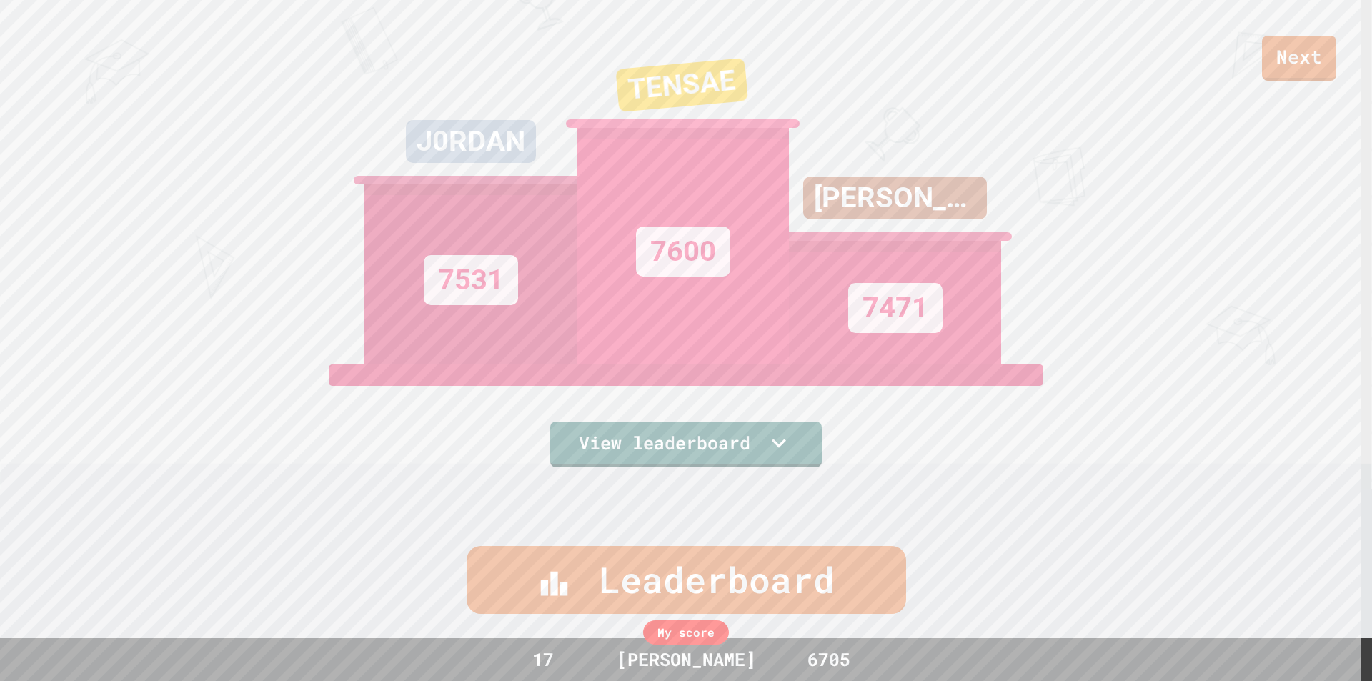
scroll to position [0, 0]
